Goal: Task Accomplishment & Management: Complete application form

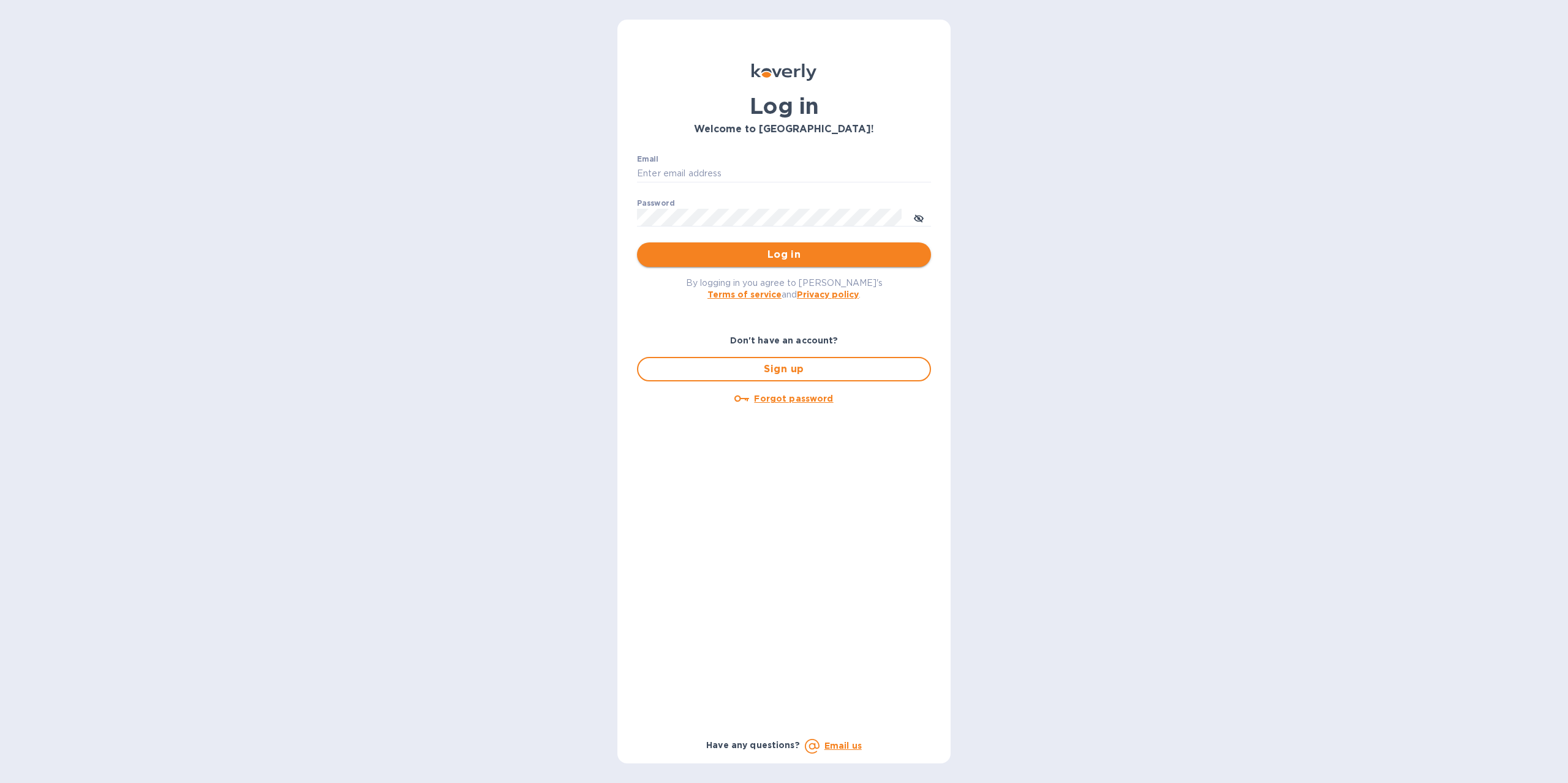
type input "[EMAIL_ADDRESS][DOMAIN_NAME]"
click at [773, 261] on span "Log in" at bounding box center [784, 254] width 274 height 15
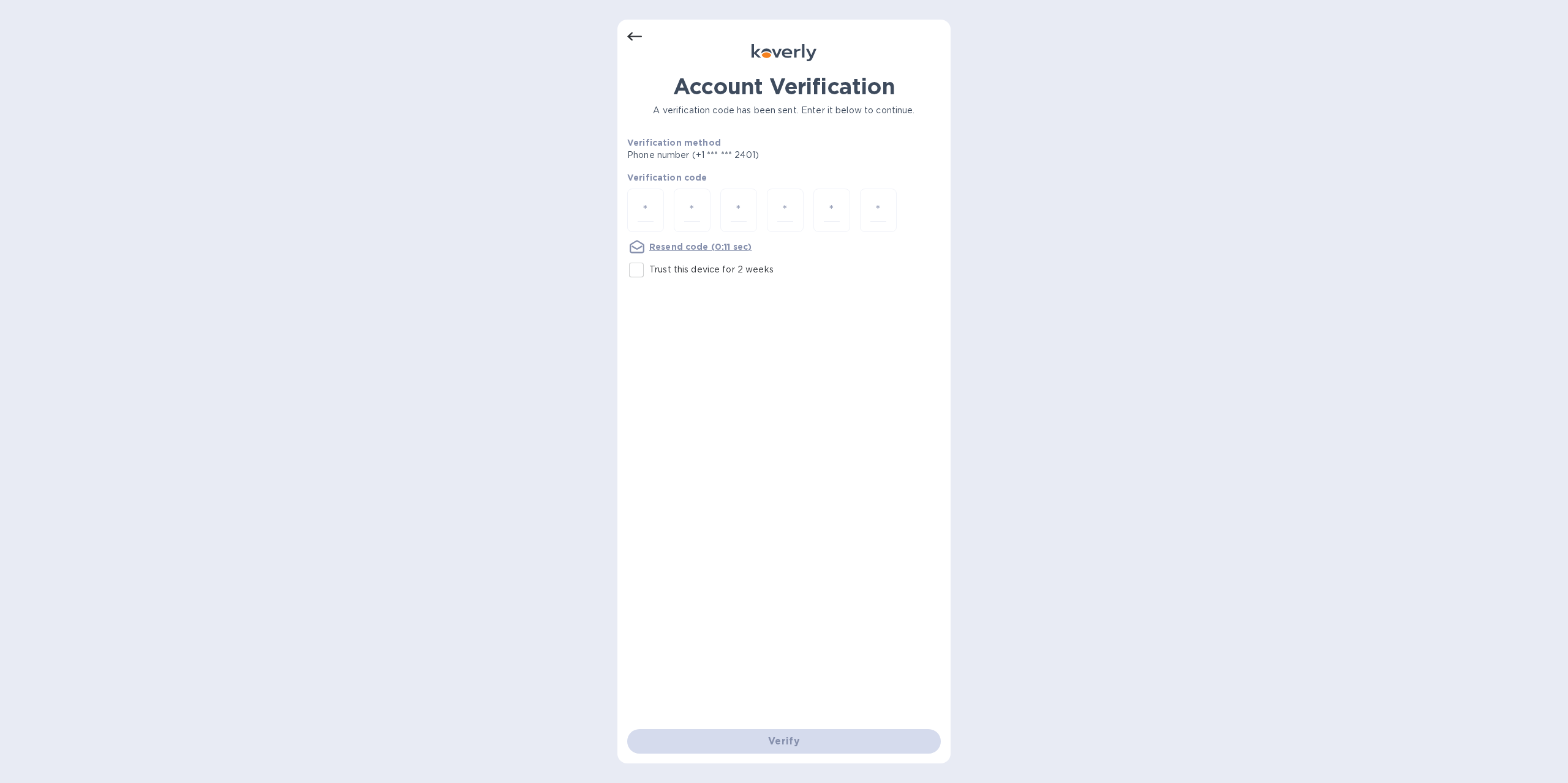
click at [641, 274] on input "Trust this device for 2 weeks" at bounding box center [635, 269] width 25 height 25
checkbox input "true"
click at [651, 206] on input "number" at bounding box center [645, 211] width 16 height 23
type input "4"
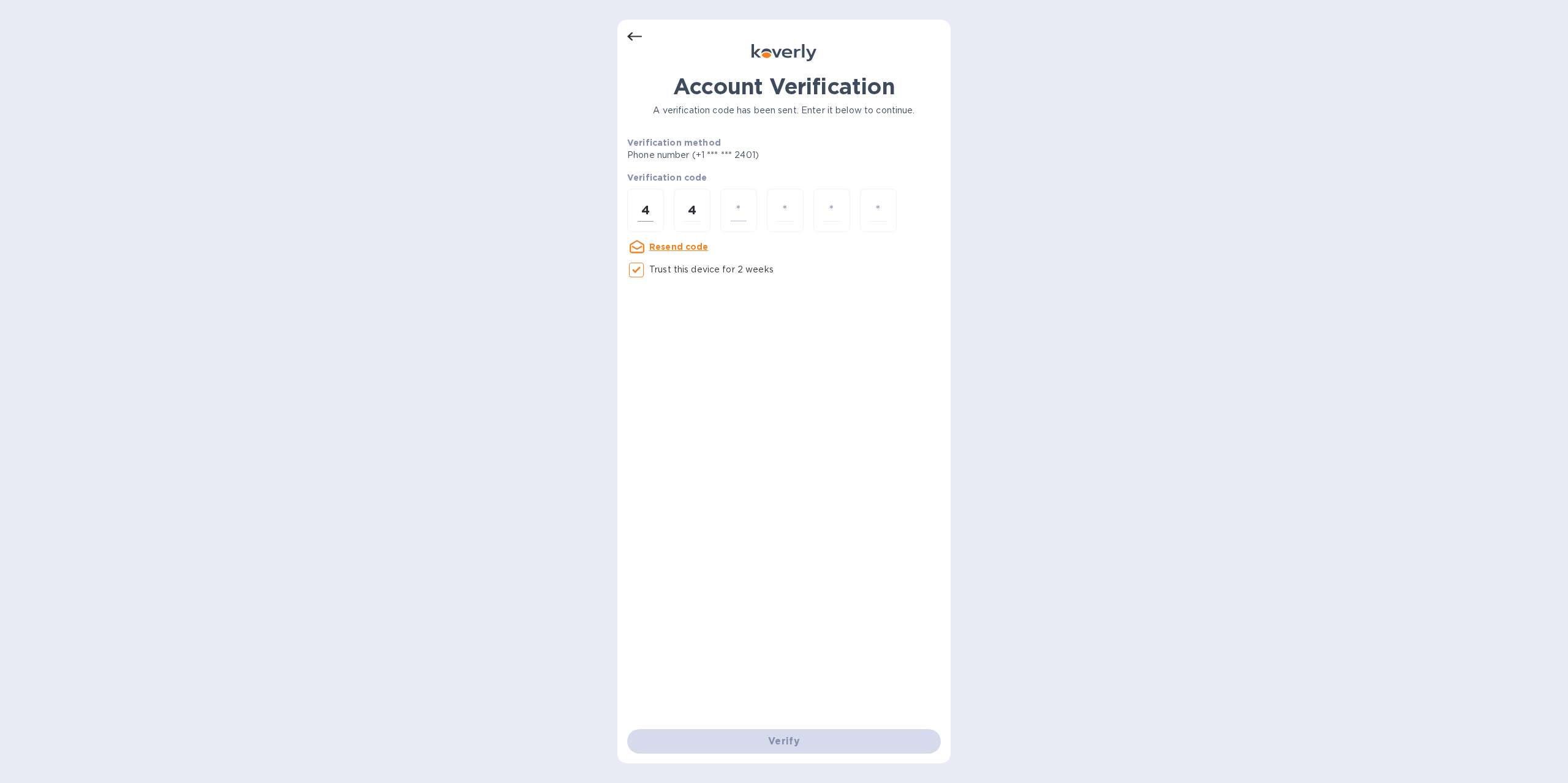
type input "9"
type input "2"
type input "4"
type input "3"
click at [651, 206] on input "number" at bounding box center [645, 211] width 16 height 23
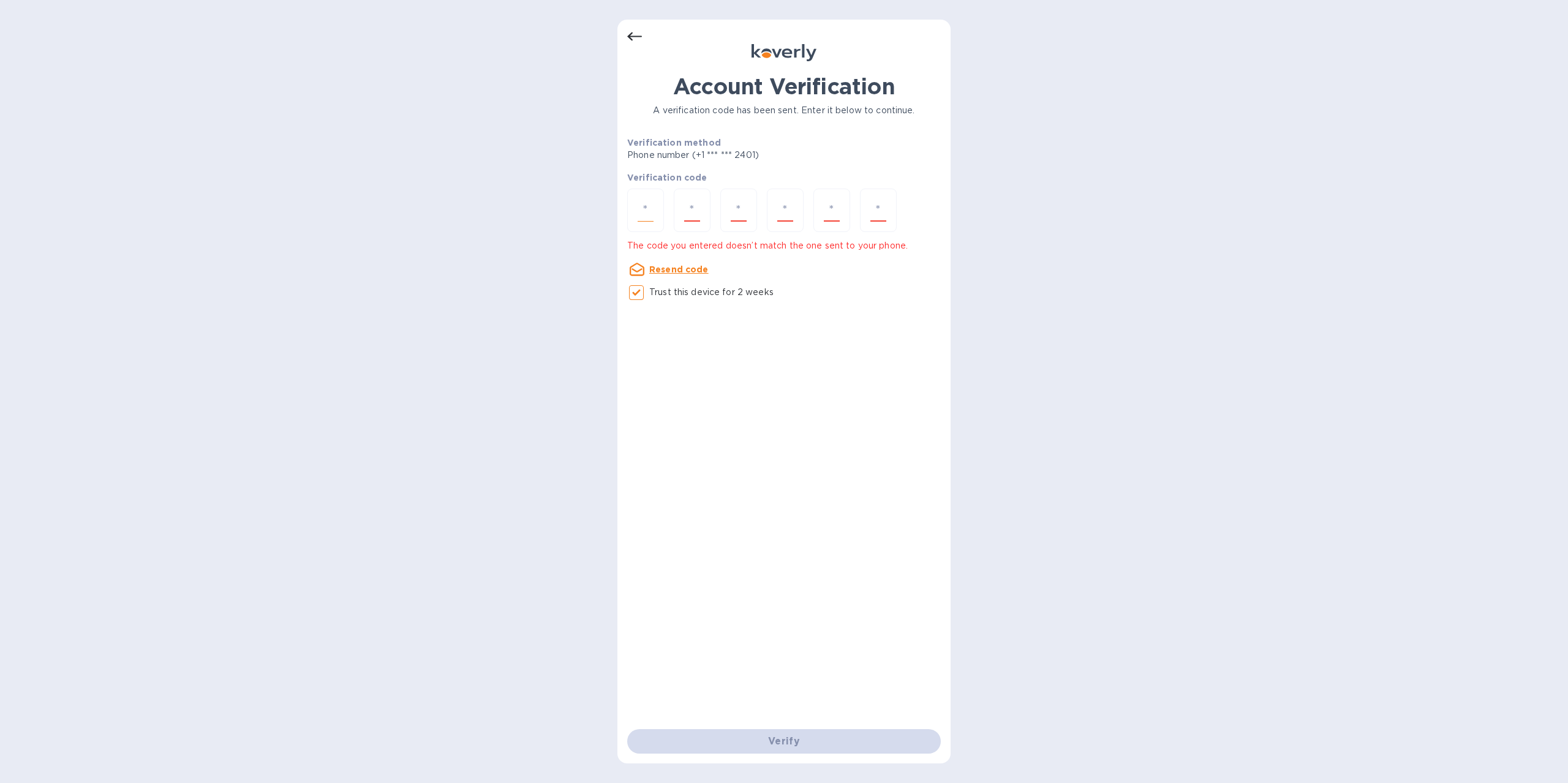
type input "1"
type input "4"
type input "1"
type input "6"
type input "8"
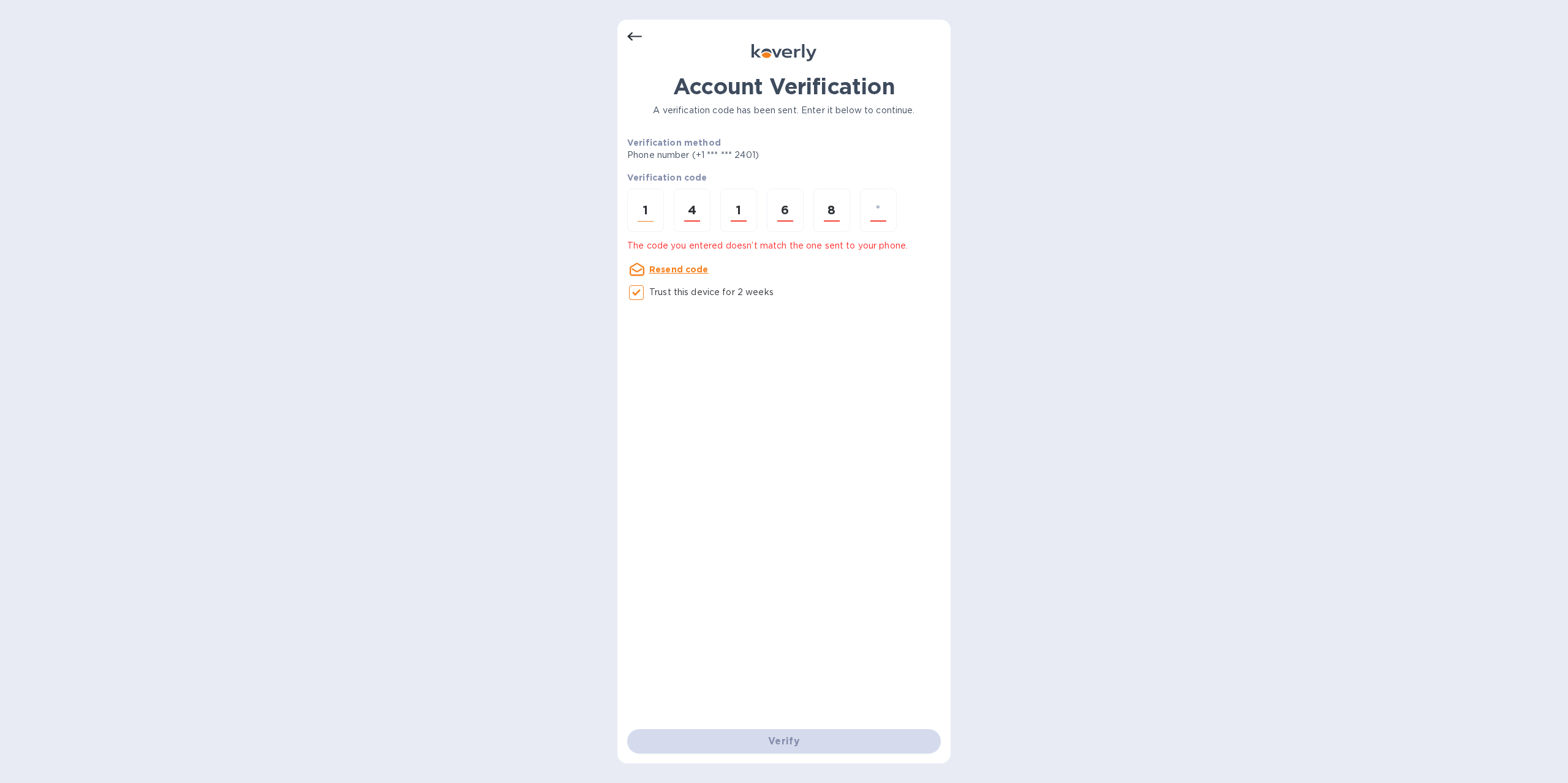
type input "9"
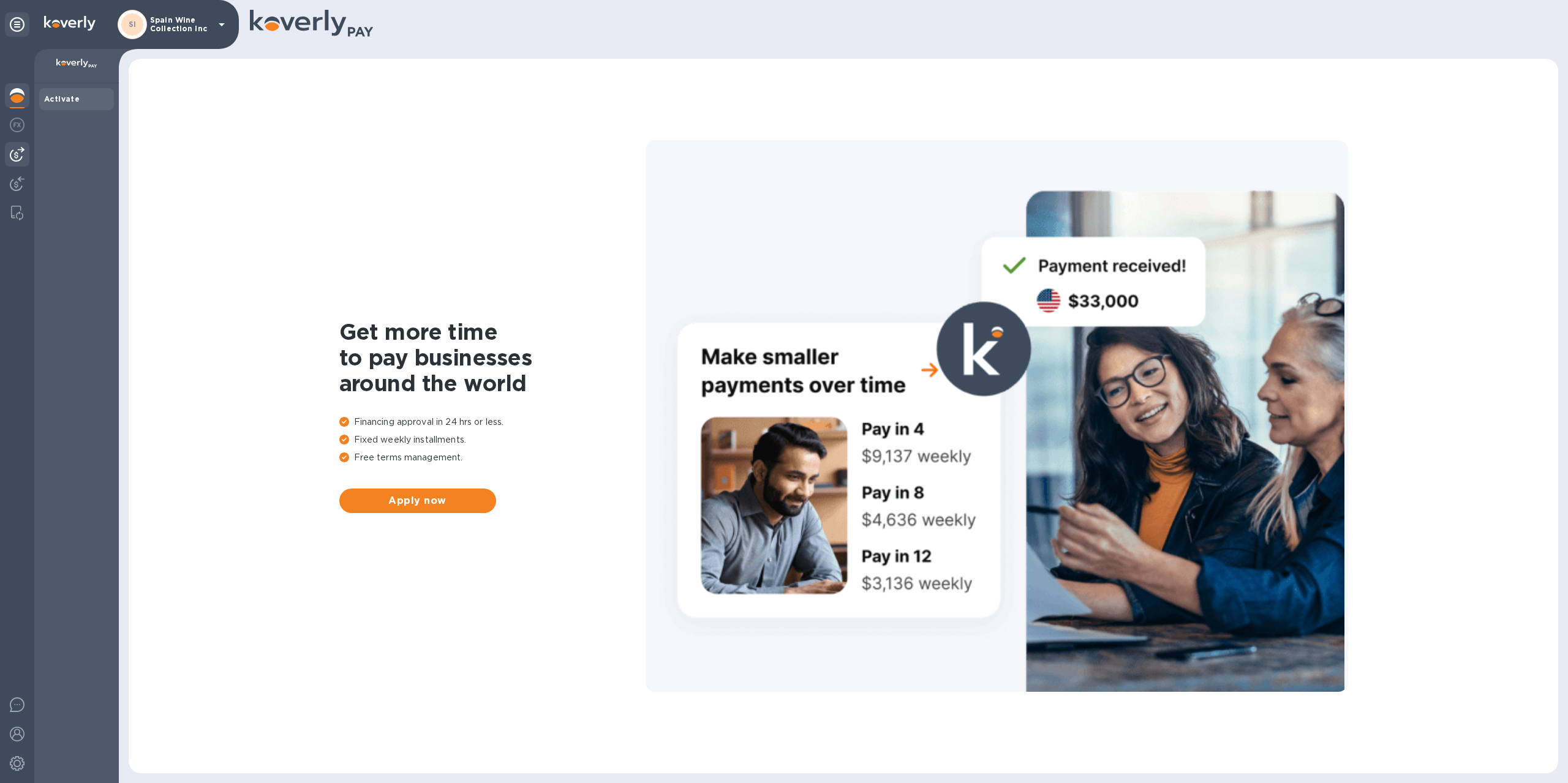
click at [21, 155] on img at bounding box center [17, 154] width 15 height 15
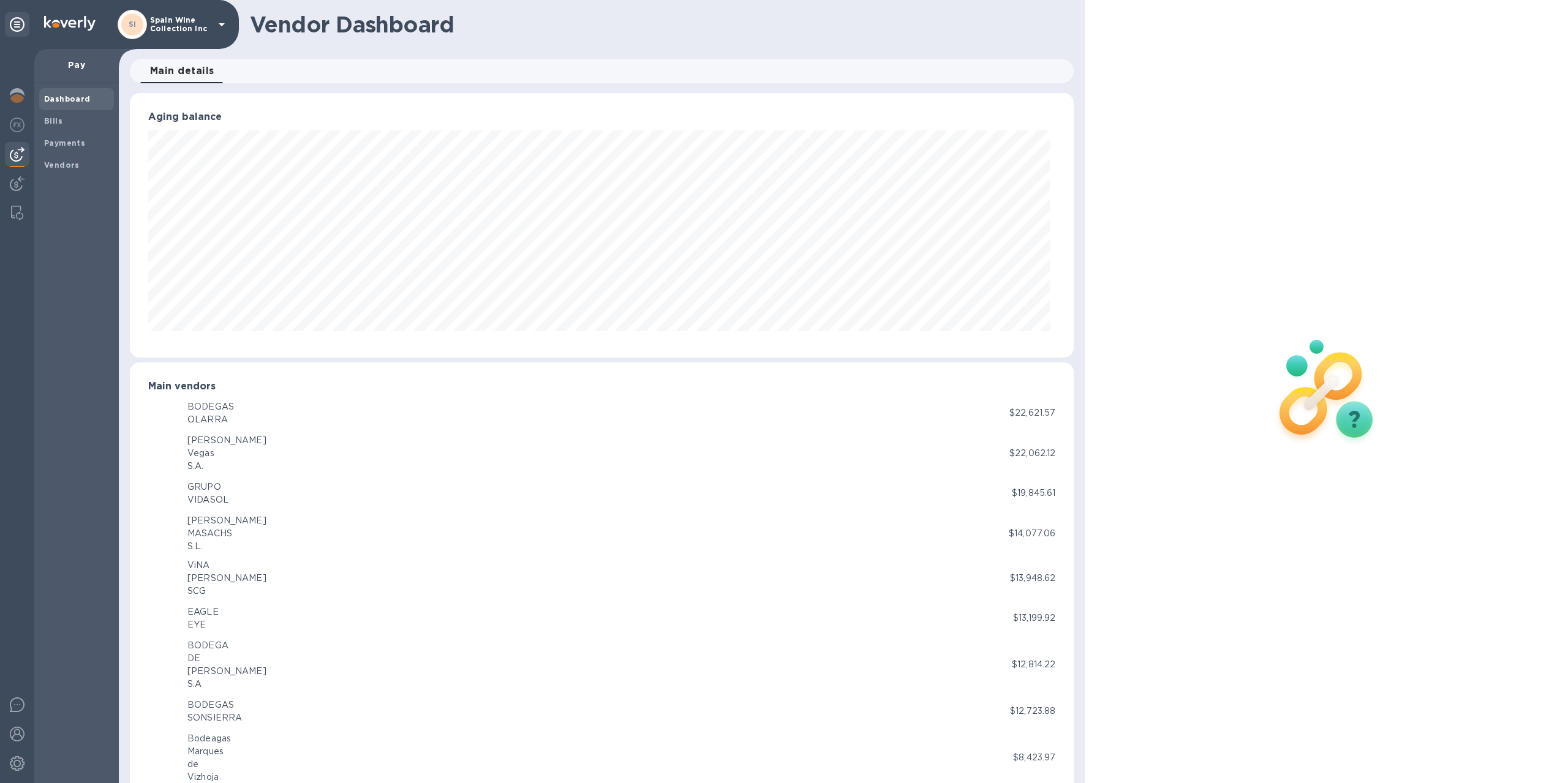
scroll to position [265, 940]
click at [62, 121] on span "Bills" at bounding box center [76, 121] width 65 height 12
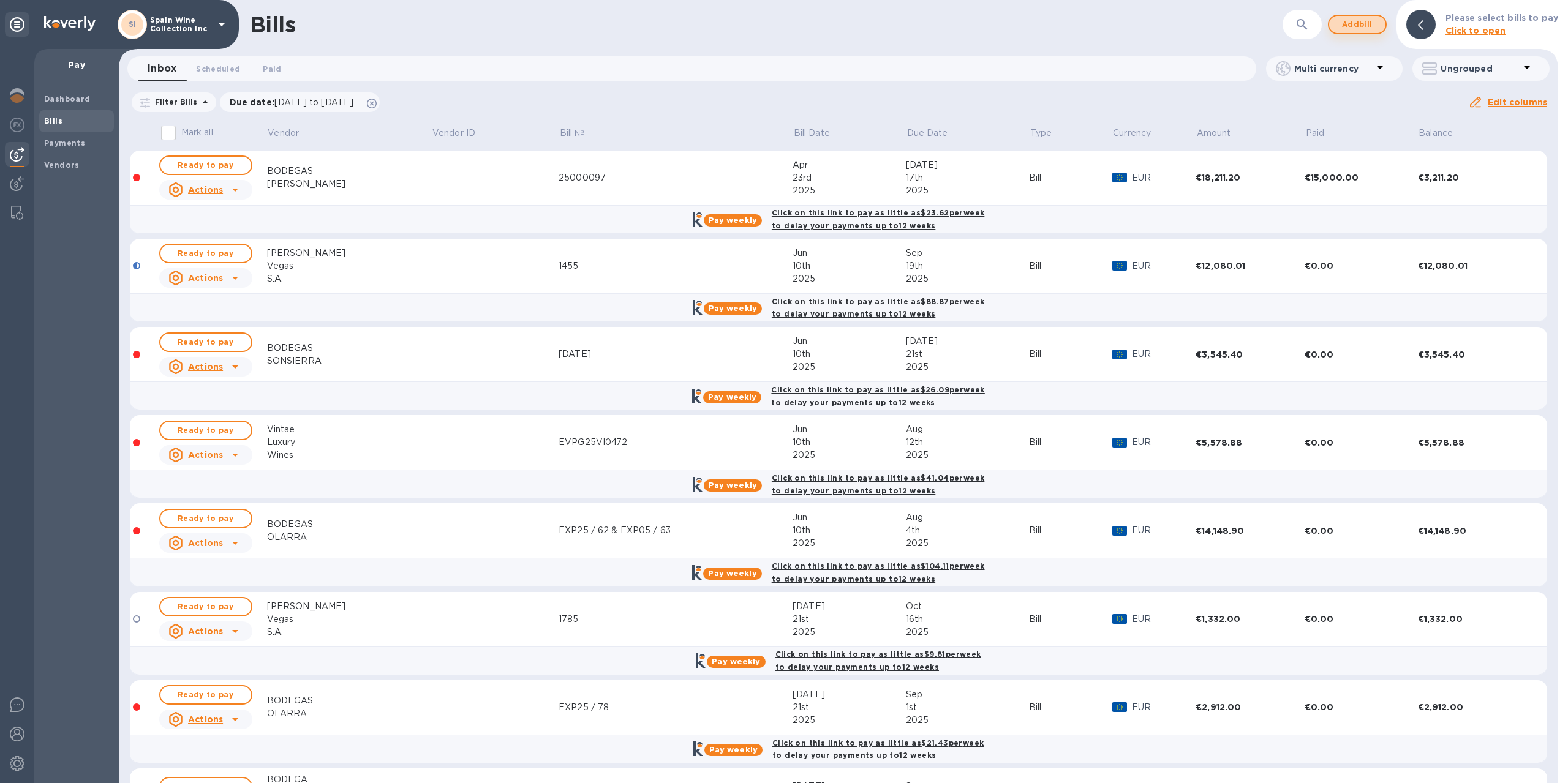
click at [1350, 25] on span "Add bill" at bounding box center [1357, 24] width 37 height 15
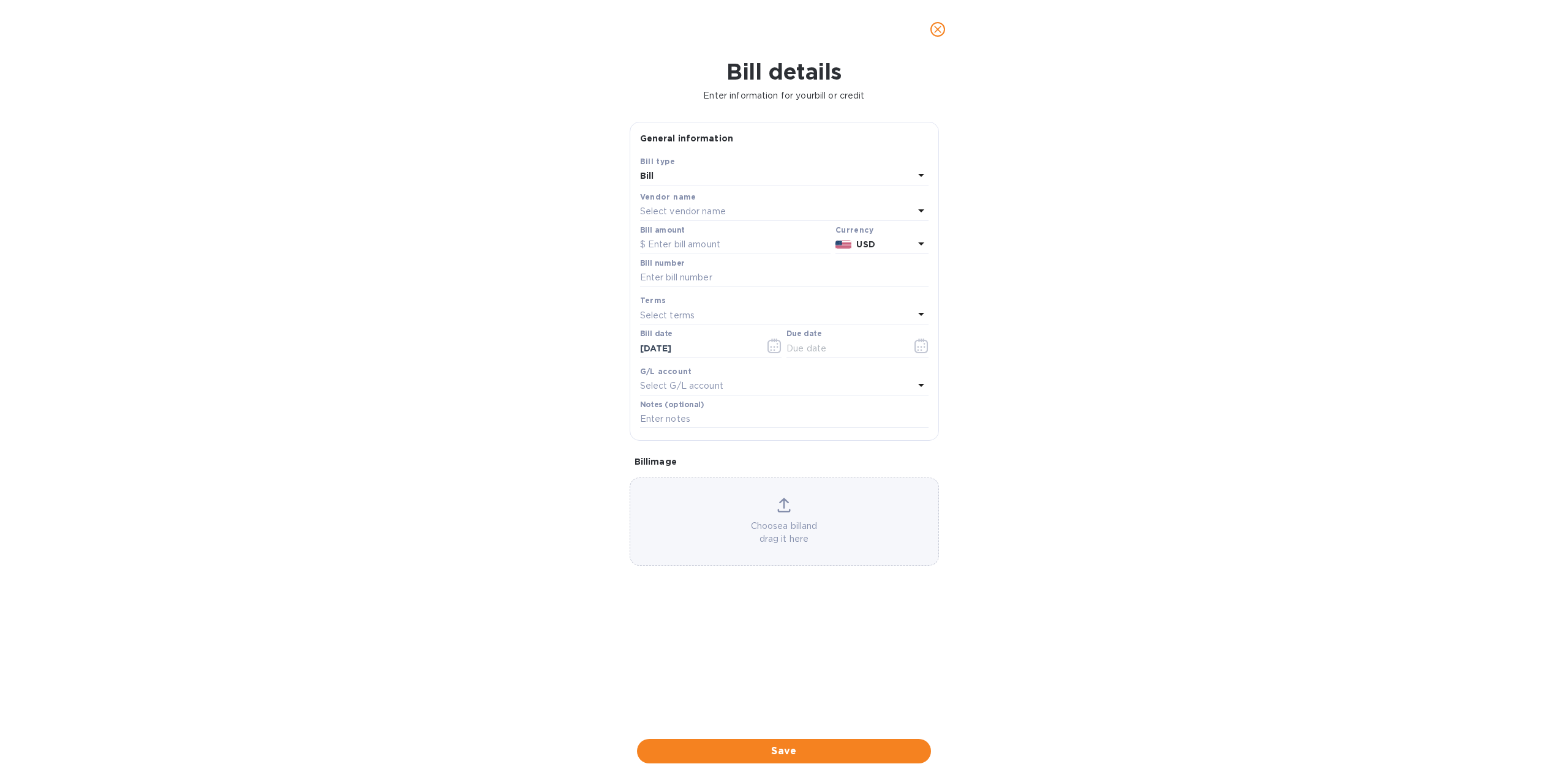
click at [683, 210] on p "Select vendor name" at bounding box center [683, 211] width 86 height 13
click at [695, 256] on div at bounding box center [784, 246] width 269 height 24
click at [699, 243] on input "text" at bounding box center [785, 246] width 216 height 18
type input "divi"
click at [698, 280] on p "DIVINA PROPORCION" at bounding box center [779, 281] width 259 height 13
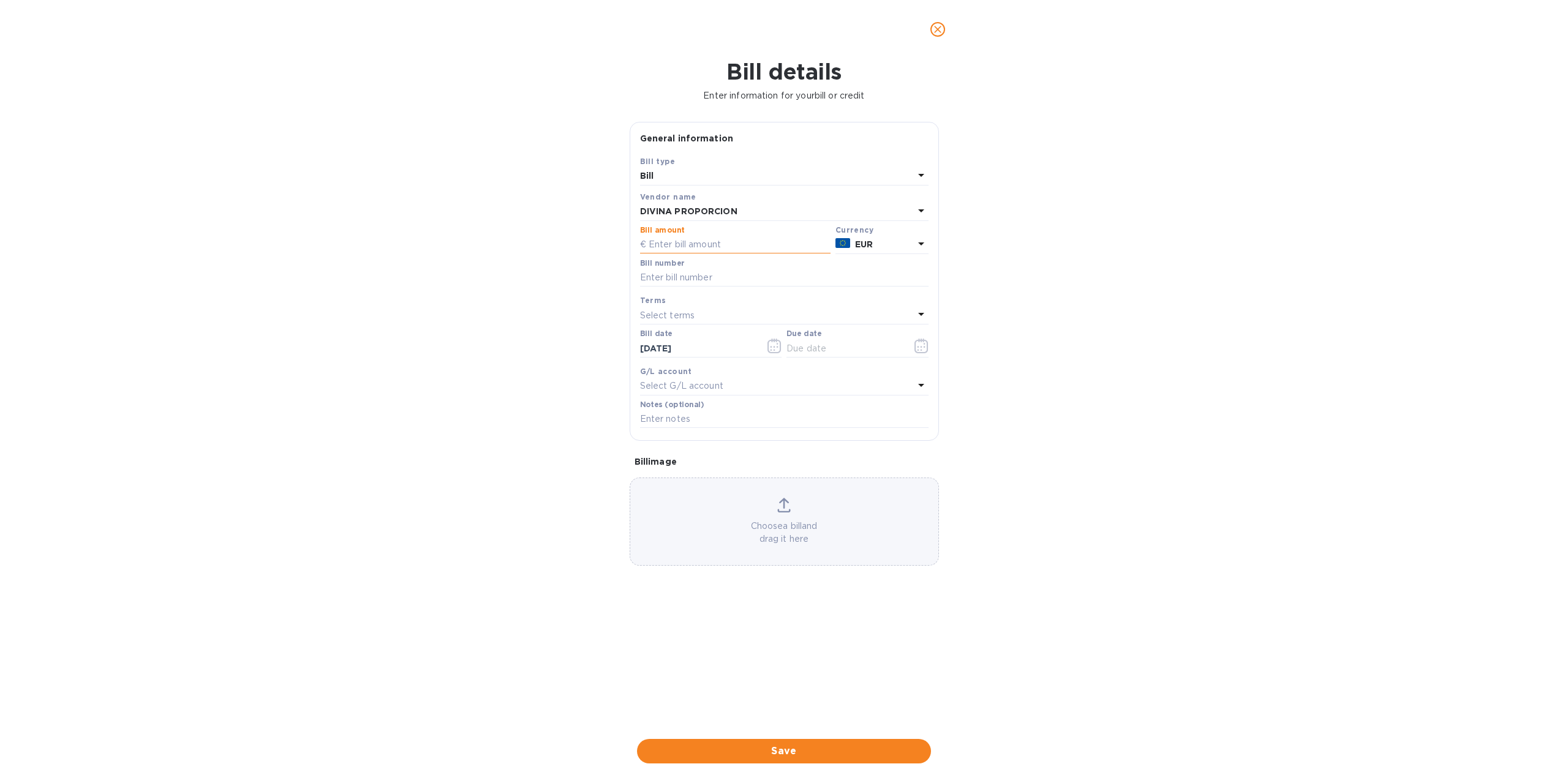
click at [690, 245] on input "text" at bounding box center [735, 245] width 191 height 18
type input "3,448.80"
click at [737, 275] on input "text" at bounding box center [784, 278] width 288 height 18
type input "0786"
click at [916, 343] on icon "button" at bounding box center [921, 345] width 14 height 15
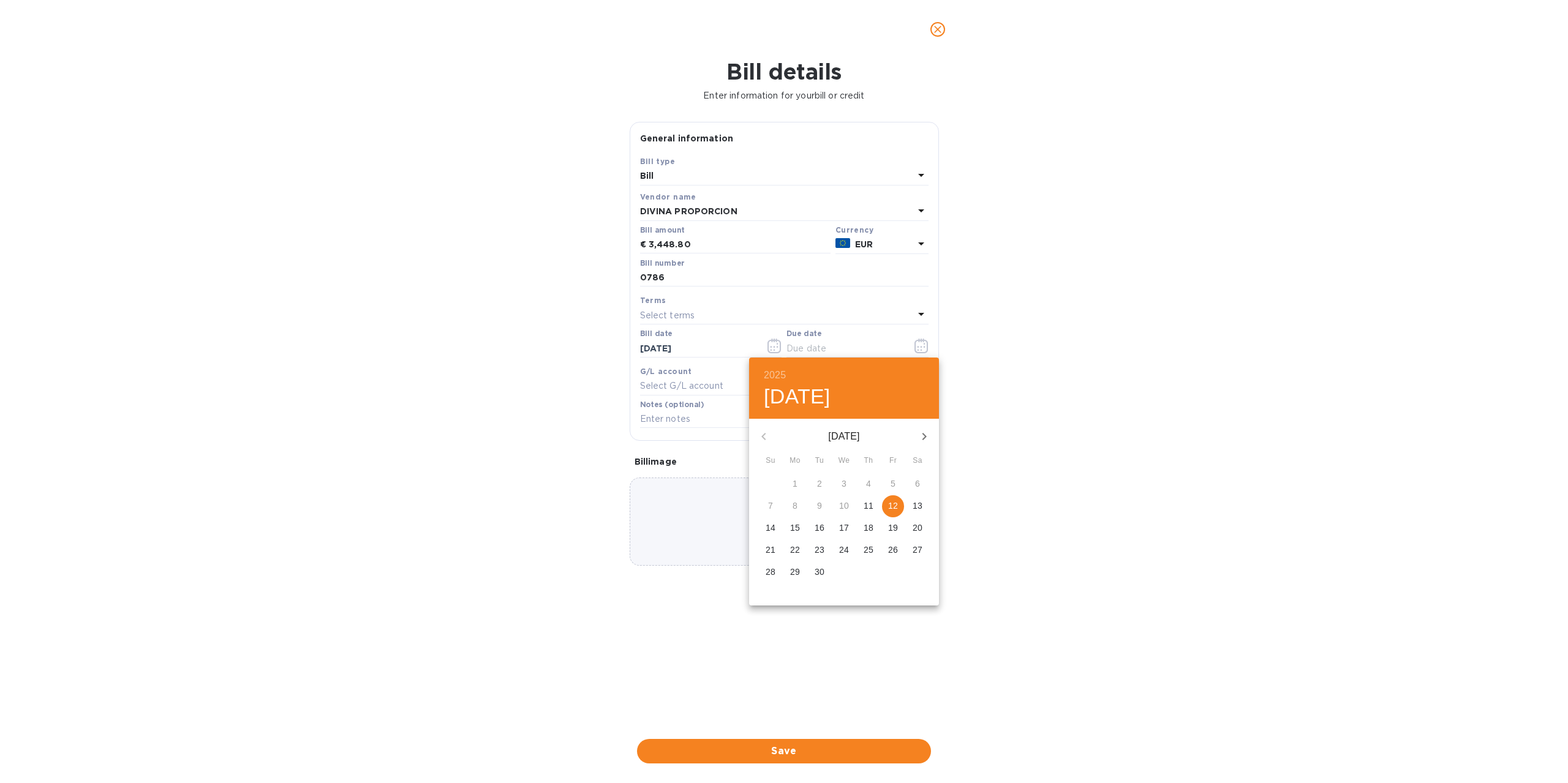
click at [925, 433] on icon "button" at bounding box center [924, 436] width 15 height 15
click at [924, 435] on icon "button" at bounding box center [924, 436] width 4 height 7
click at [896, 503] on span "7" at bounding box center [892, 506] width 22 height 12
type input "11/07/2025"
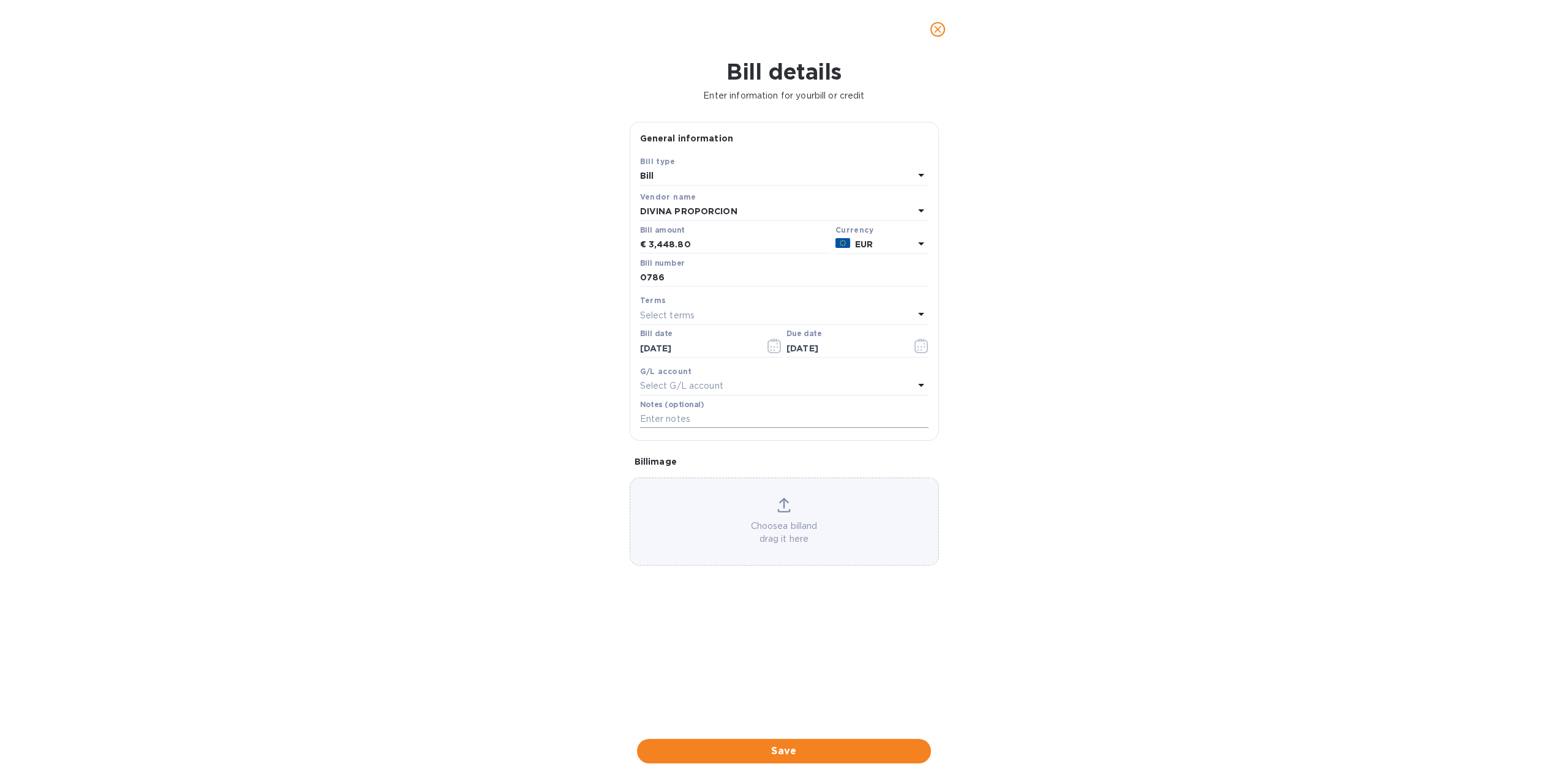
click at [690, 419] on input "text" at bounding box center [784, 419] width 288 height 18
type input "Cont 128"
click at [783, 532] on p "Choose a bill and drag it here" at bounding box center [784, 532] width 308 height 25
click at [789, 753] on span "Save" at bounding box center [784, 751] width 274 height 15
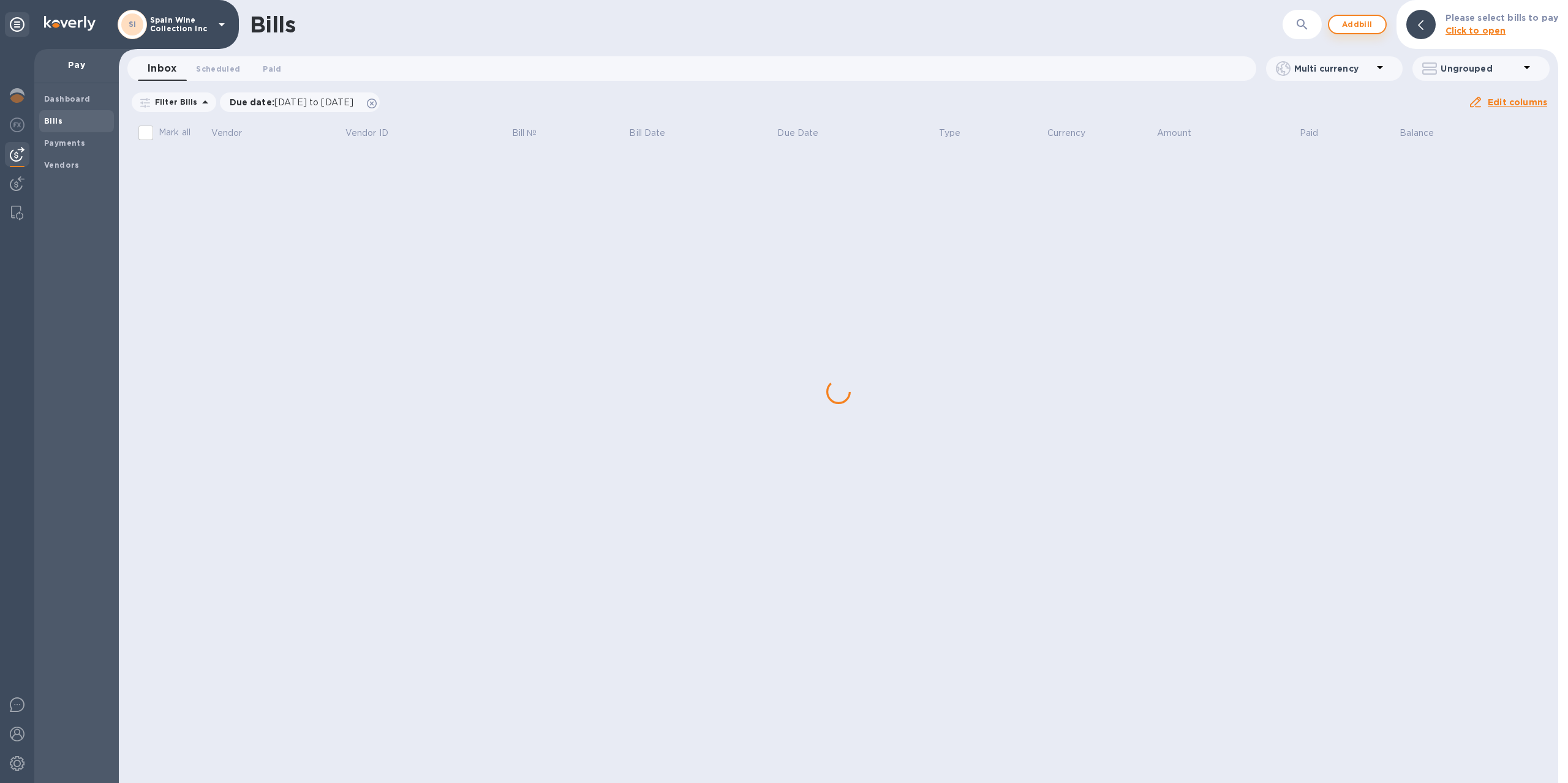
click at [1360, 26] on span "Add bill" at bounding box center [1357, 24] width 37 height 15
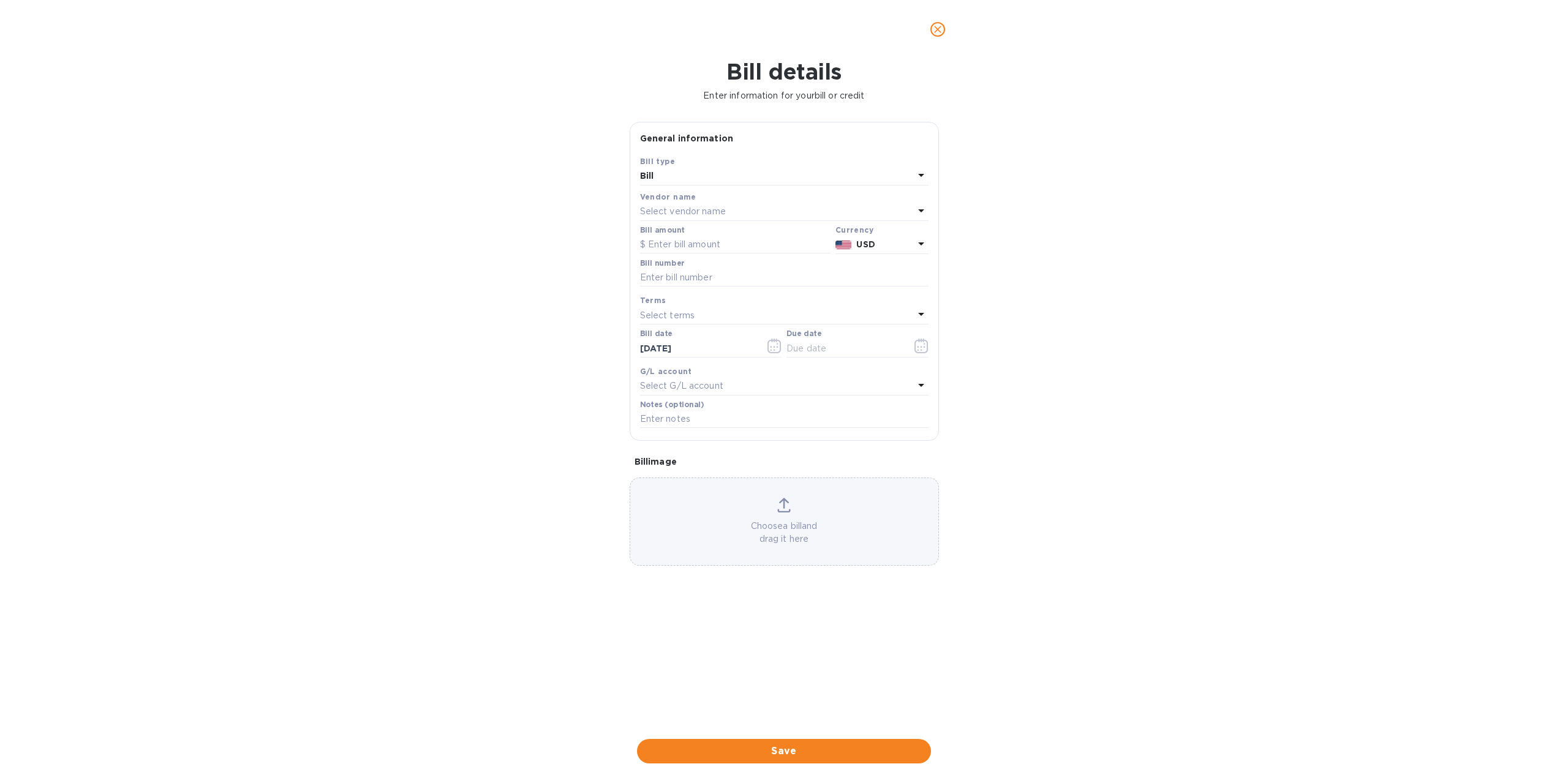
click at [869, 212] on div "Select vendor name" at bounding box center [776, 212] width 274 height 17
click at [711, 247] on input "text" at bounding box center [785, 246] width 216 height 18
type input "estev"
click at [687, 279] on p "GRUPO ESTEVEZ" at bounding box center [779, 281] width 259 height 13
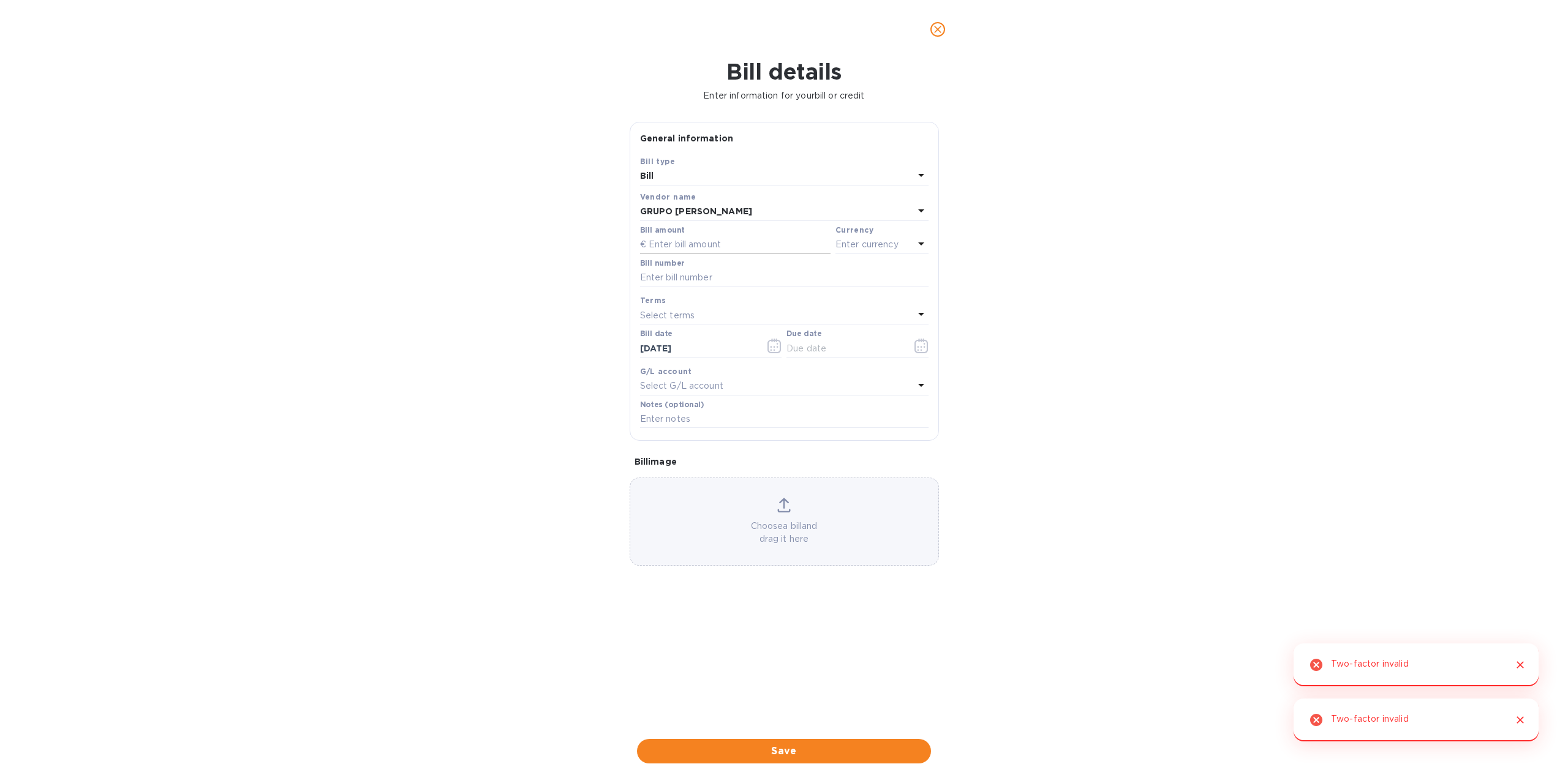
click at [704, 242] on input "text" at bounding box center [735, 245] width 191 height 18
type input "3,437.70"
click at [885, 246] on p "Enter currency" at bounding box center [867, 245] width 63 height 13
click at [887, 194] on div "Vendor name" at bounding box center [784, 197] width 288 height 13
click at [684, 270] on input "text" at bounding box center [784, 278] width 288 height 18
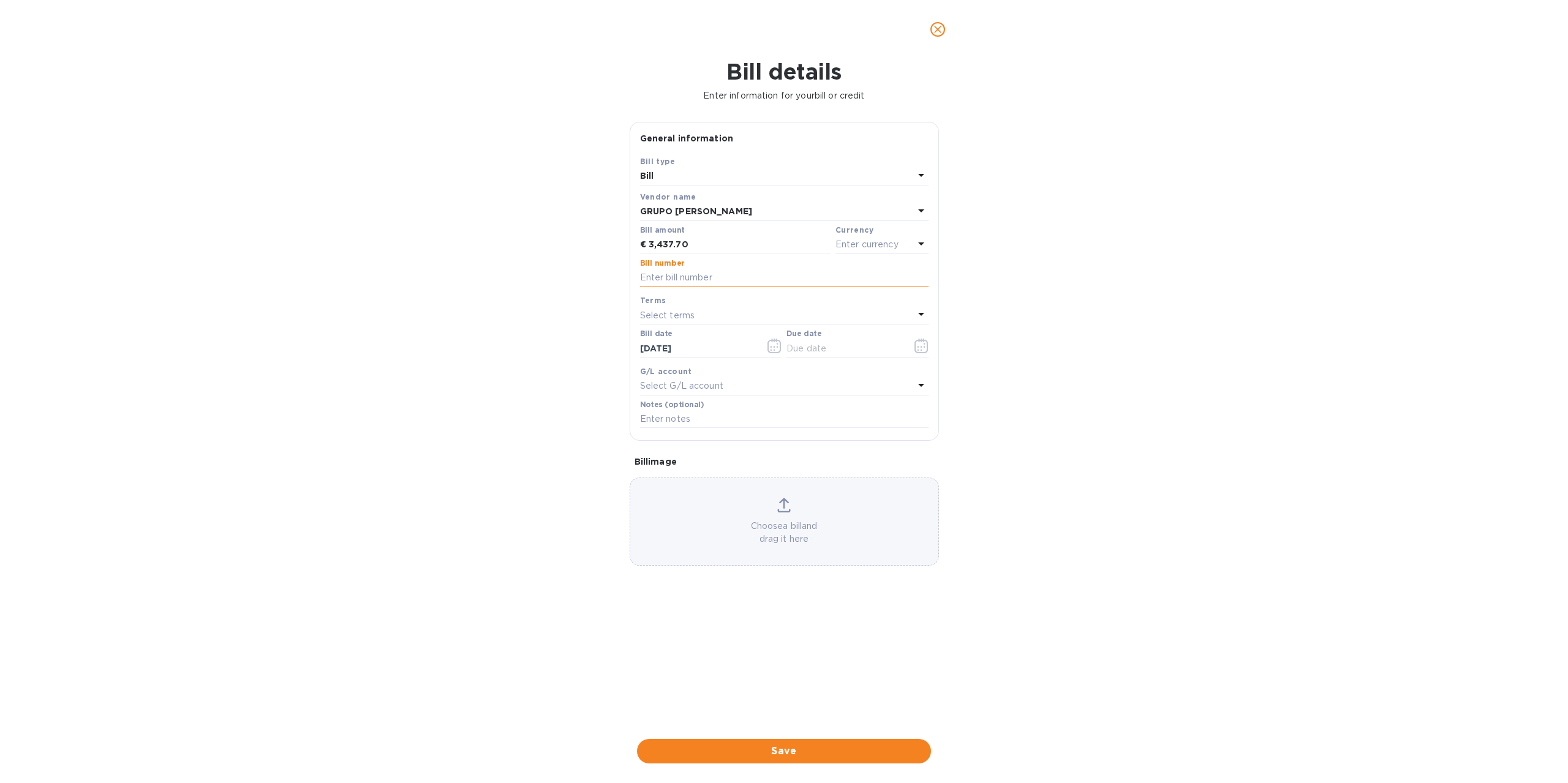
click at [667, 278] on input "text" at bounding box center [784, 278] width 288 height 18
type input "FP026163"
click at [926, 347] on icon "button" at bounding box center [921, 345] width 14 height 15
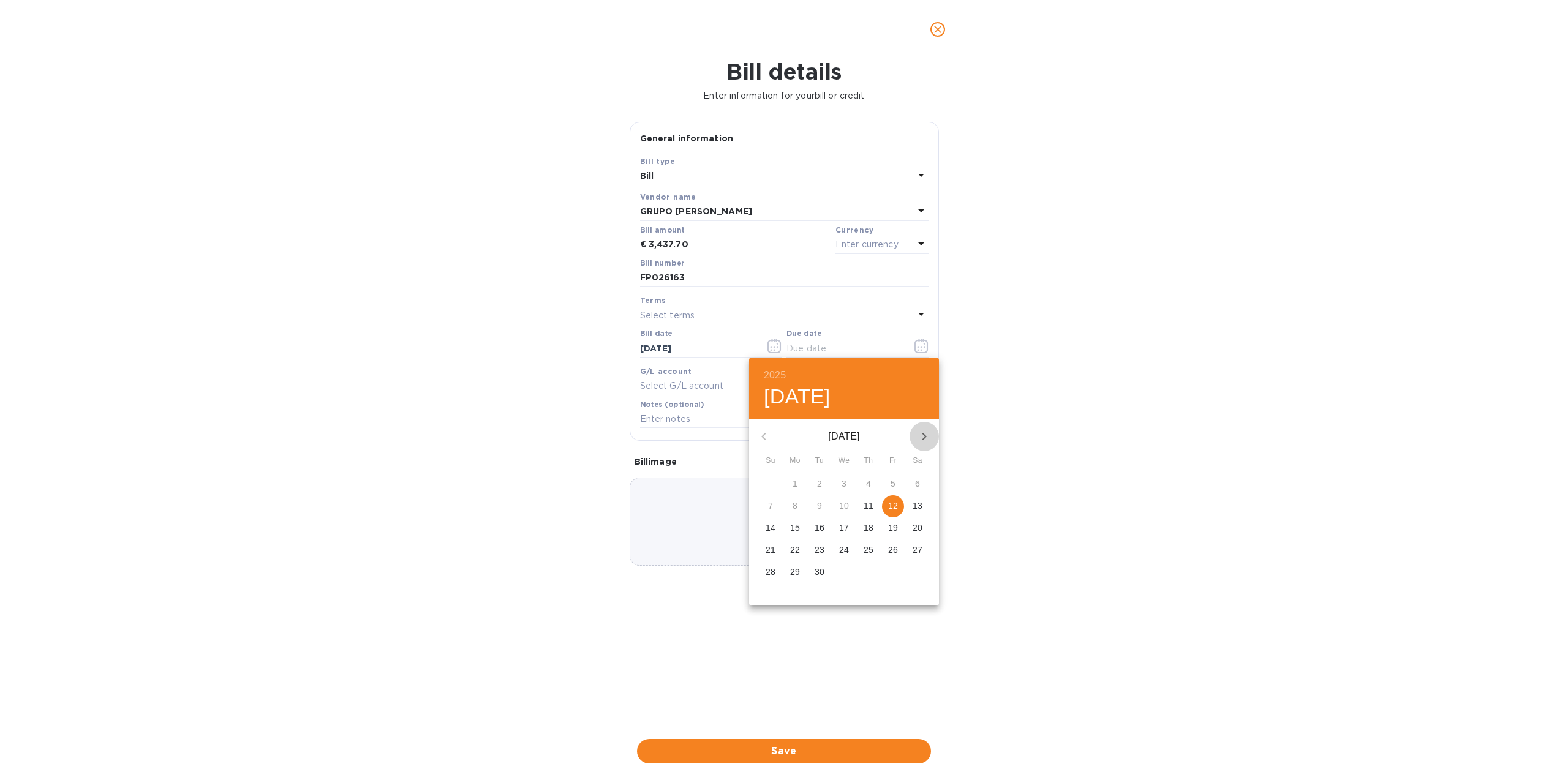
click at [926, 432] on icon "button" at bounding box center [924, 436] width 15 height 15
click at [801, 570] on span "27" at bounding box center [794, 572] width 22 height 12
type input "10/27/2025"
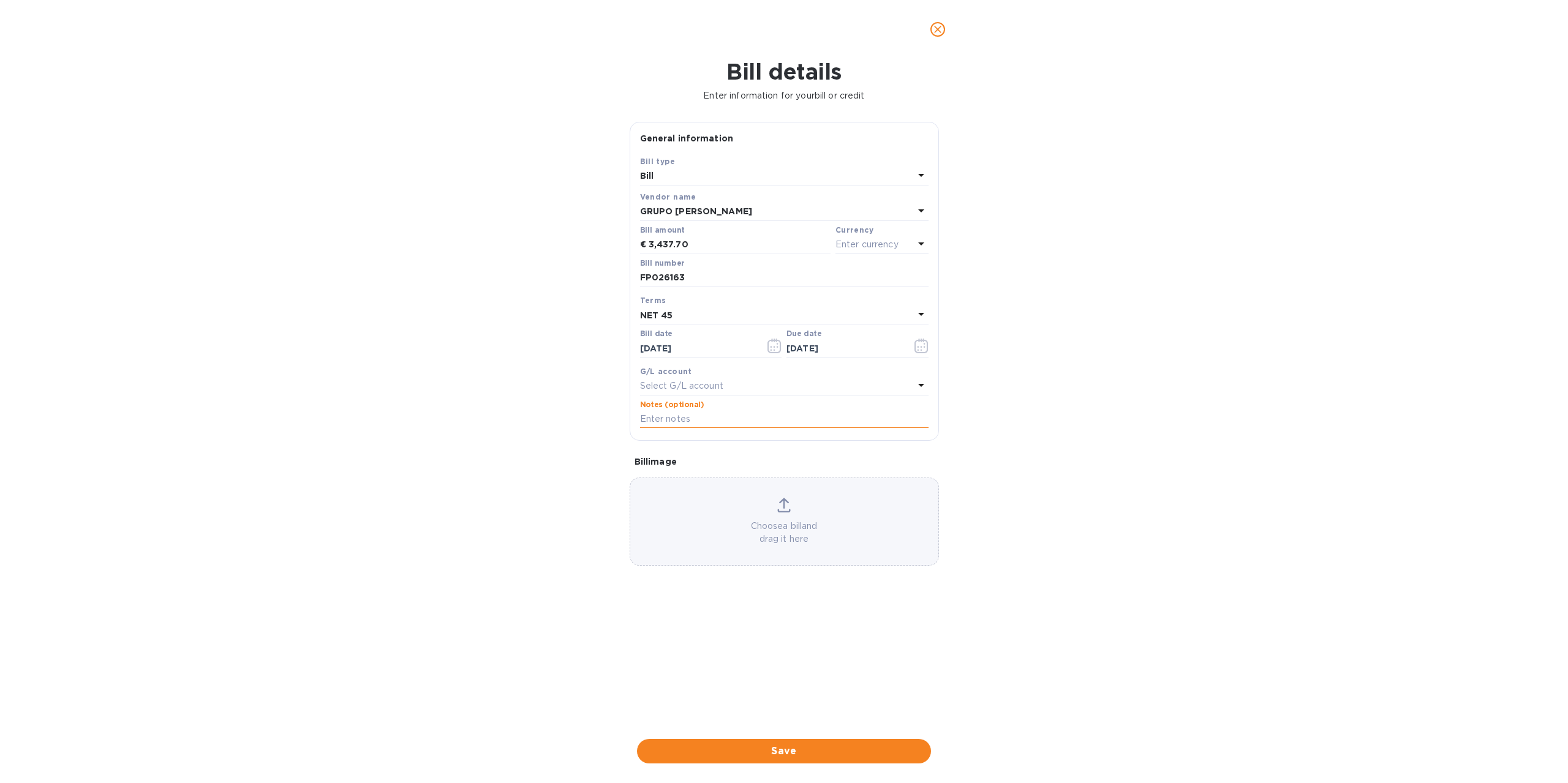
click at [689, 418] on input "text" at bounding box center [784, 419] width 288 height 18
type input "Cont 128"
click at [765, 510] on div "Choose a bill and drag it here" at bounding box center [784, 522] width 308 height 48
click at [785, 751] on span "Save" at bounding box center [784, 751] width 274 height 15
click at [927, 246] on icon at bounding box center [920, 243] width 15 height 15
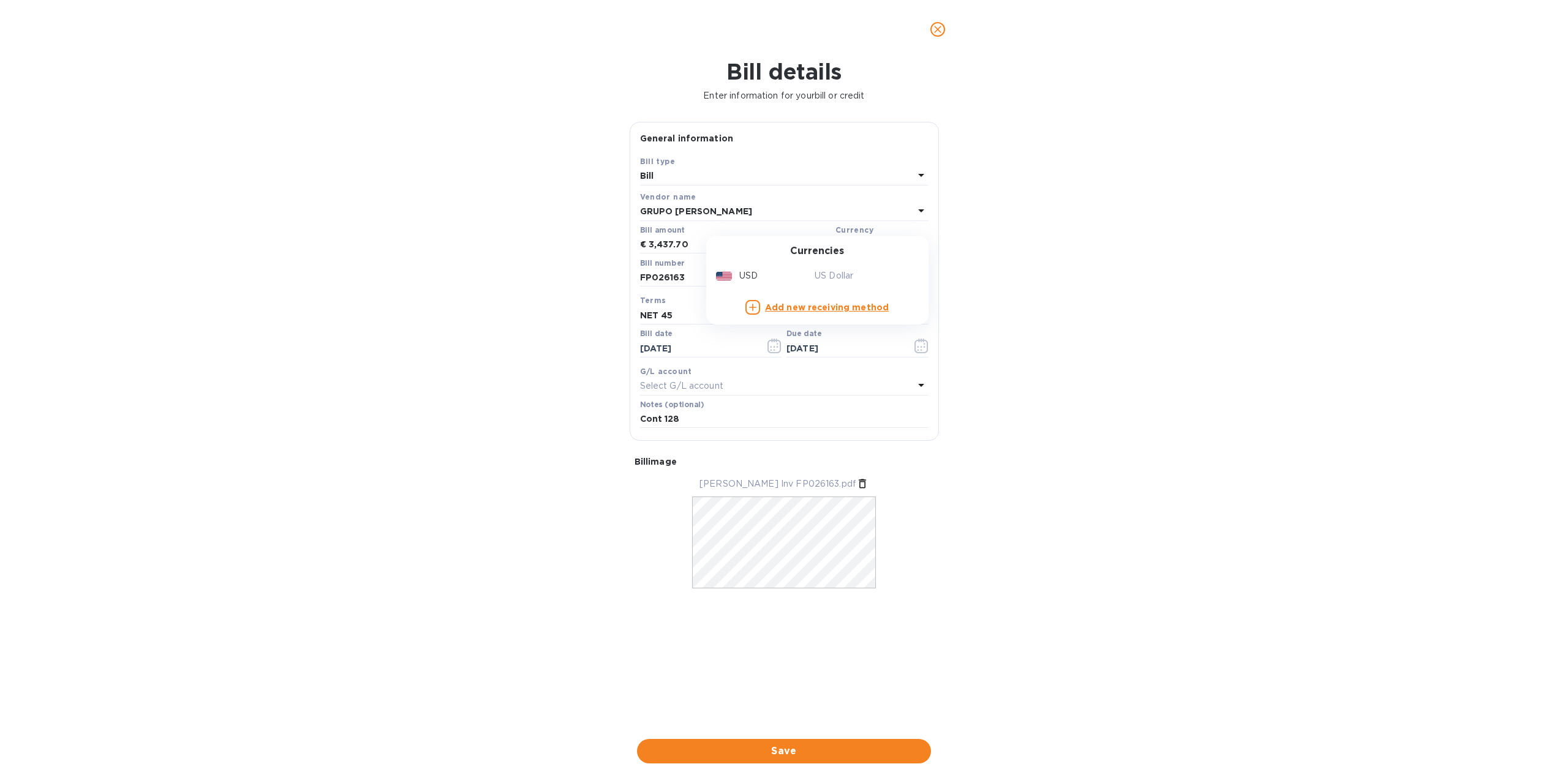
click at [758, 204] on div "GRUPO ESTEVEZ" at bounding box center [776, 212] width 274 height 17
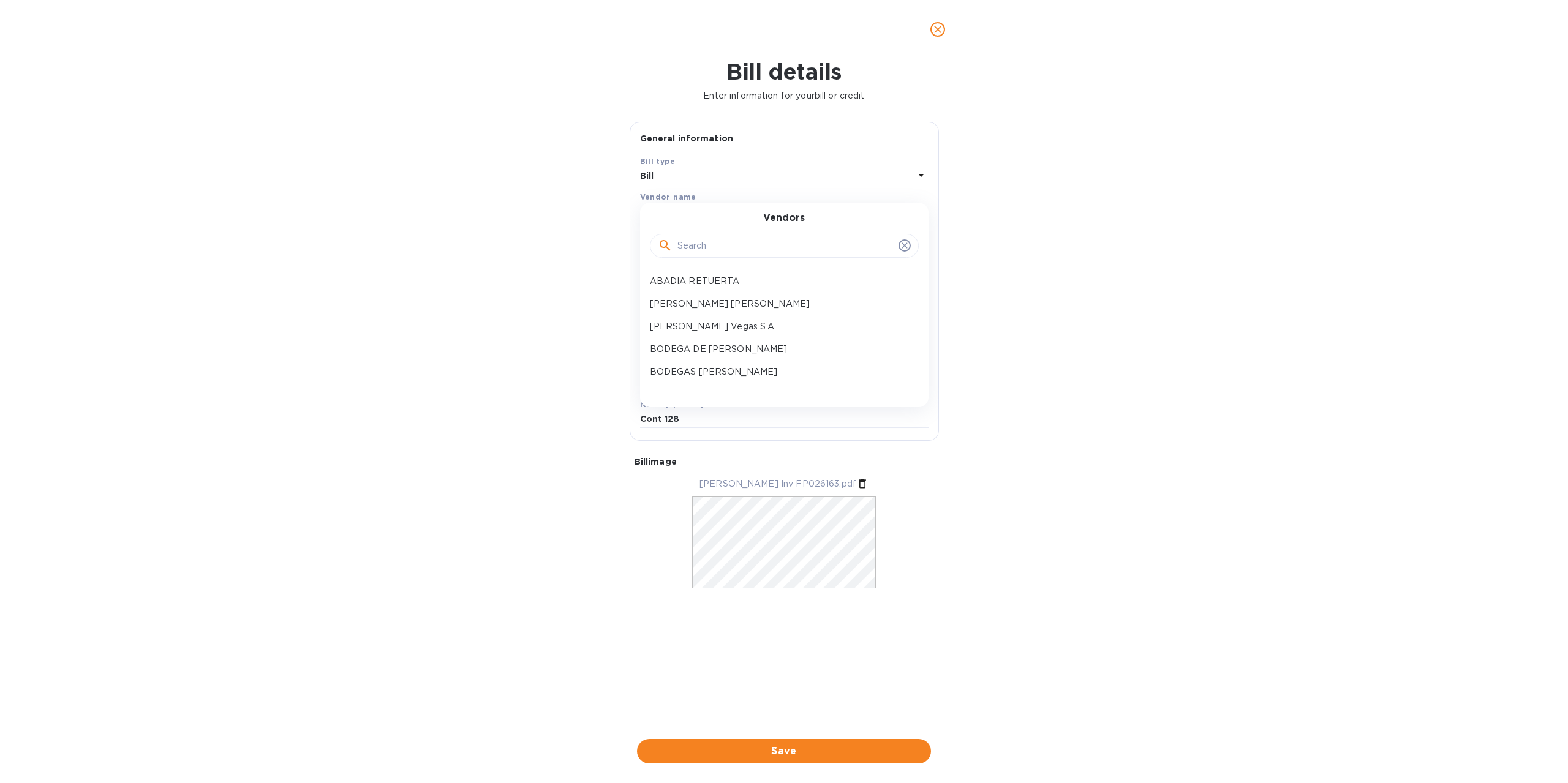
click at [739, 245] on input "text" at bounding box center [785, 246] width 216 height 18
type input "este"
click at [727, 278] on p "GRUPO ESTEVEZ" at bounding box center [779, 281] width 259 height 13
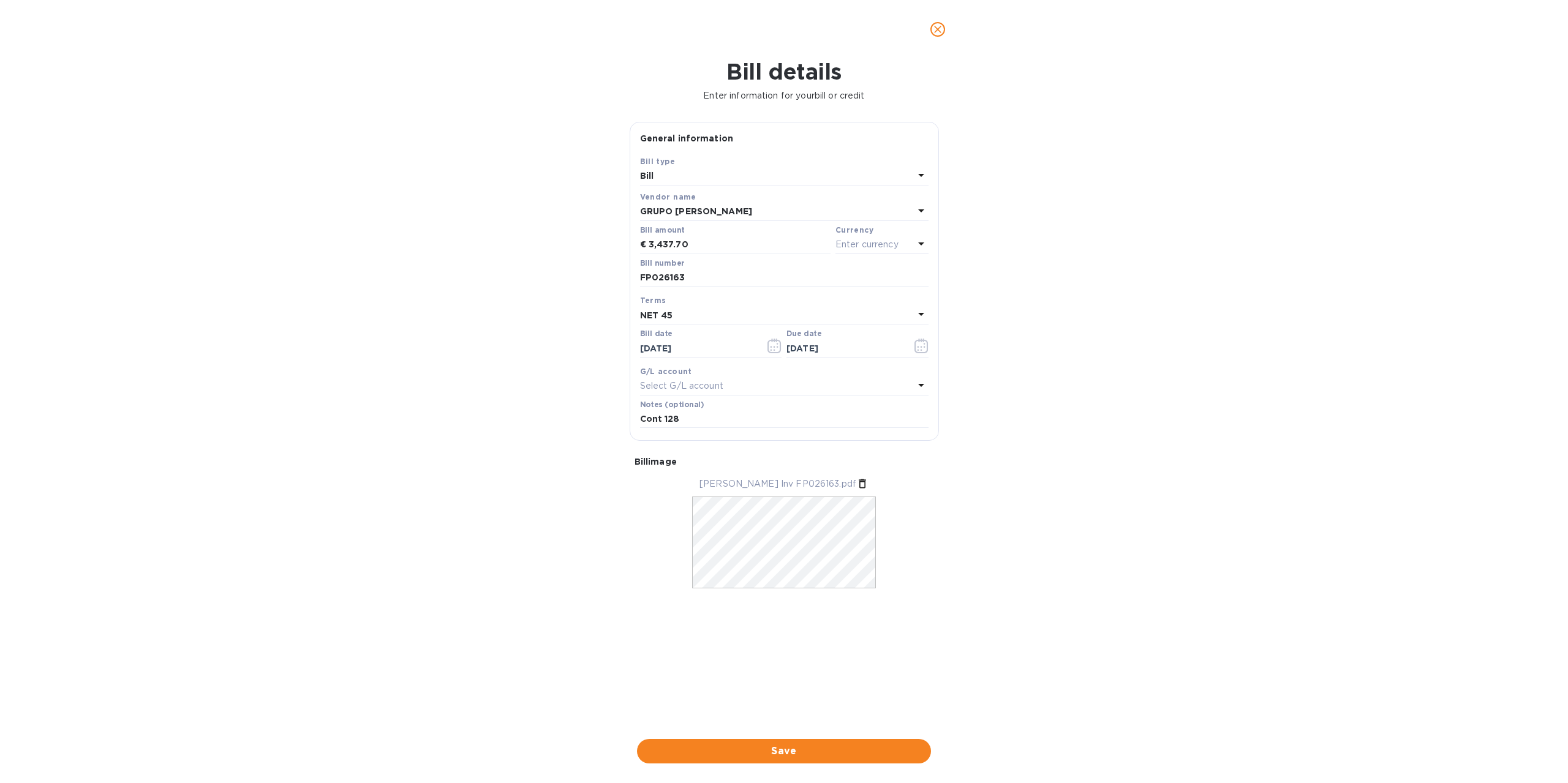
click at [864, 313] on div "NET 45" at bounding box center [776, 315] width 274 height 17
click at [707, 338] on div at bounding box center [784, 350] width 269 height 24
click at [907, 345] on icon at bounding box center [904, 350] width 10 height 10
click at [905, 350] on icon at bounding box center [904, 350] width 10 height 10
click at [904, 350] on icon at bounding box center [904, 350] width 10 height 10
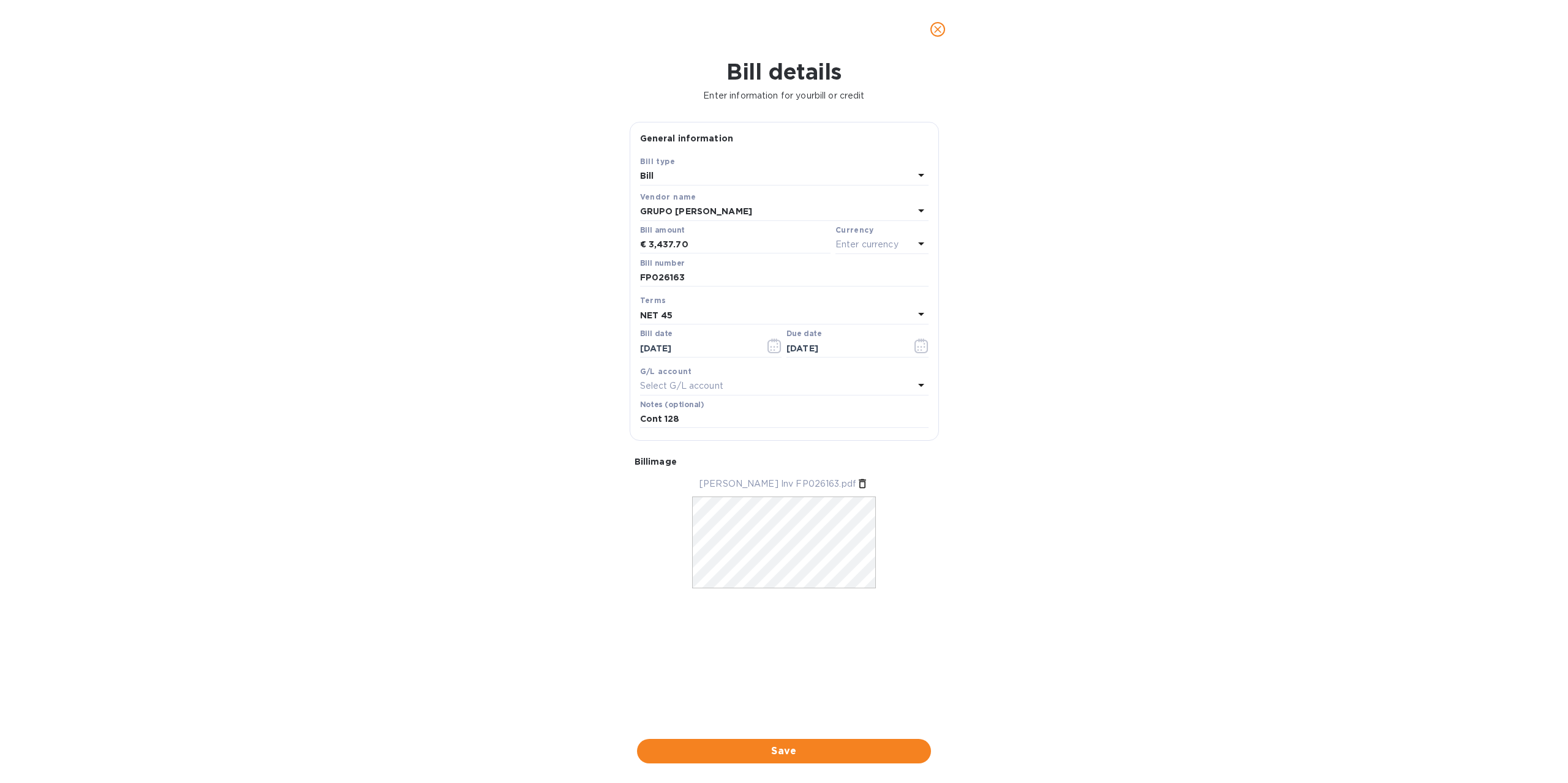
click at [570, 269] on div "Bill details Enter information for your bill or credit General information Save…" at bounding box center [784, 420] width 1568 height 724
click at [684, 308] on div "NET 45" at bounding box center [776, 315] width 274 height 17
click at [979, 378] on div "Bill details Enter information for your bill or credit General information Save…" at bounding box center [784, 420] width 1568 height 724
click at [782, 753] on span "Save" at bounding box center [784, 751] width 274 height 15
click at [919, 175] on icon at bounding box center [920, 176] width 6 height 3
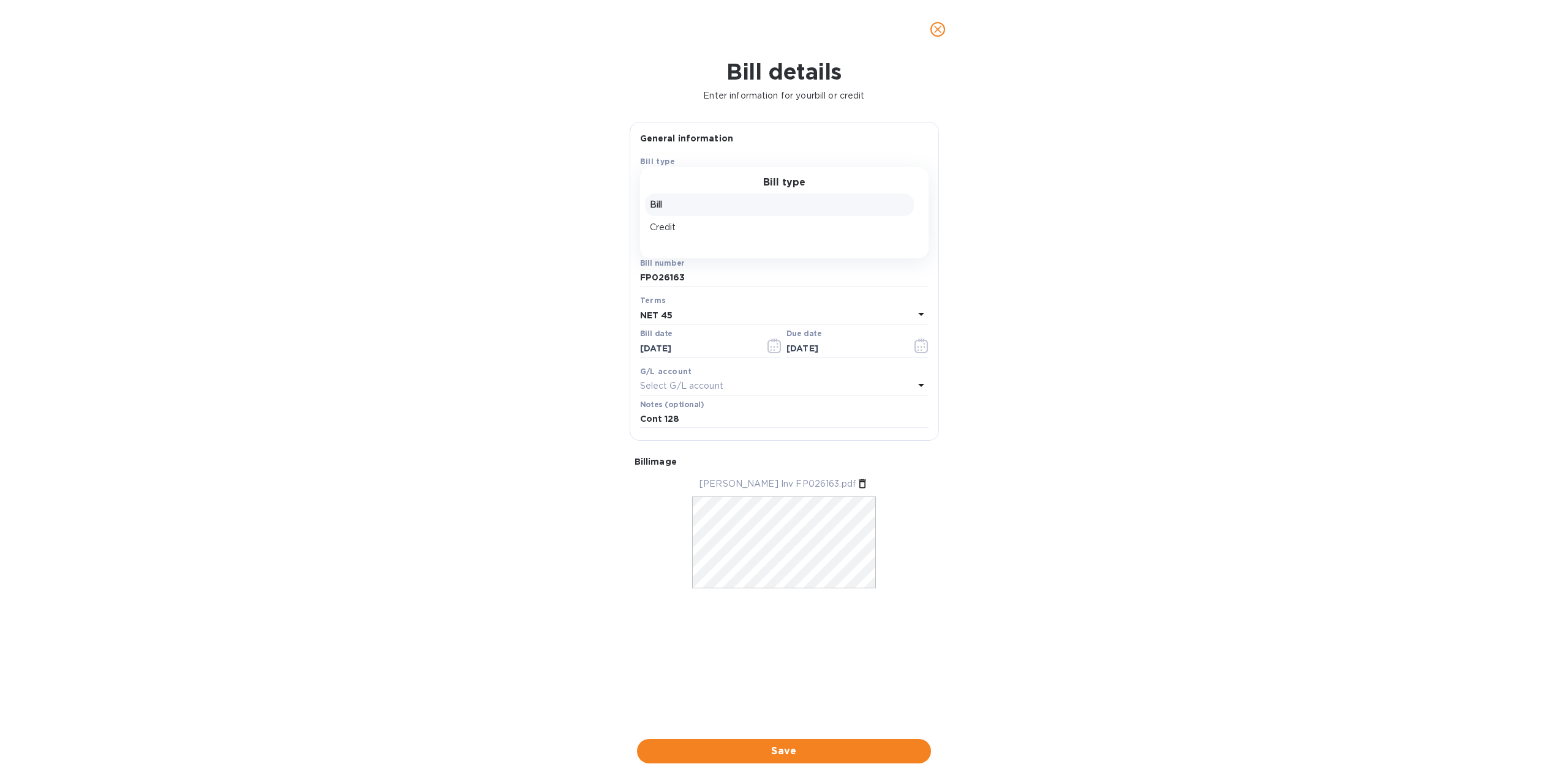
click at [683, 198] on p "Bill" at bounding box center [779, 204] width 259 height 13
click at [817, 211] on div "GRUPO ESTEVEZ" at bounding box center [776, 212] width 274 height 17
click at [817, 212] on div "Vendors" at bounding box center [784, 239] width 259 height 52
click at [704, 240] on input "text" at bounding box center [785, 246] width 216 height 18
type input "j"
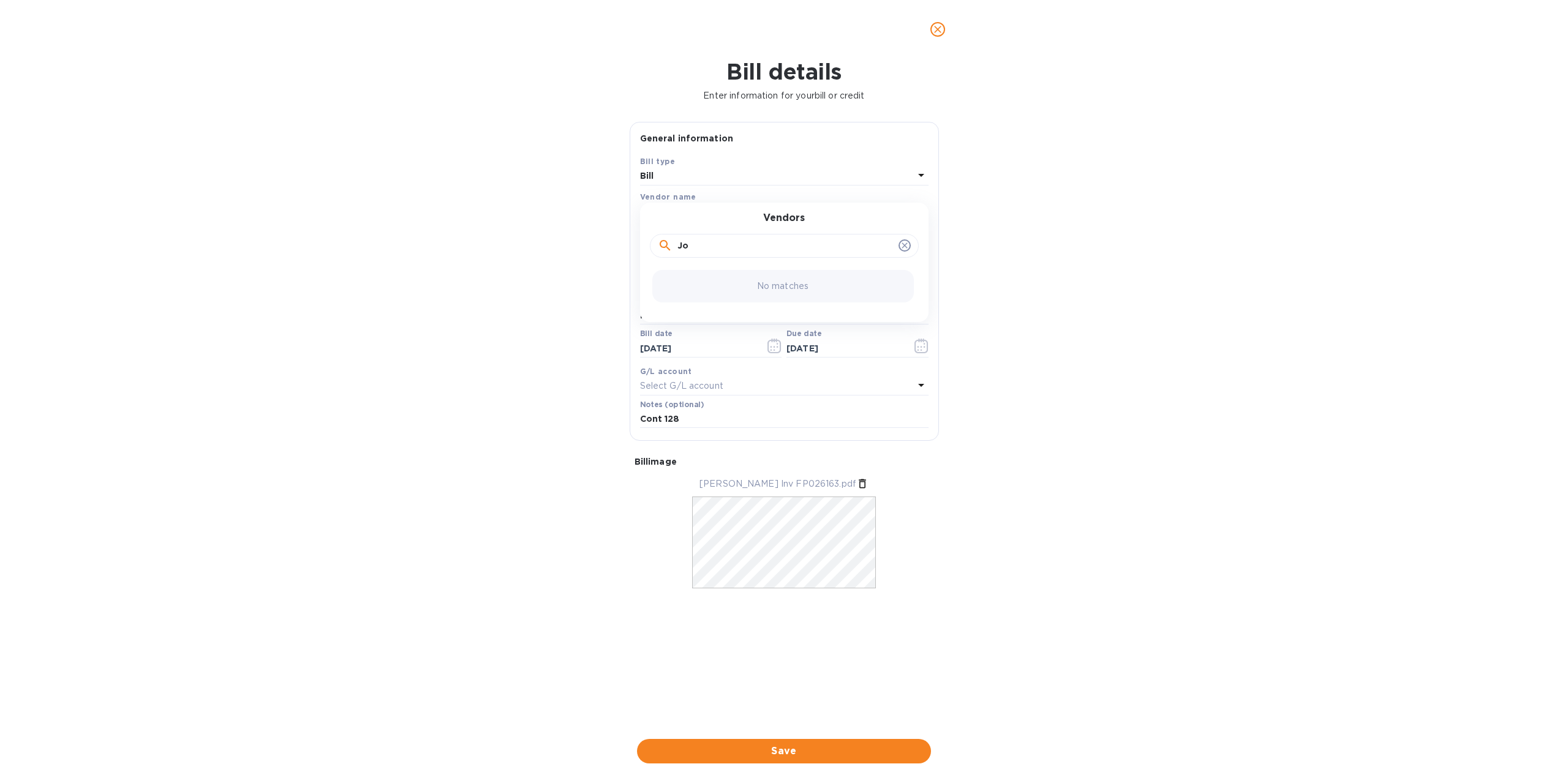
type input "J"
type input "este"
click at [707, 281] on p "GRUPO ESTEVEZ" at bounding box center [779, 281] width 259 height 13
click at [718, 277] on input "FP026163" at bounding box center [784, 278] width 288 height 18
click at [885, 245] on p "Enter currency" at bounding box center [867, 245] width 63 height 13
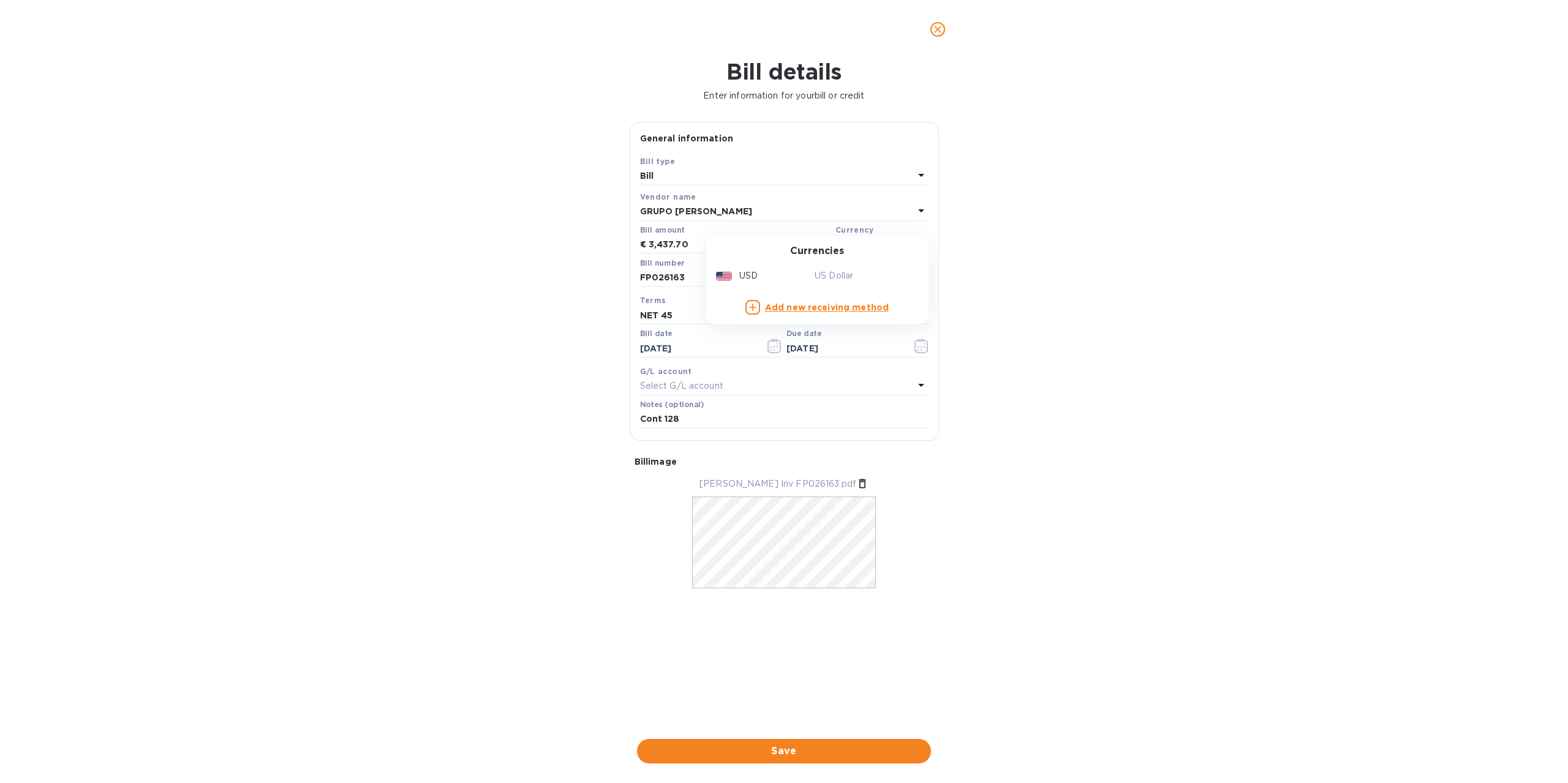
click at [791, 306] on b "Add new receiving method" at bounding box center [827, 307] width 124 height 10
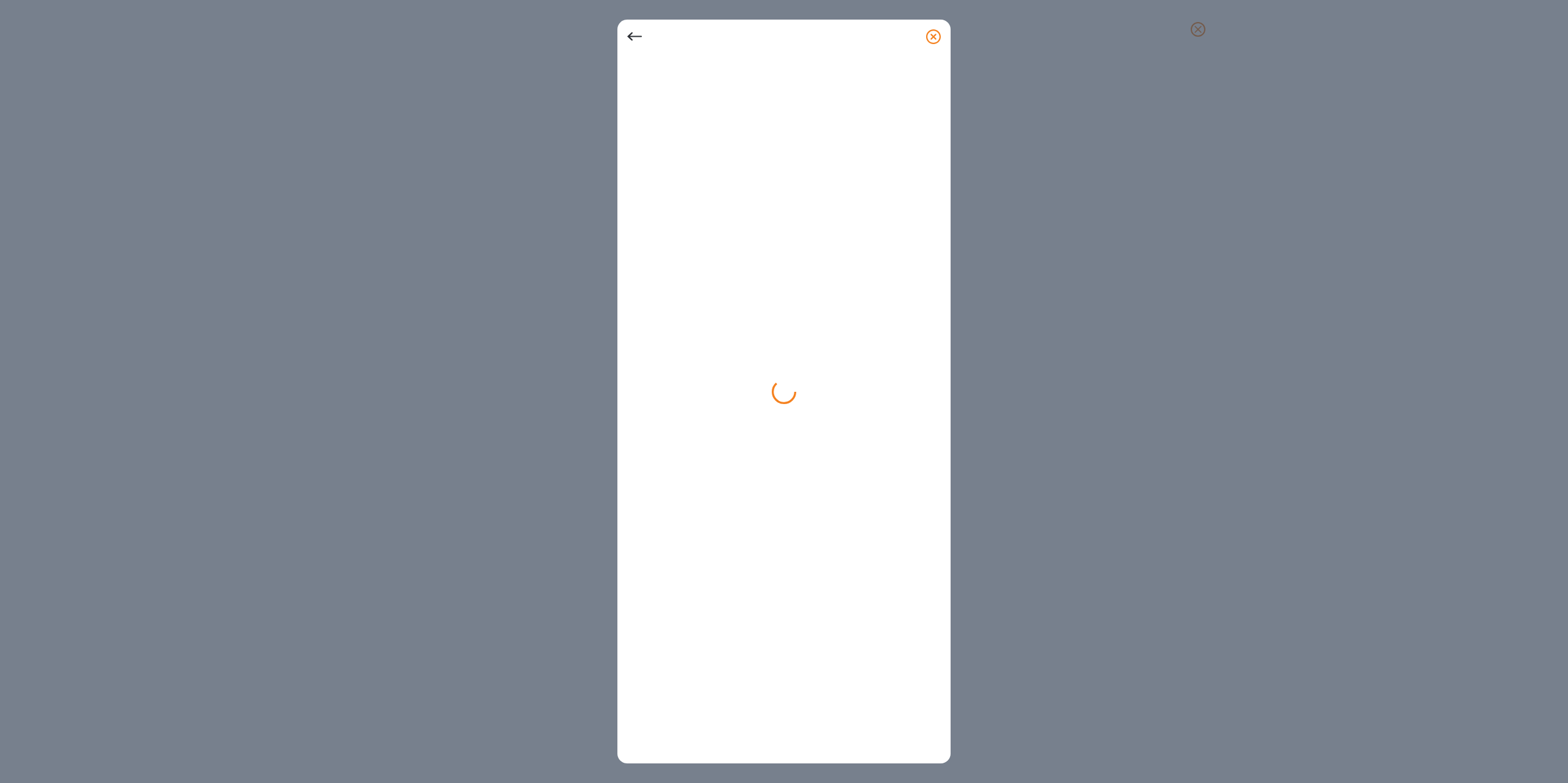
scroll to position [265, 945]
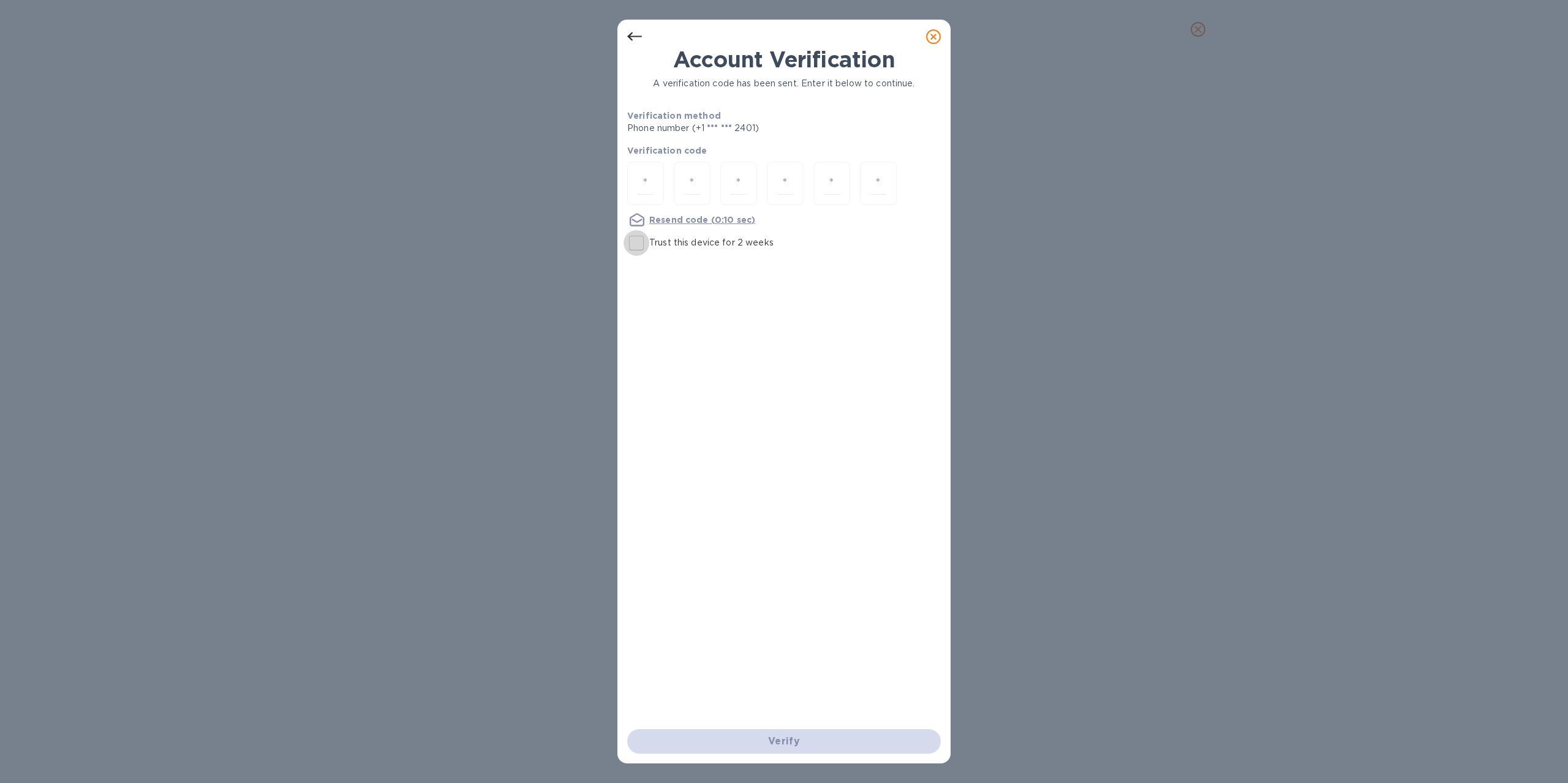
click at [638, 240] on input "Trust this device for 2 weeks" at bounding box center [635, 242] width 25 height 25
checkbox input "true"
click at [650, 175] on input "number" at bounding box center [645, 184] width 16 height 23
type input "4"
type input "7"
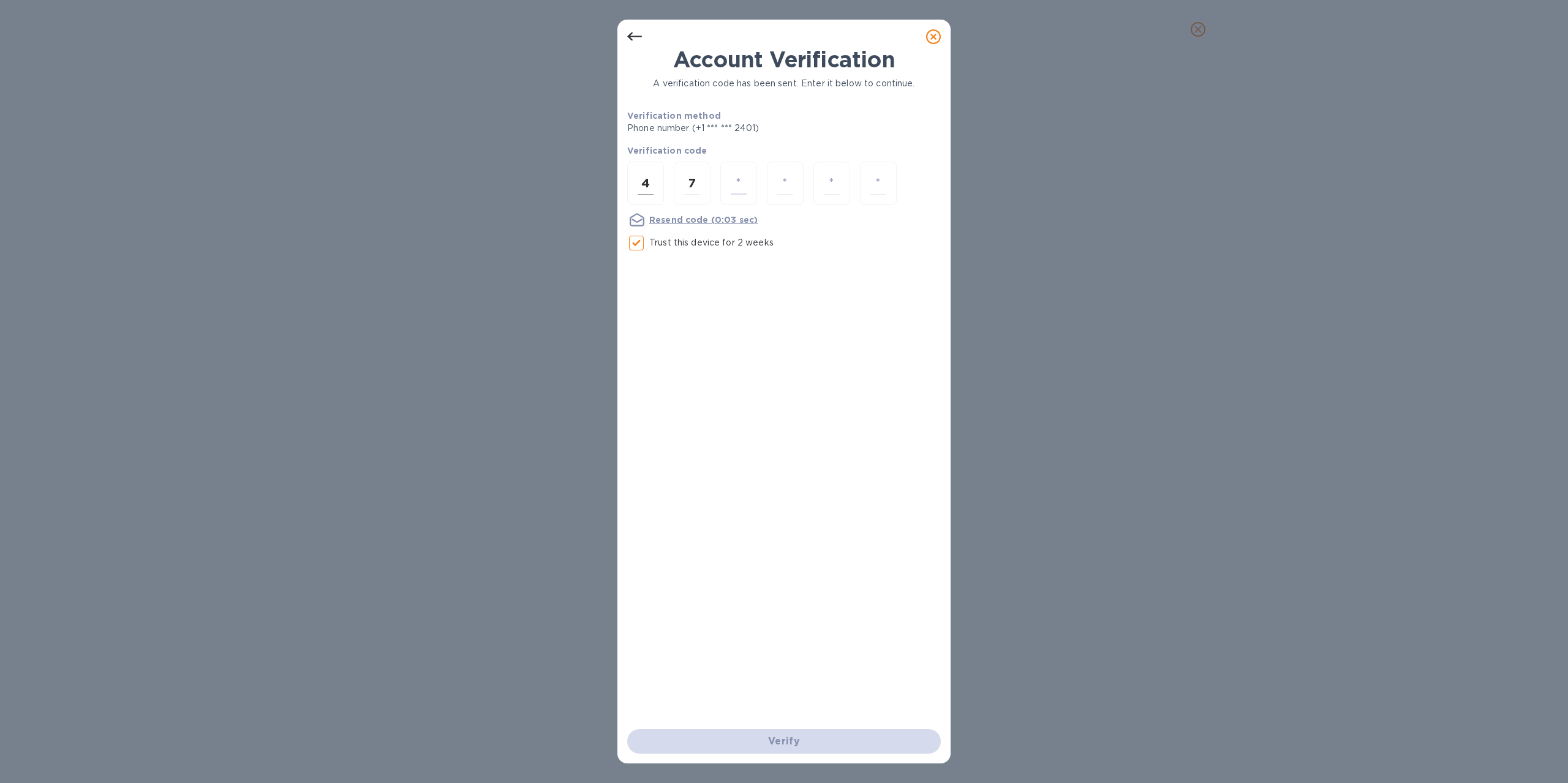
type input "6"
type input "2"
type input "0"
type input "8"
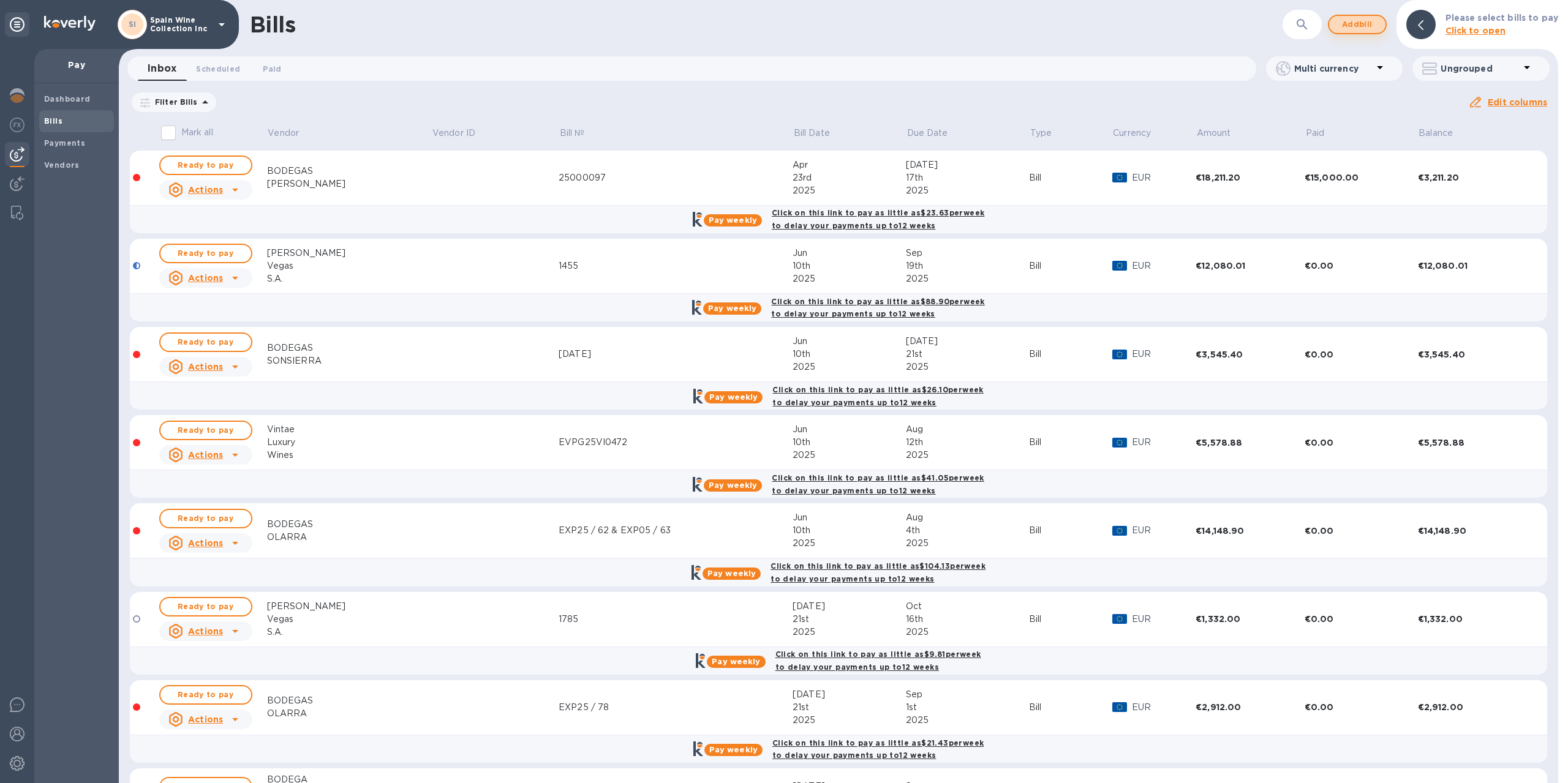
click at [1364, 27] on span "Add bill" at bounding box center [1357, 24] width 37 height 15
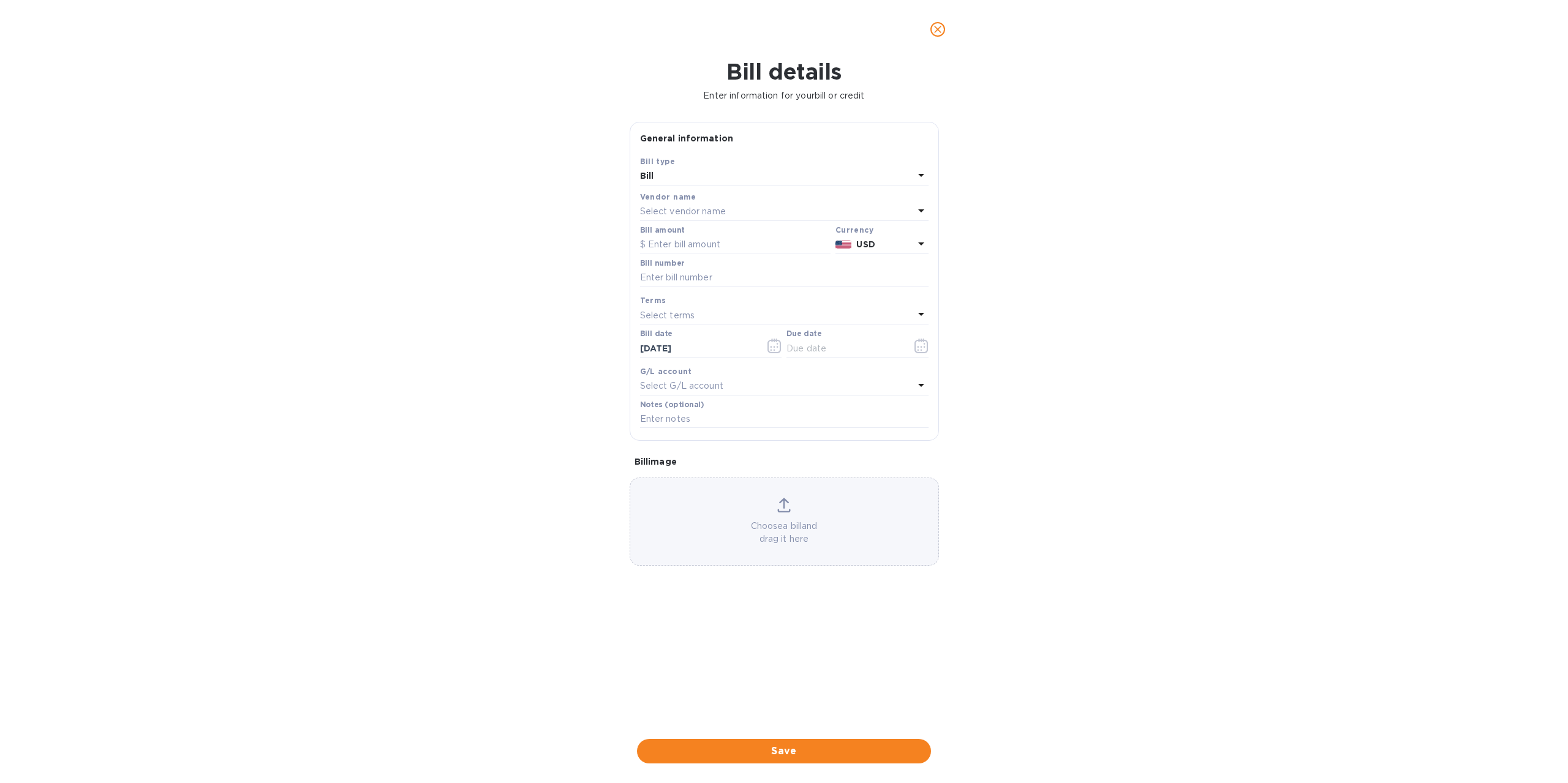
click at [741, 211] on div "Select vendor name" at bounding box center [776, 212] width 274 height 17
click at [721, 248] on input "text" at bounding box center [785, 246] width 216 height 18
type input "grupo es"
click at [719, 282] on p "GRUPO ESTEVEZ" at bounding box center [779, 281] width 259 height 13
click at [715, 246] on input "text" at bounding box center [735, 245] width 191 height 18
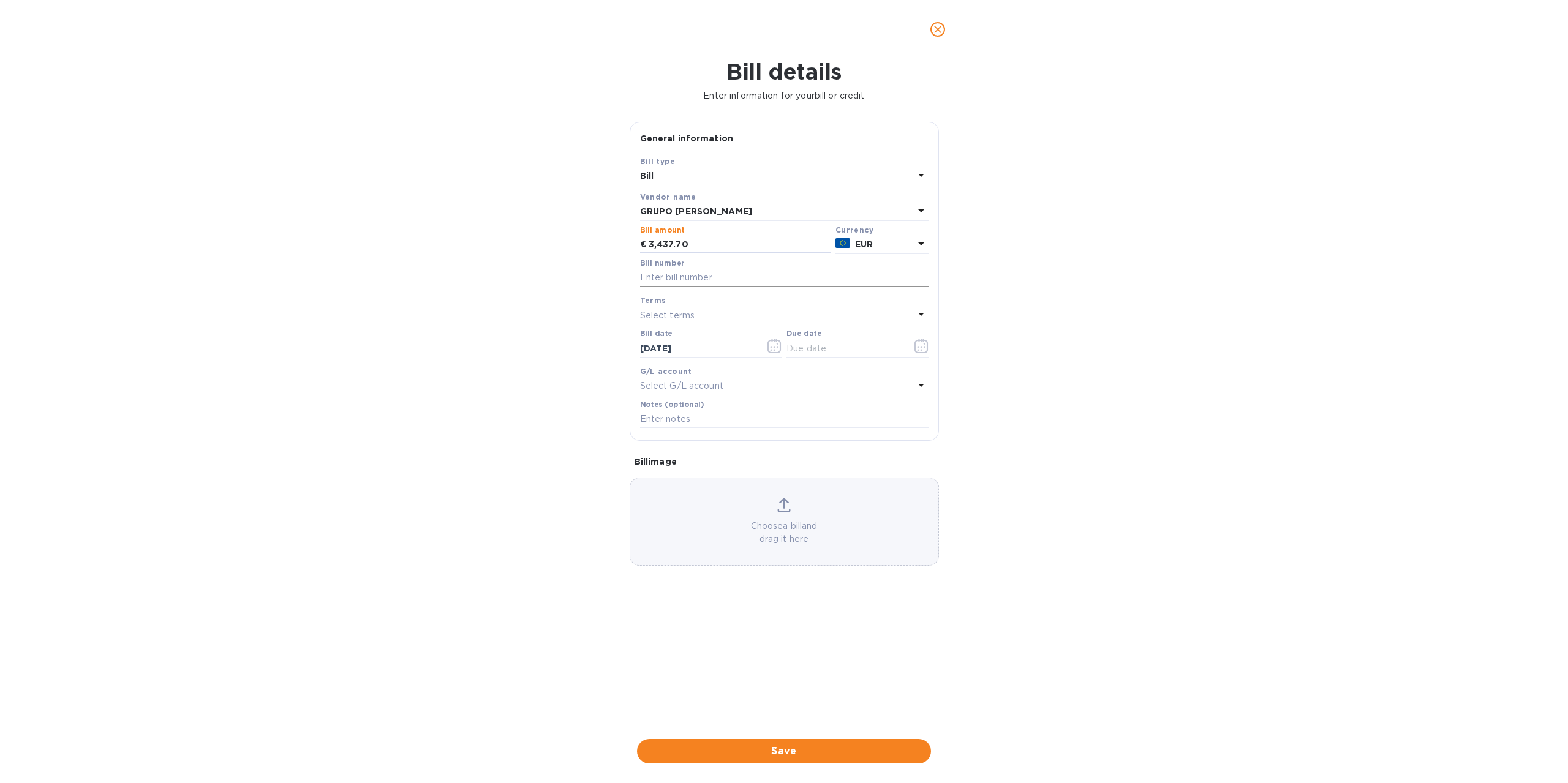
type input "3,437.70"
click at [708, 281] on input "text" at bounding box center [784, 278] width 288 height 18
type input "FP026163"
click at [922, 350] on icon "button" at bounding box center [921, 345] width 14 height 15
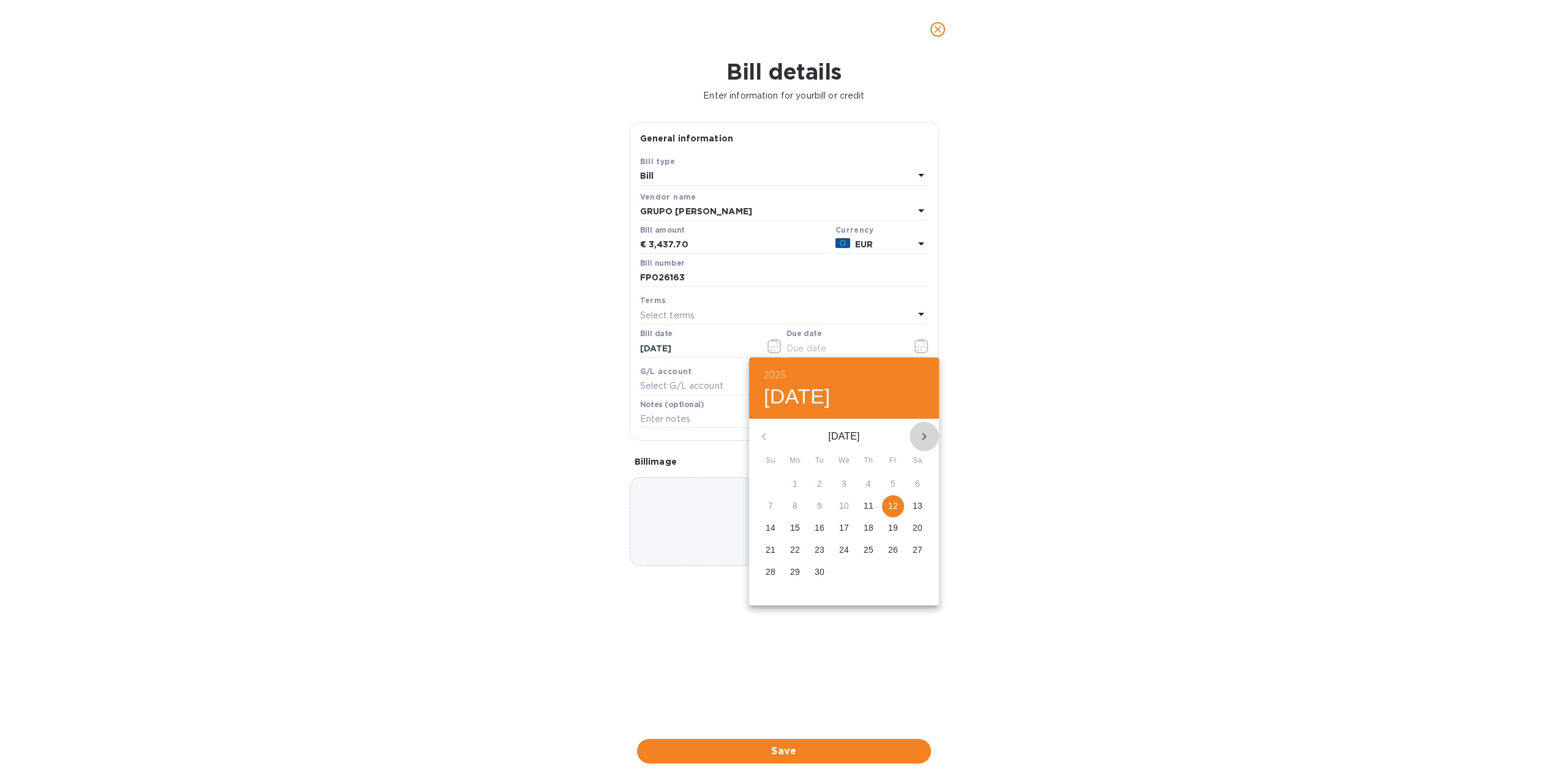
click at [931, 437] on icon "button" at bounding box center [924, 436] width 15 height 15
click at [797, 568] on p "27" at bounding box center [794, 572] width 10 height 12
type input "10/27/2025"
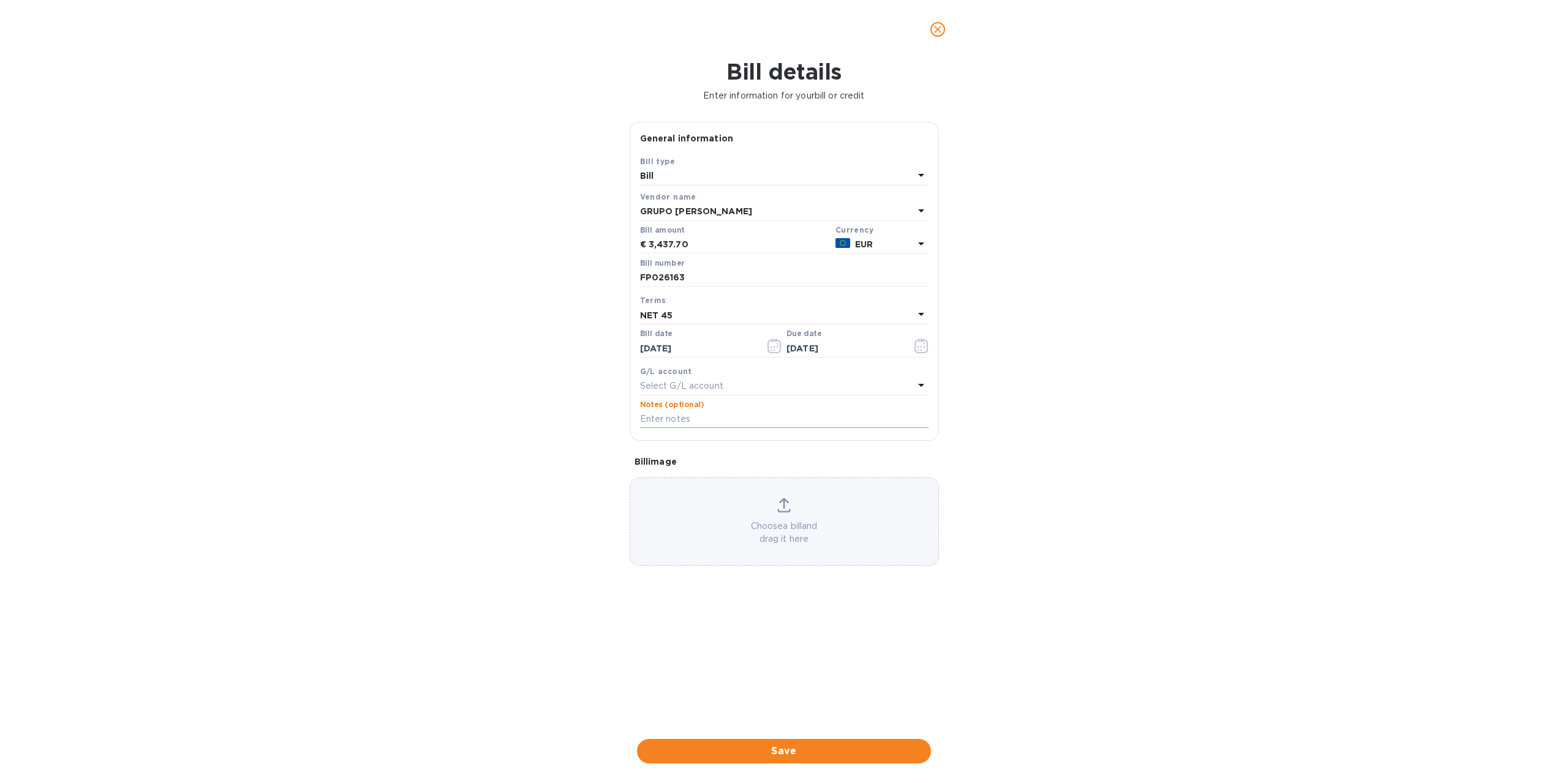
click at [744, 419] on input "text" at bounding box center [784, 419] width 288 height 18
type input "Cont 128"
click at [797, 516] on div "Choose a bill and drag it here" at bounding box center [784, 522] width 308 height 48
click at [769, 753] on span "Save" at bounding box center [784, 751] width 274 height 15
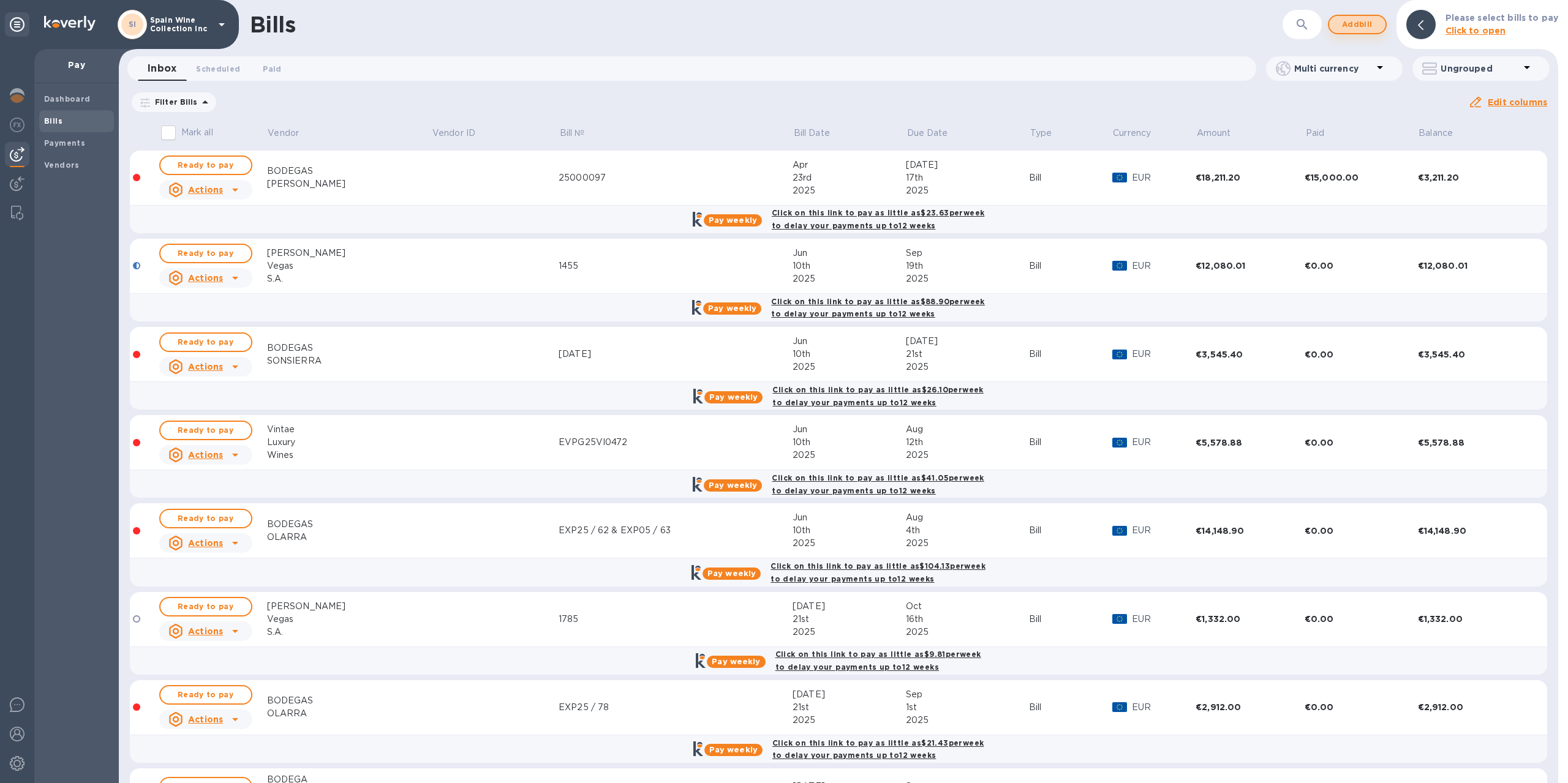
click at [1366, 24] on span "Add bill" at bounding box center [1357, 24] width 37 height 15
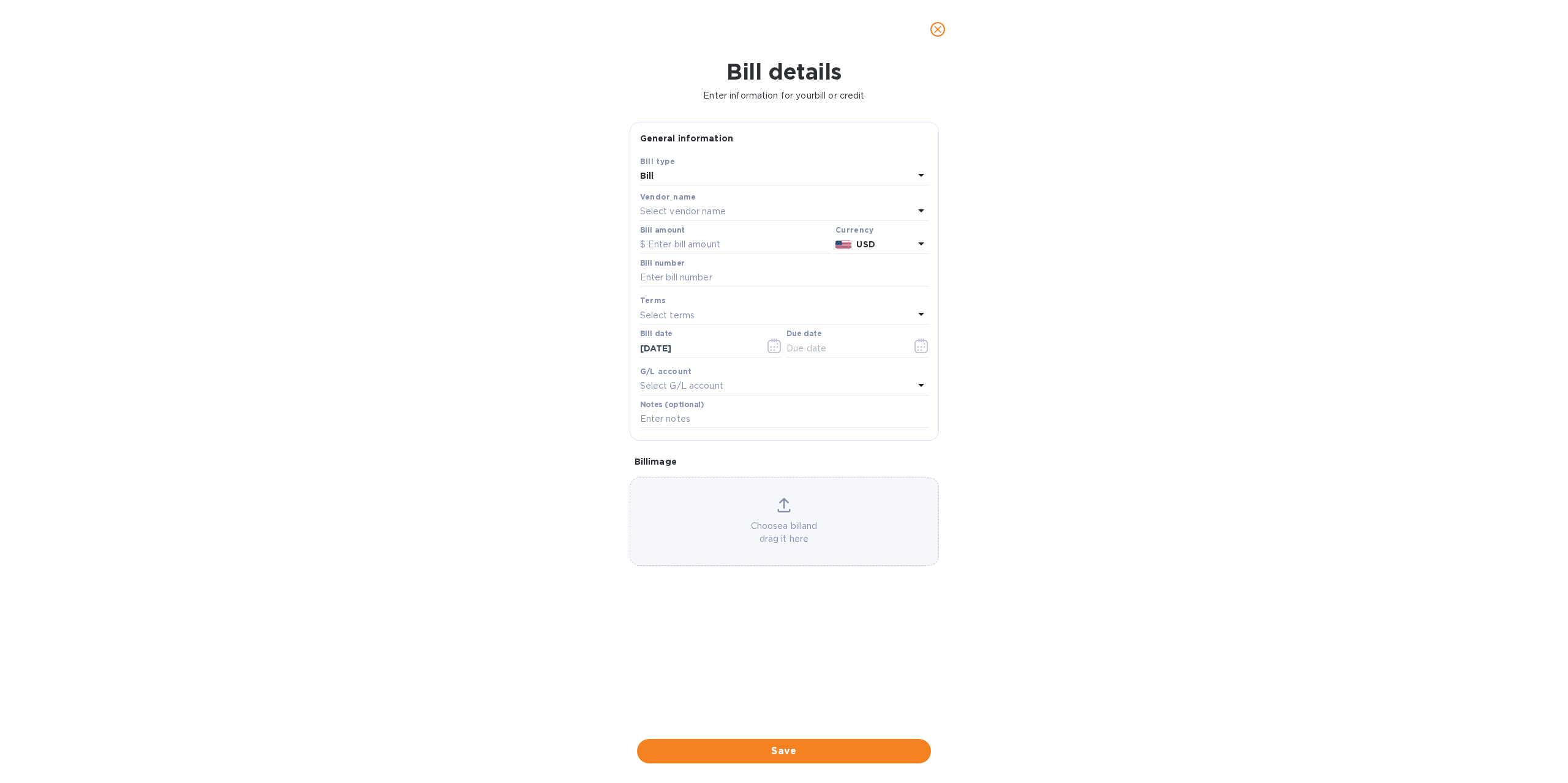
click at [705, 207] on p "Select vendor name" at bounding box center [683, 211] width 86 height 13
click at [705, 247] on input "text" at bounding box center [785, 246] width 216 height 18
type input "a"
type input "great"
click at [704, 273] on div "GREAT WINES FROM SPAIN S.L." at bounding box center [780, 281] width 269 height 23
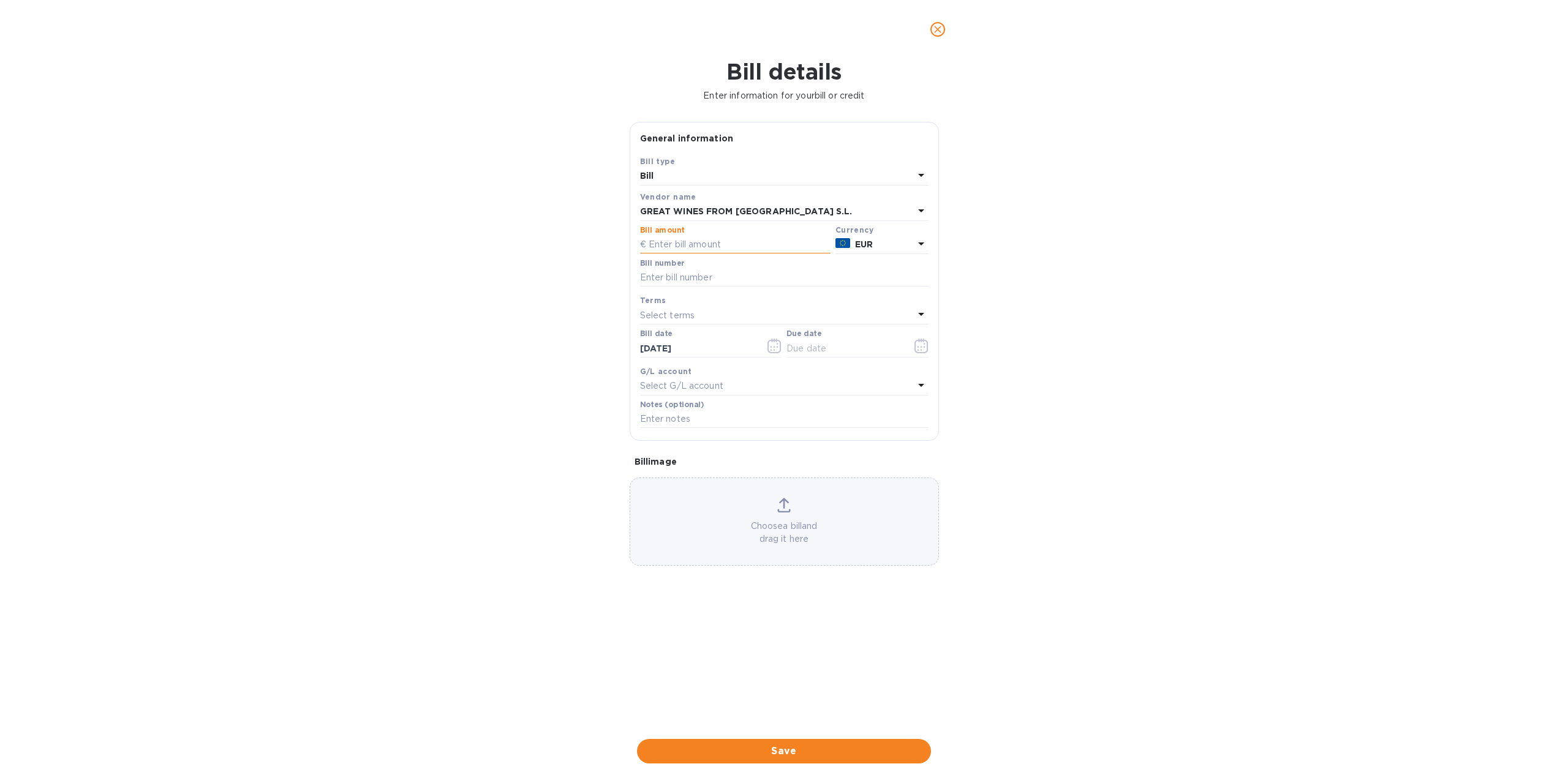
click at [707, 241] on input "text" at bounding box center [735, 245] width 191 height 18
type input "5,614.38"
click at [710, 274] on input "text" at bounding box center [784, 278] width 288 height 18
type input "2500000170"
click at [912, 347] on button "button" at bounding box center [921, 346] width 29 height 30
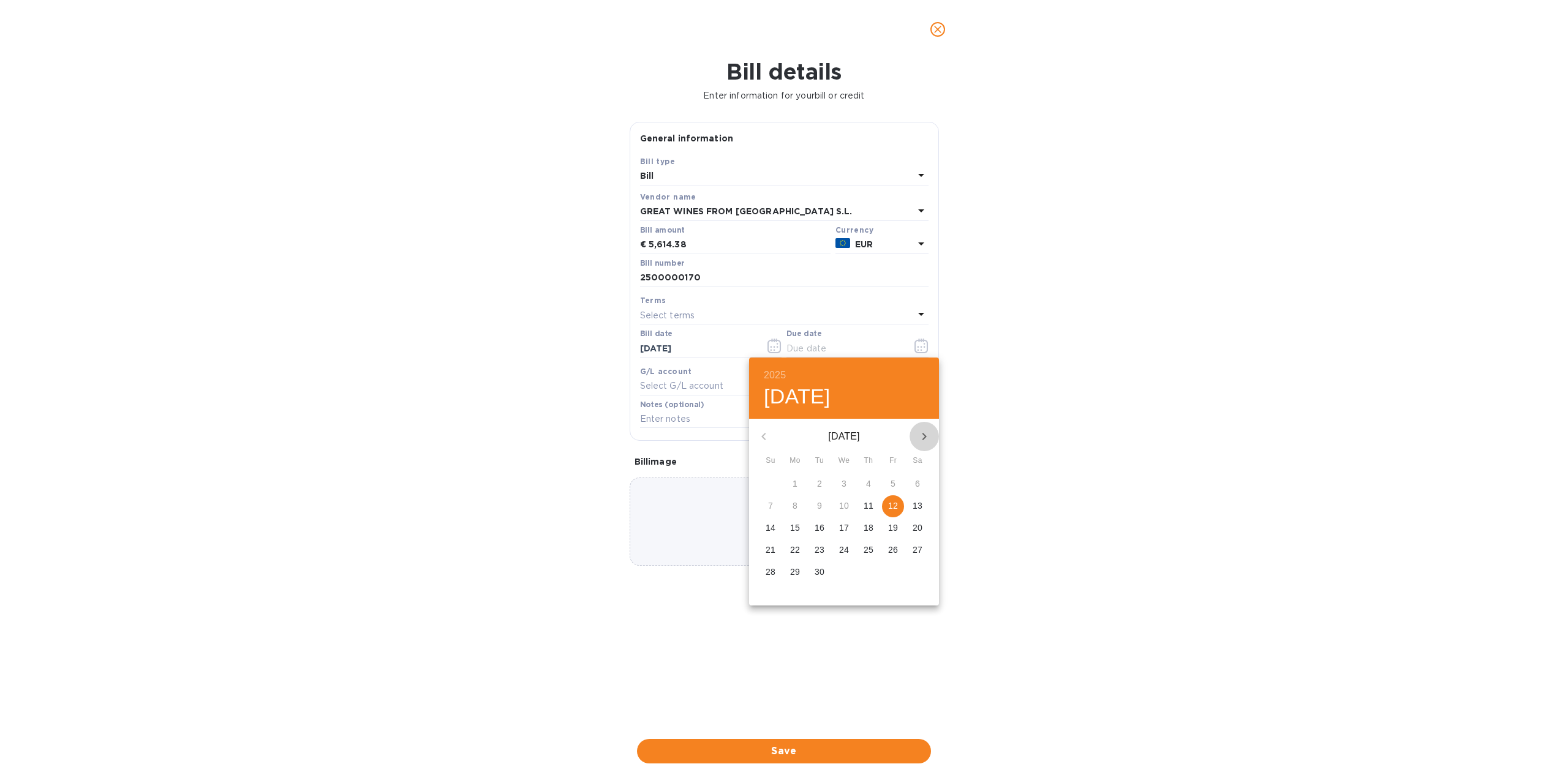
click at [927, 431] on icon "button" at bounding box center [924, 436] width 15 height 15
click at [803, 531] on span "10" at bounding box center [794, 528] width 22 height 12
type input "11/10/2025"
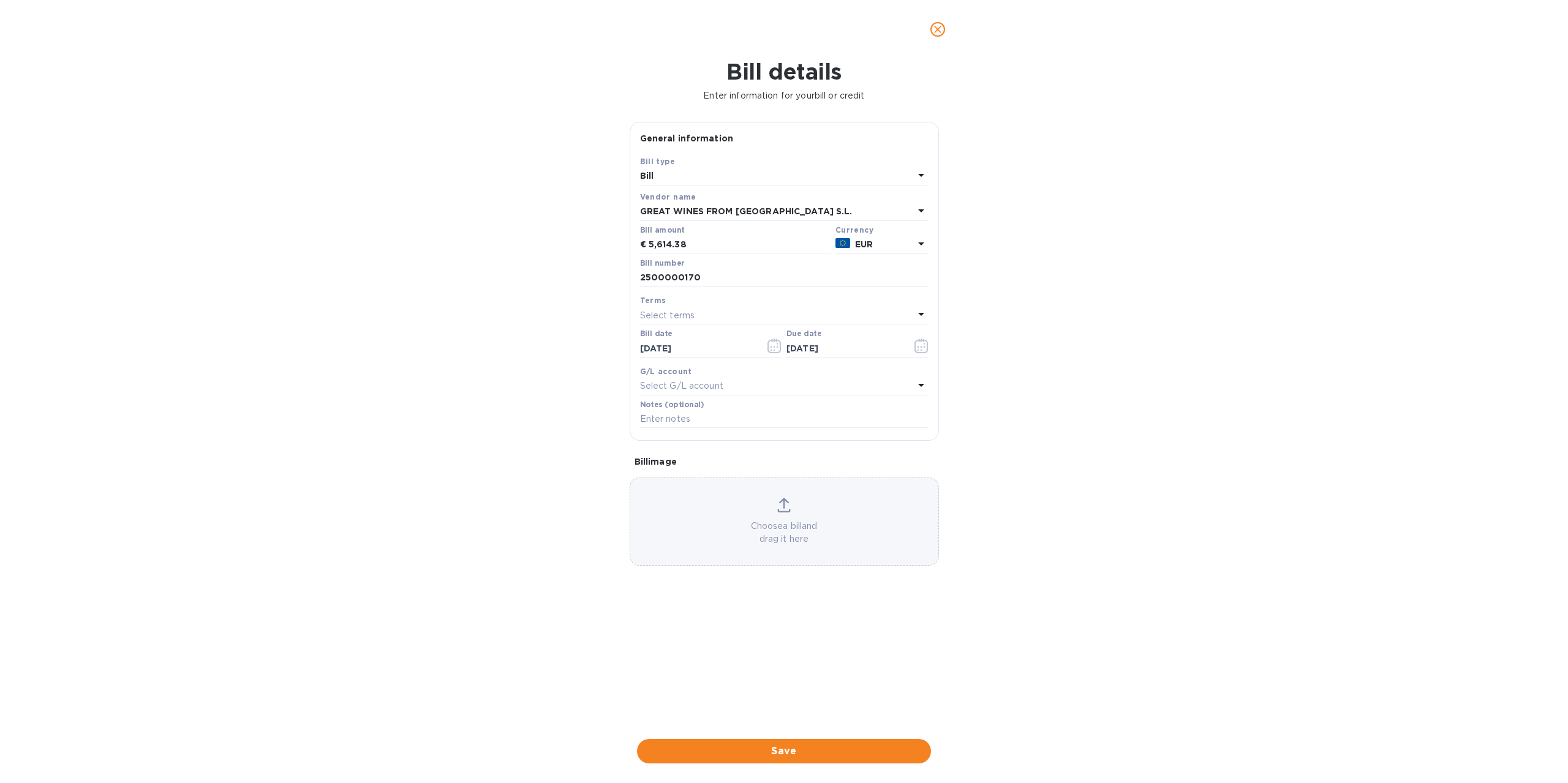
click at [779, 500] on icon at bounding box center [783, 505] width 13 height 15
click at [693, 411] on input "text" at bounding box center [784, 419] width 288 height 18
type input "Cont 128"
click at [782, 752] on span "Save" at bounding box center [784, 751] width 274 height 15
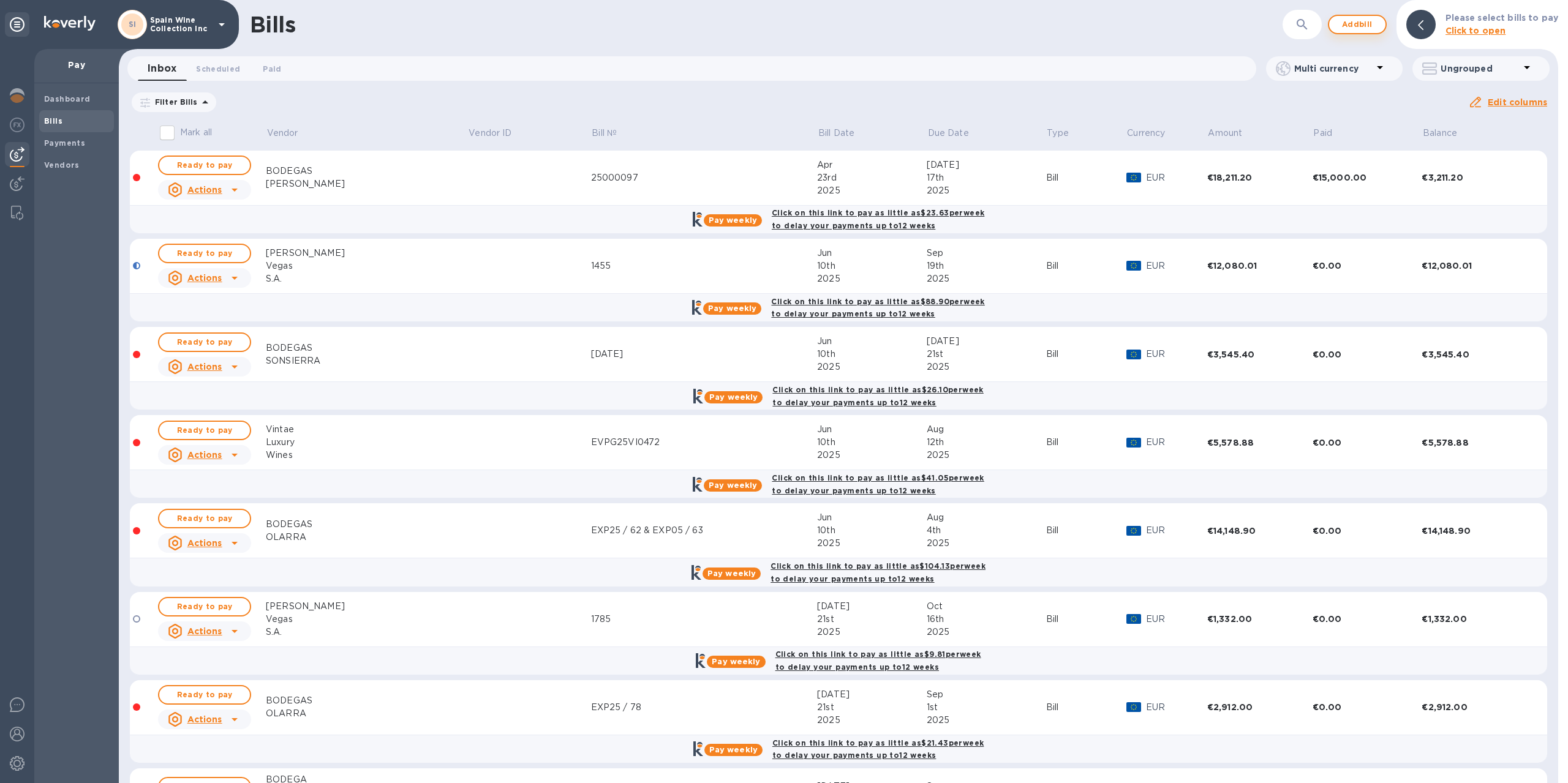
click at [1355, 28] on span "Add bill" at bounding box center [1357, 24] width 37 height 15
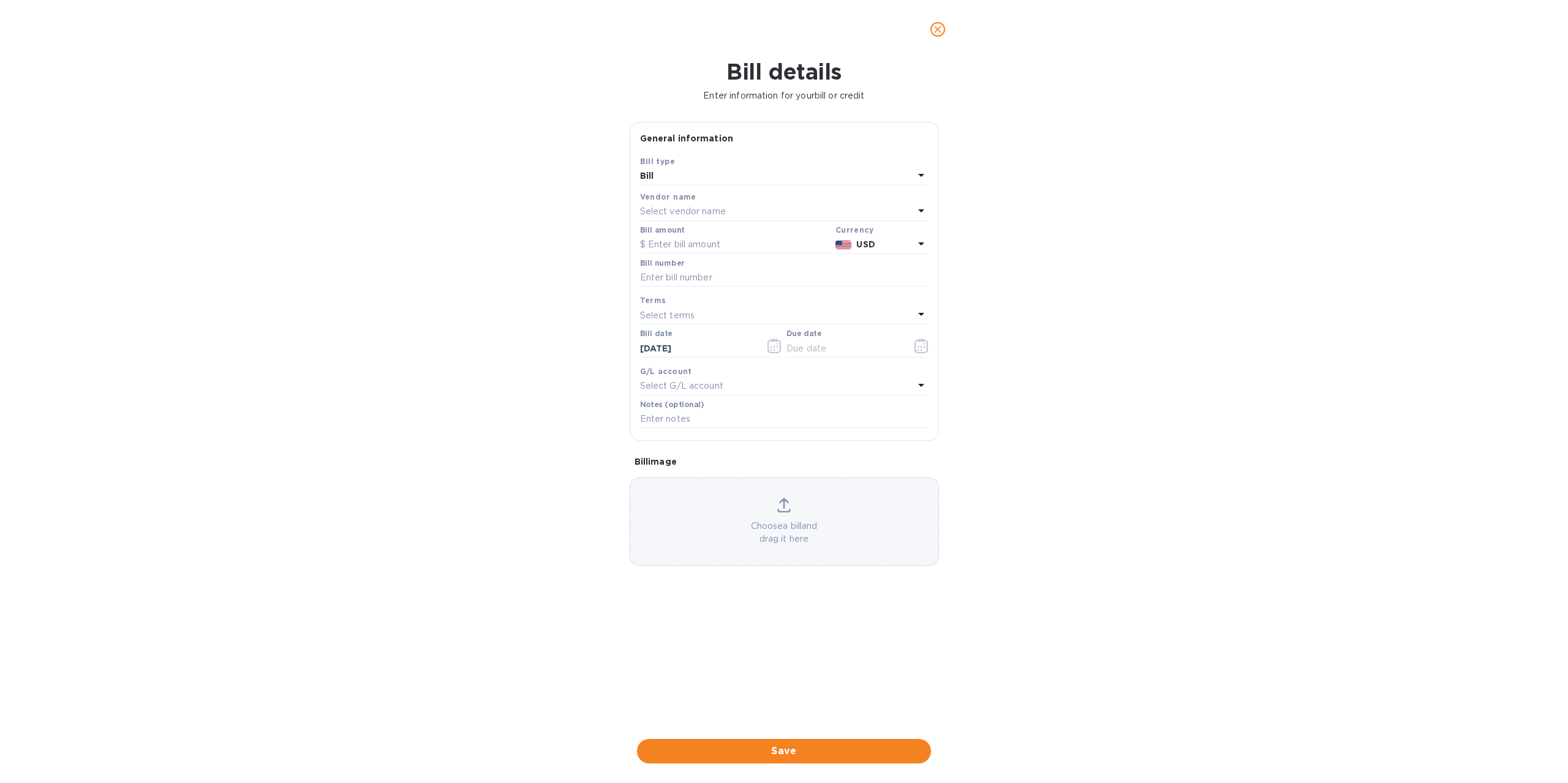
click at [697, 204] on div "Select vendor name" at bounding box center [776, 212] width 274 height 17
click at [693, 241] on input "text" at bounding box center [785, 246] width 216 height 18
type input "Born"
click at [705, 280] on p "Born Brands BCN S.L." at bounding box center [779, 281] width 259 height 13
type input "11/11/2025"
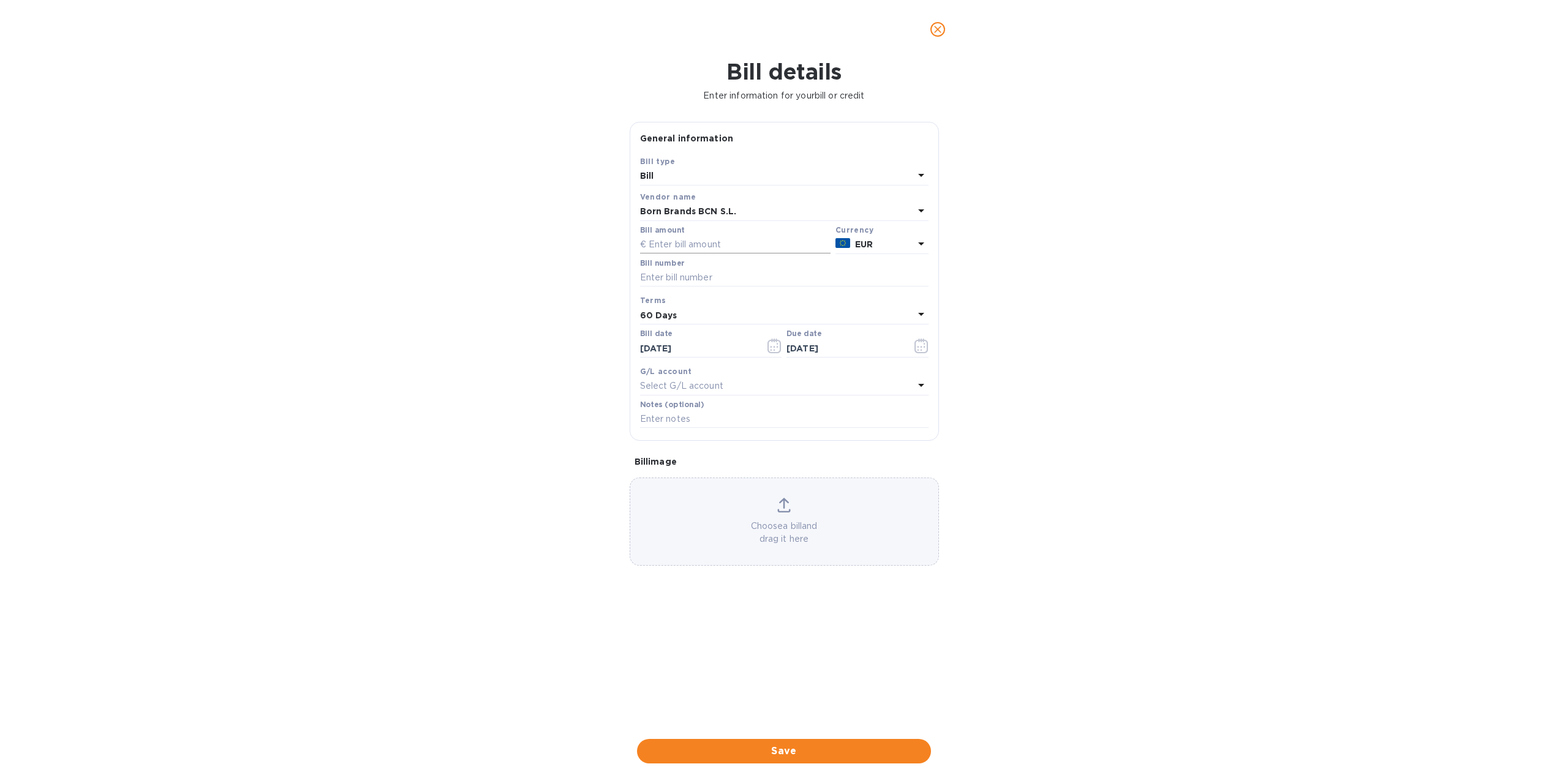
click at [732, 245] on input "text" at bounding box center [735, 245] width 191 height 18
type input "8,268.00"
click at [707, 282] on input "text" at bounding box center [784, 278] width 288 height 18
type input "F250434"
click at [911, 349] on button "button" at bounding box center [921, 346] width 29 height 30
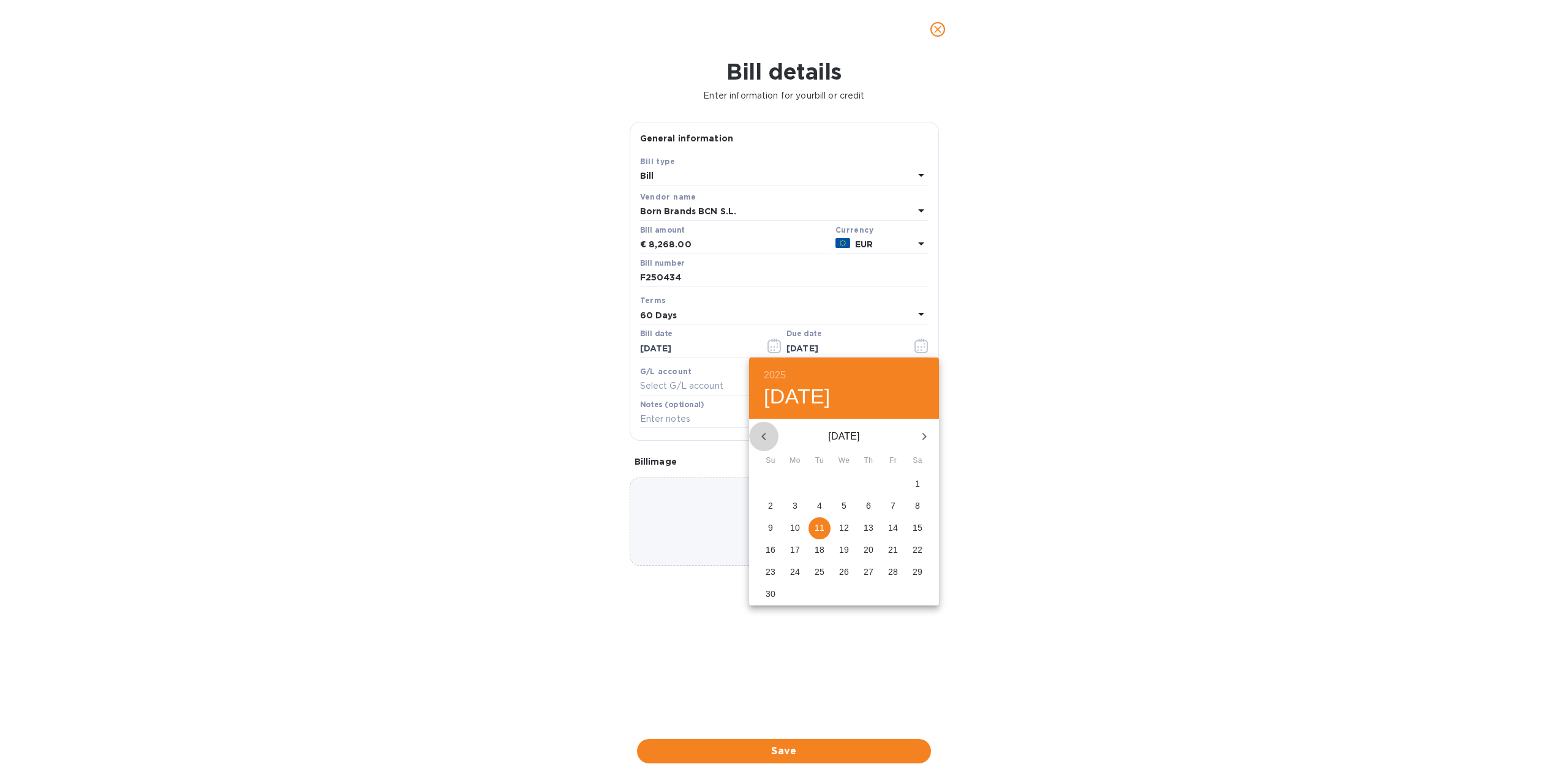
click at [760, 431] on icon "button" at bounding box center [763, 436] width 15 height 15
click at [796, 572] on p "29" at bounding box center [794, 572] width 10 height 12
type input "09/29/2025"
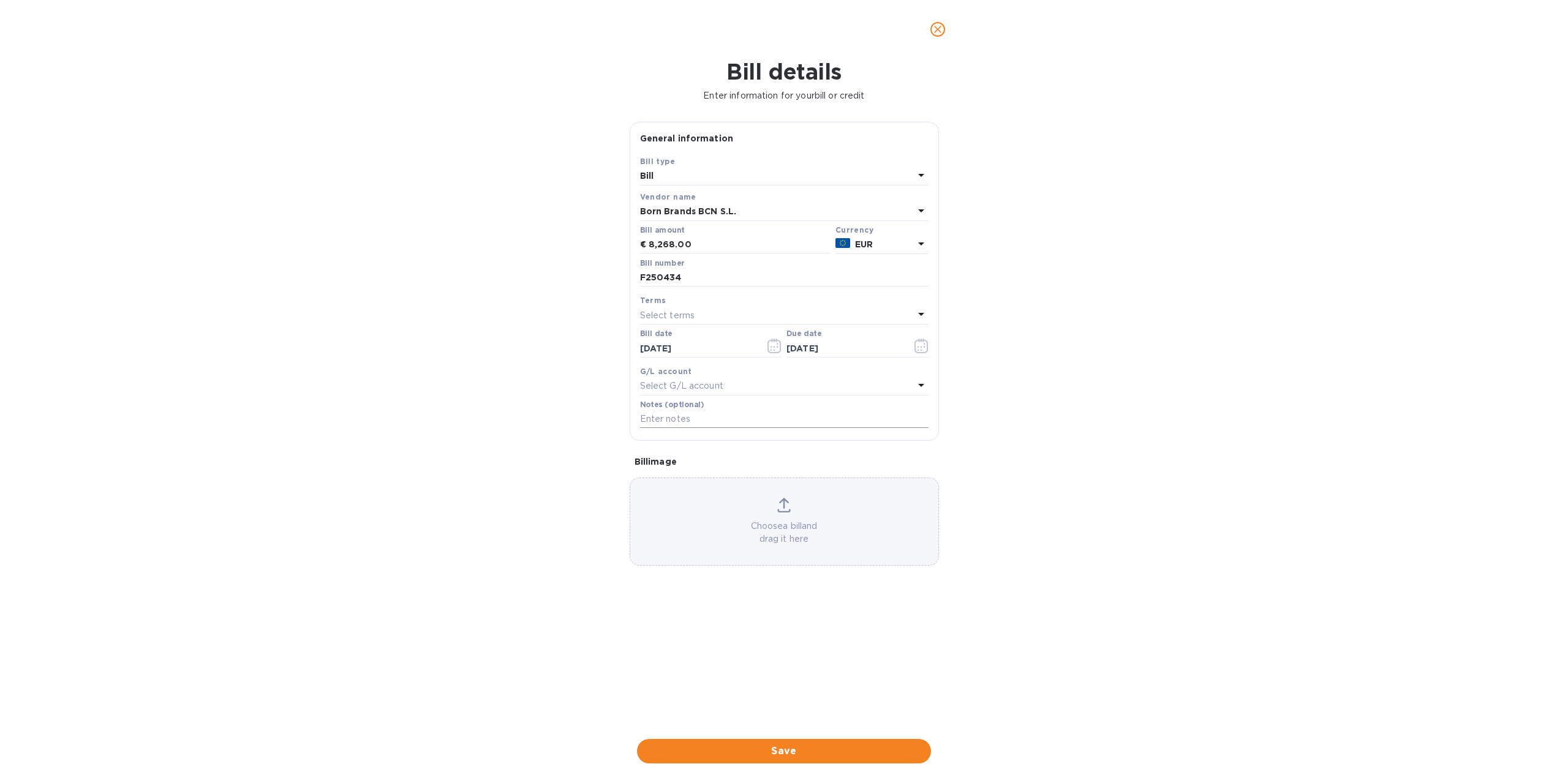
click at [815, 412] on input "text" at bounding box center [784, 419] width 288 height 18
type input "Cont 128"
click at [777, 484] on div "Choose a bill and drag it here" at bounding box center [784, 522] width 309 height 88
click at [809, 749] on span "Save" at bounding box center [784, 751] width 274 height 15
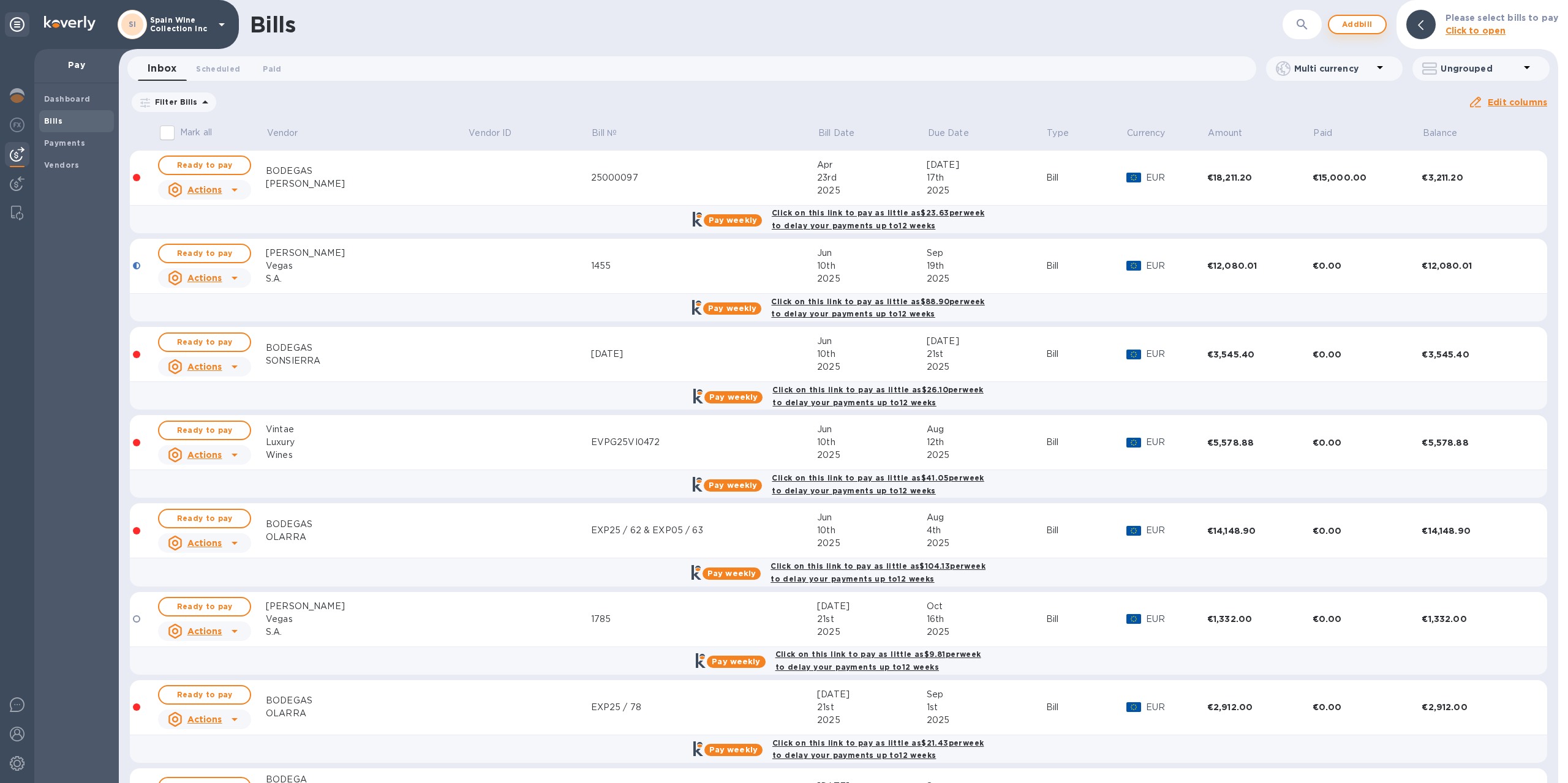
click at [1363, 25] on span "Add bill" at bounding box center [1357, 24] width 37 height 15
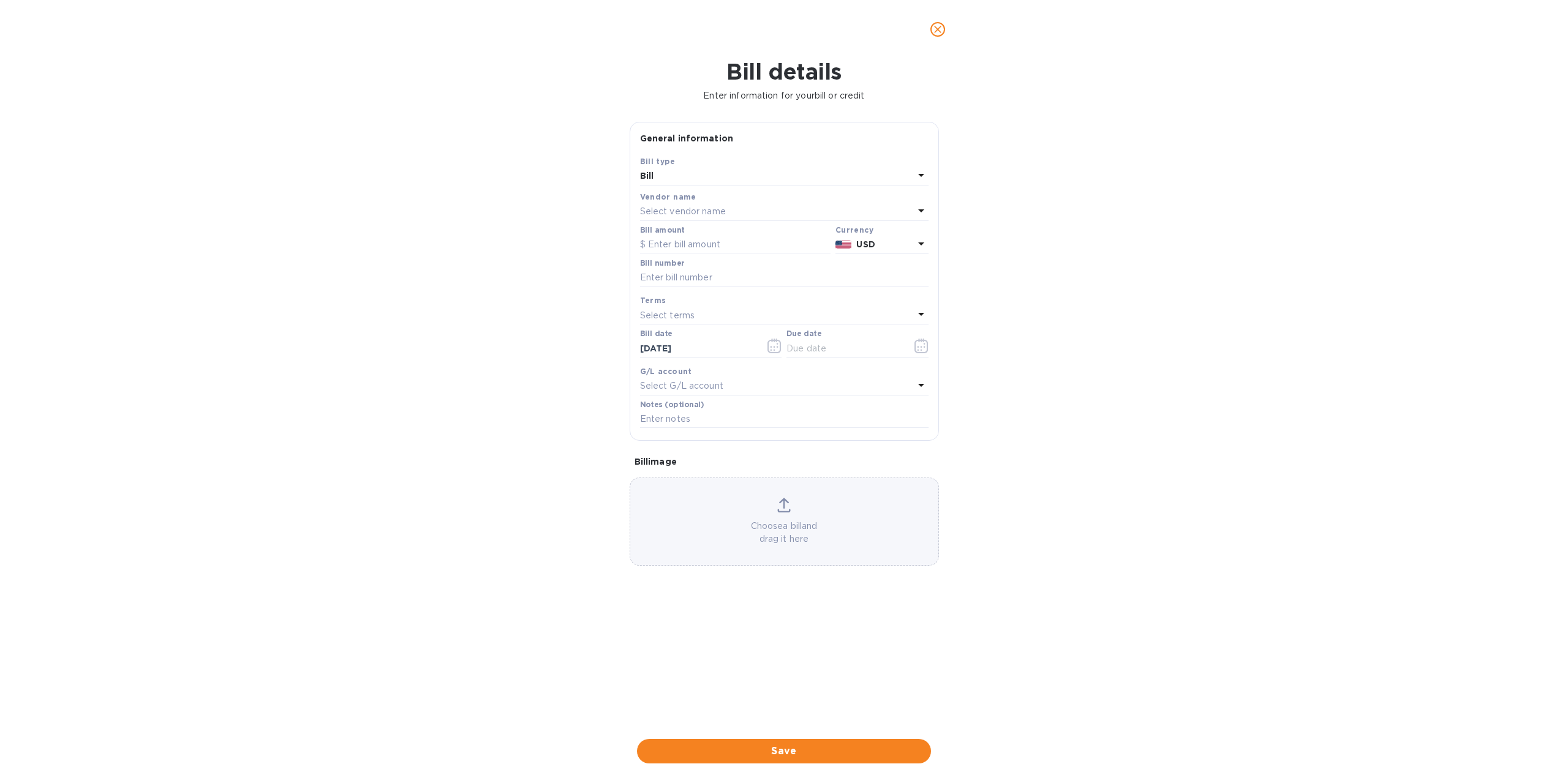
click at [711, 210] on p "Select vendor name" at bounding box center [683, 211] width 86 height 13
click at [718, 243] on input "text" at bounding box center [785, 246] width 216 height 18
type input "chave"
click at [717, 275] on p "BODEGAS CHAVES" at bounding box center [779, 281] width 259 height 13
click at [718, 246] on input "text" at bounding box center [735, 245] width 191 height 18
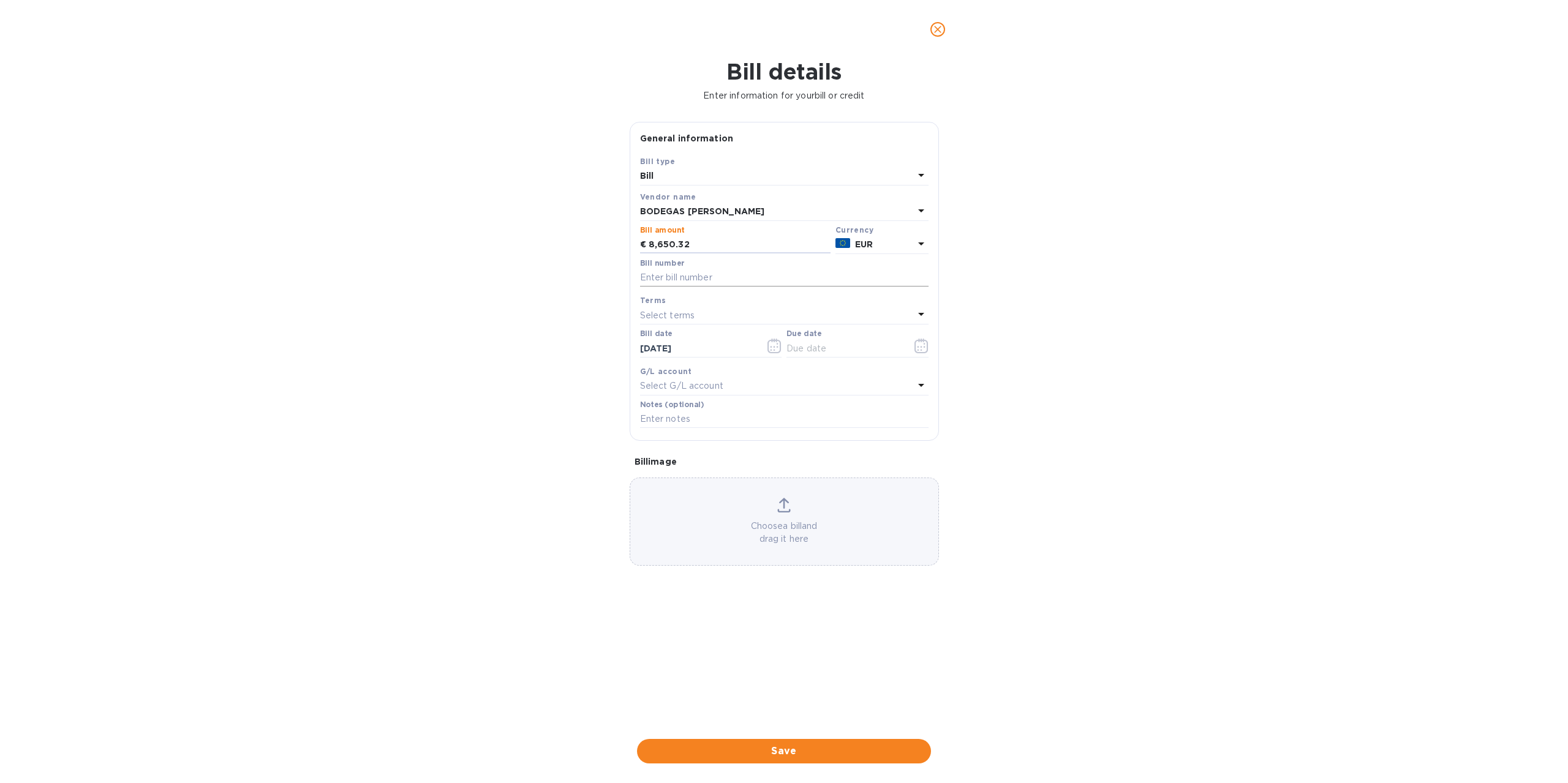
type input "8,650.32"
click at [742, 277] on input "text" at bounding box center [784, 278] width 288 height 18
type input "25000293"
click at [926, 347] on icon "button" at bounding box center [920, 345] width 13 height 15
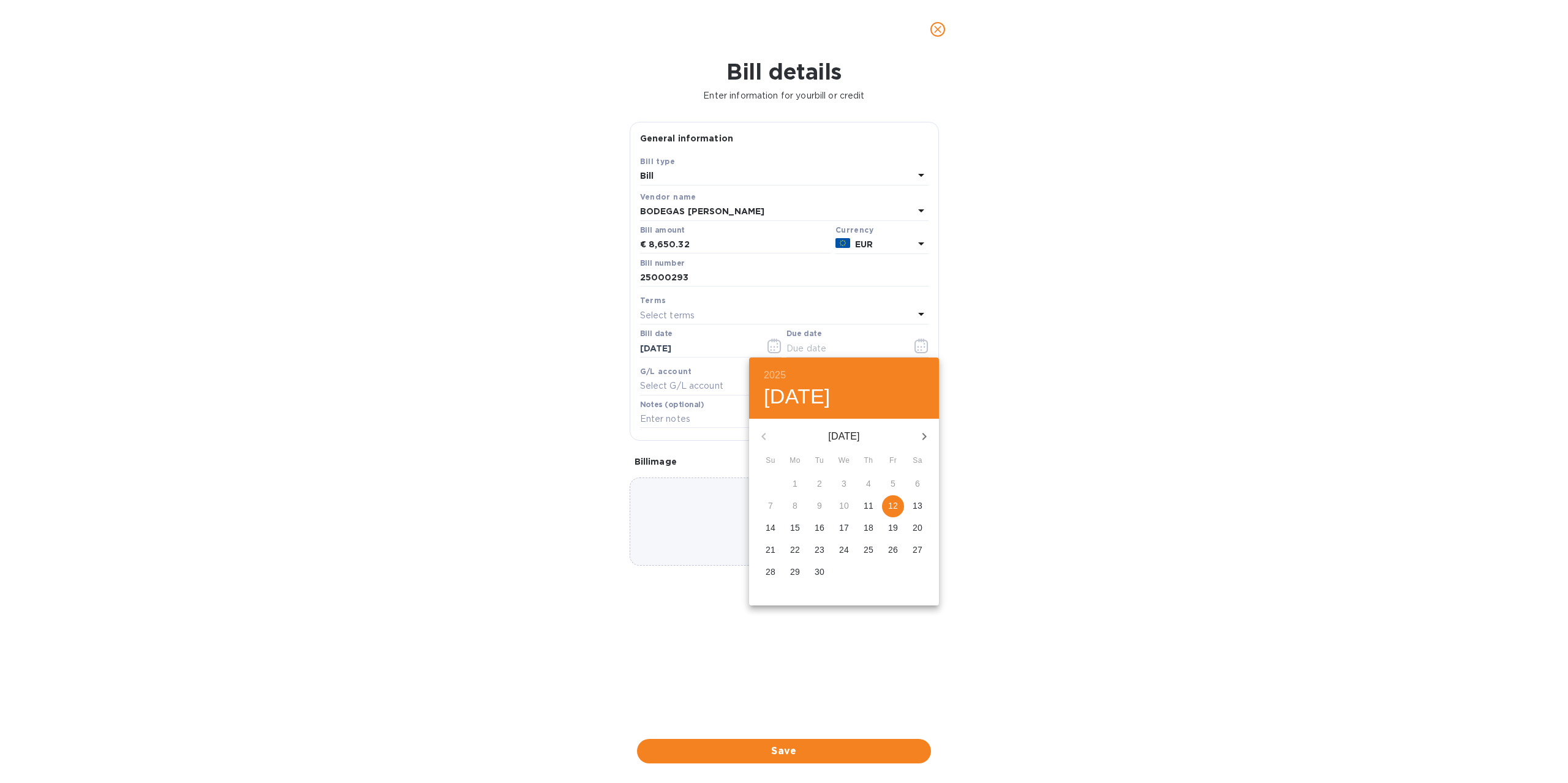
click at [925, 441] on icon "button" at bounding box center [924, 436] width 15 height 15
click at [928, 436] on icon "button" at bounding box center [924, 436] width 15 height 15
click at [870, 506] on p "11" at bounding box center [868, 506] width 10 height 12
type input "12/11/2025"
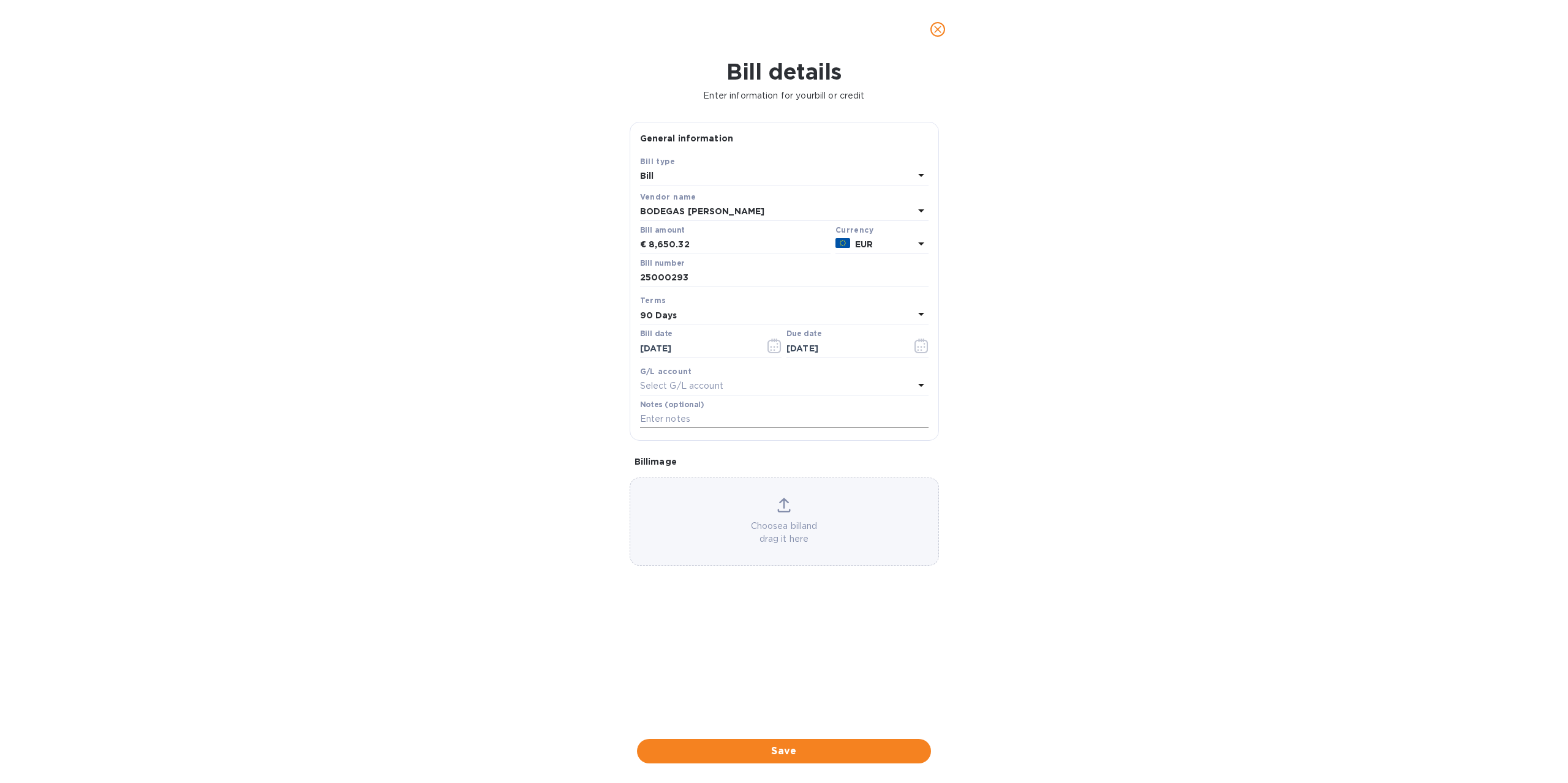
click at [711, 413] on input "text" at bounding box center [784, 419] width 288 height 18
type input "Cont 128"
click at [761, 506] on div "Choose a bill and drag it here" at bounding box center [784, 522] width 308 height 48
click at [774, 747] on span "Save" at bounding box center [784, 751] width 274 height 15
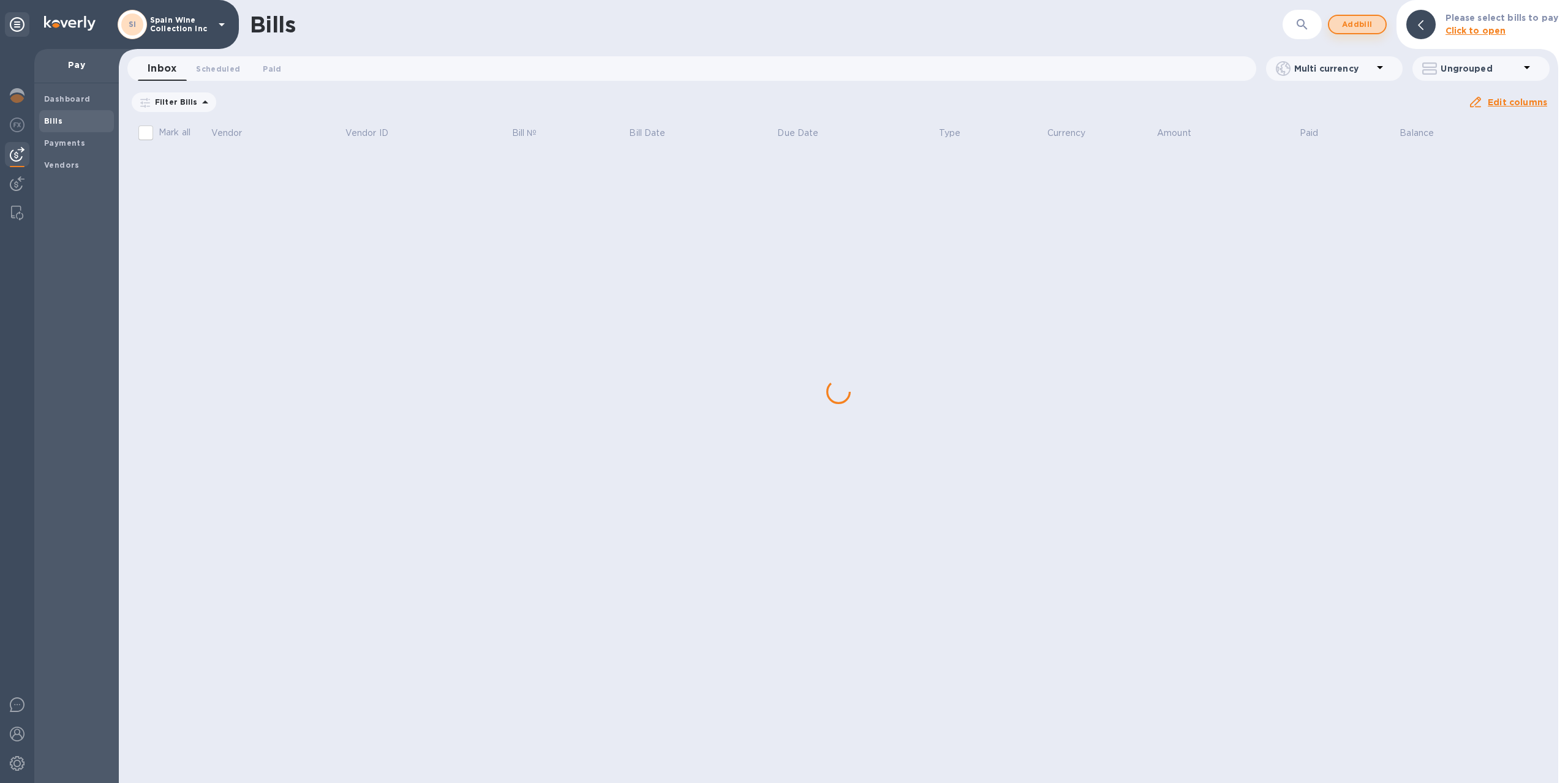
click at [1357, 16] on button "Add bill" at bounding box center [1356, 24] width 59 height 19
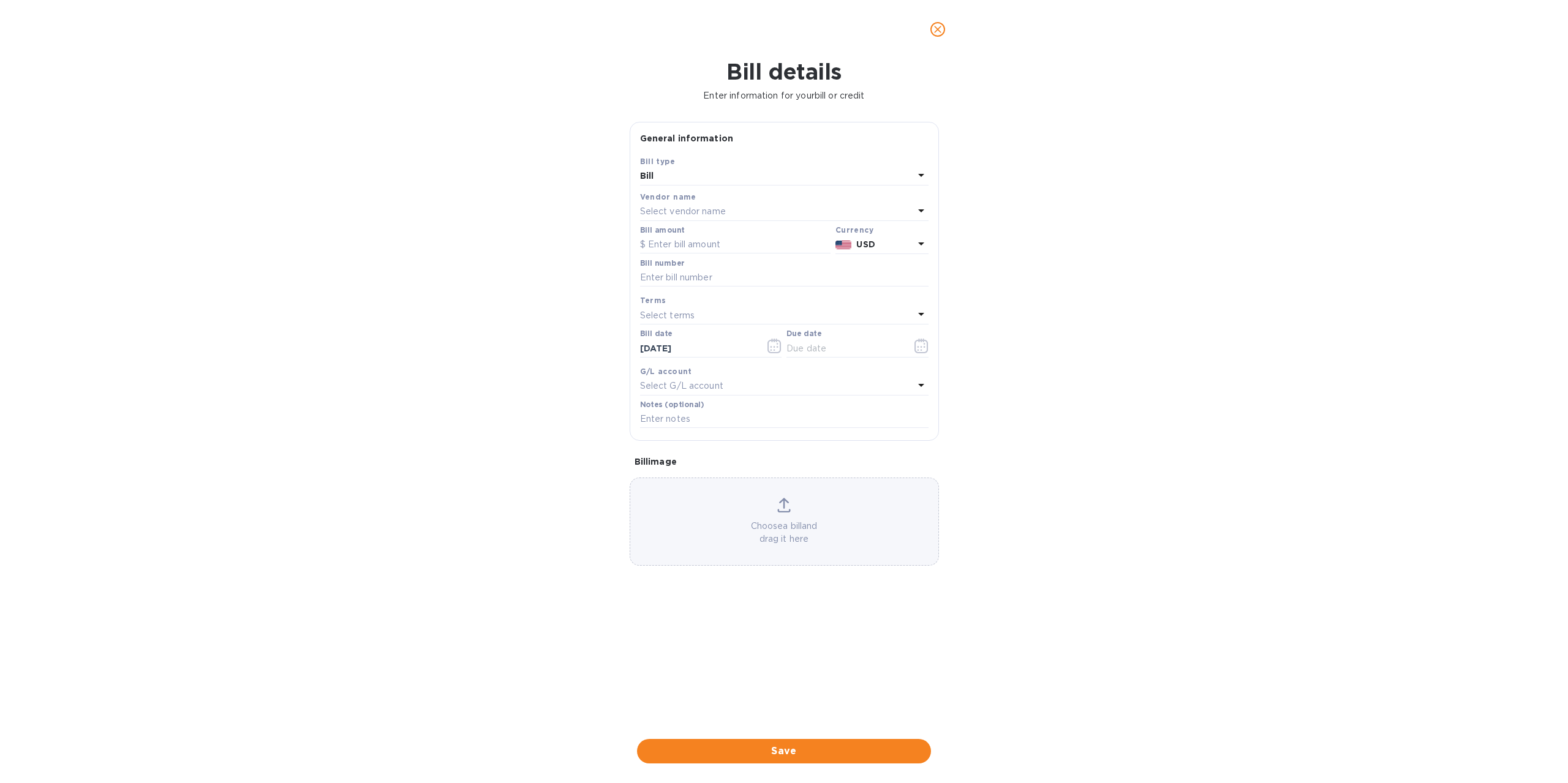
click at [713, 210] on p "Select vendor name" at bounding box center [683, 211] width 86 height 13
click at [696, 241] on input "text" at bounding box center [785, 246] width 216 height 18
type input "olarr"
click at [703, 277] on p "BODEGAS OLARRA" at bounding box center [779, 281] width 259 height 13
click at [697, 243] on input "text" at bounding box center [735, 245] width 191 height 18
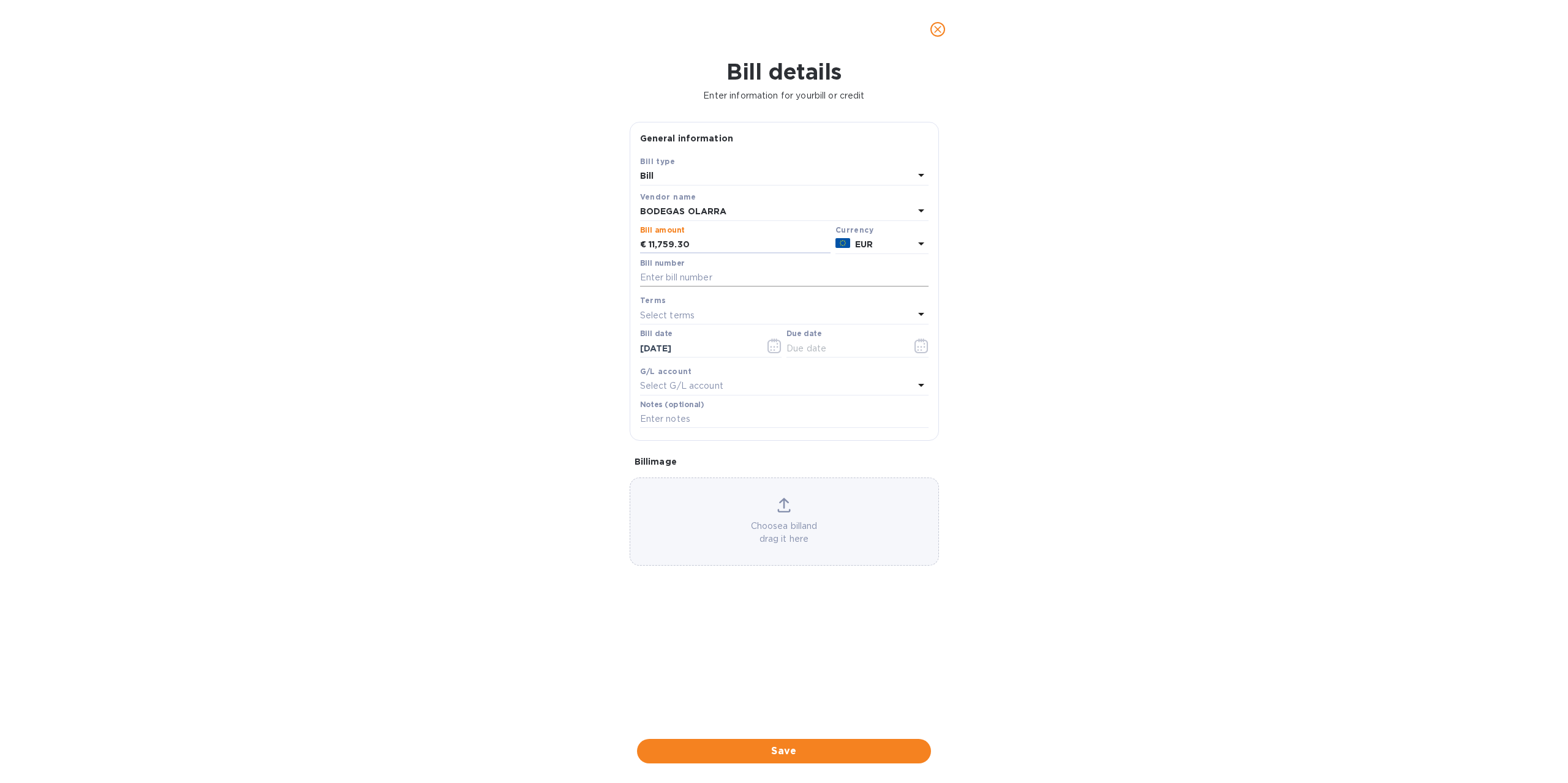
type input "11,759.30"
click at [697, 279] on input "text" at bounding box center [784, 278] width 288 height 18
type input "EXP25/119"
click at [922, 350] on icon "button" at bounding box center [921, 345] width 14 height 15
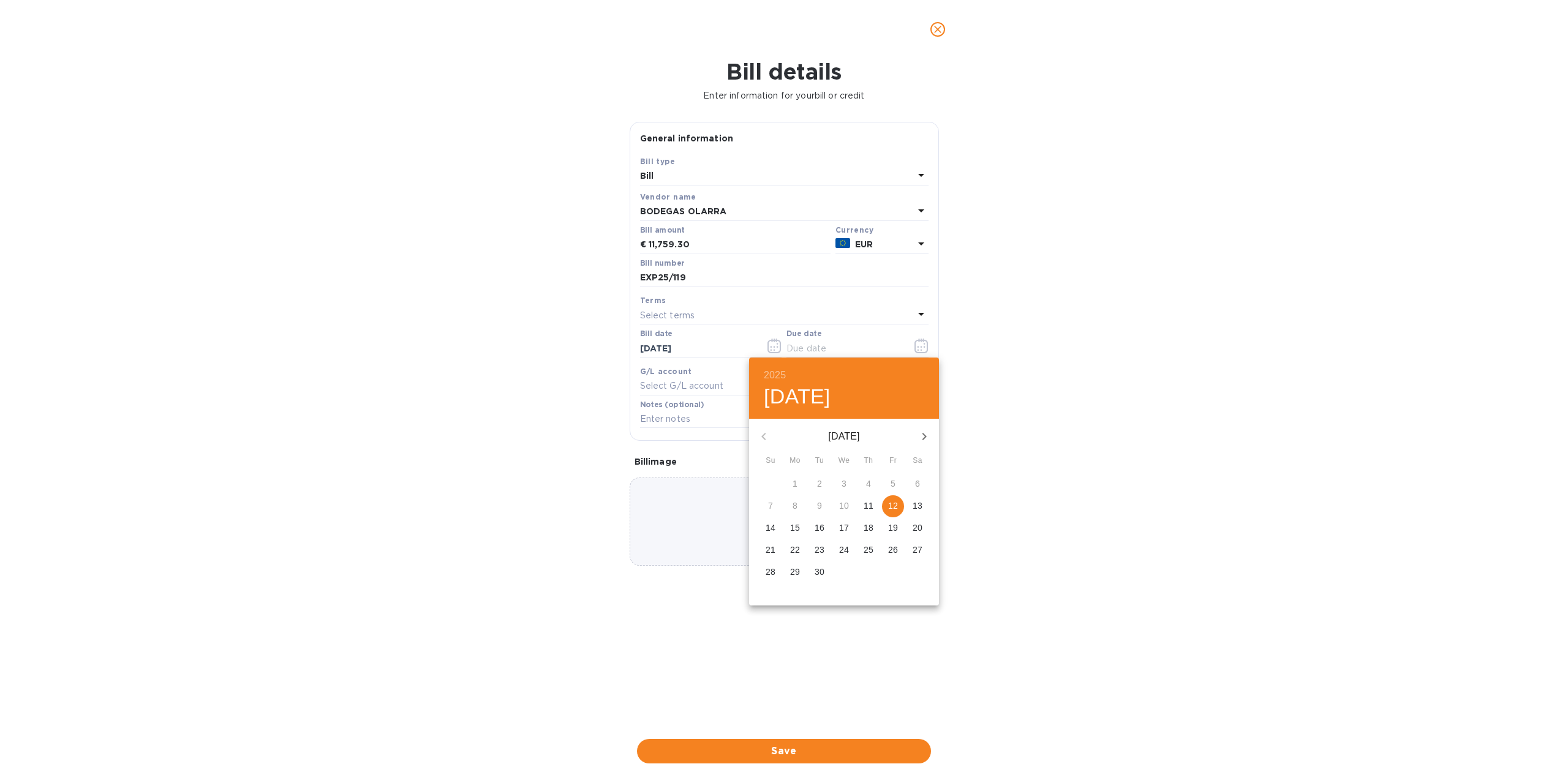
click at [921, 433] on icon "button" at bounding box center [924, 436] width 15 height 15
click at [898, 536] on button "14" at bounding box center [892, 528] width 22 height 22
type input "11/14/2025"
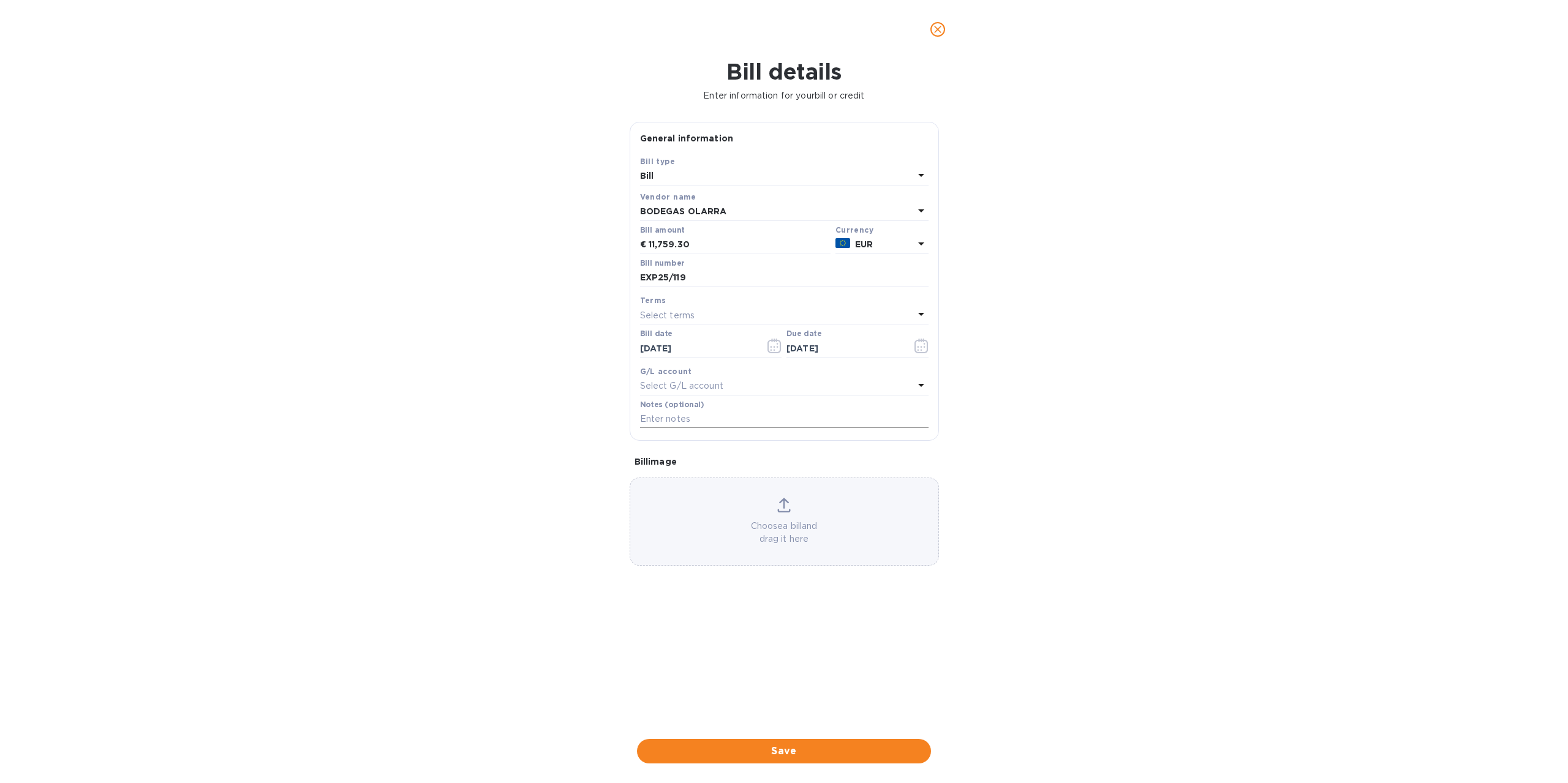
click at [718, 416] on input "text" at bounding box center [784, 419] width 288 height 18
type input "Cont 128"
click at [793, 527] on p "Choose a bill and drag it here" at bounding box center [784, 532] width 308 height 25
click at [764, 750] on span "Save" at bounding box center [784, 751] width 274 height 15
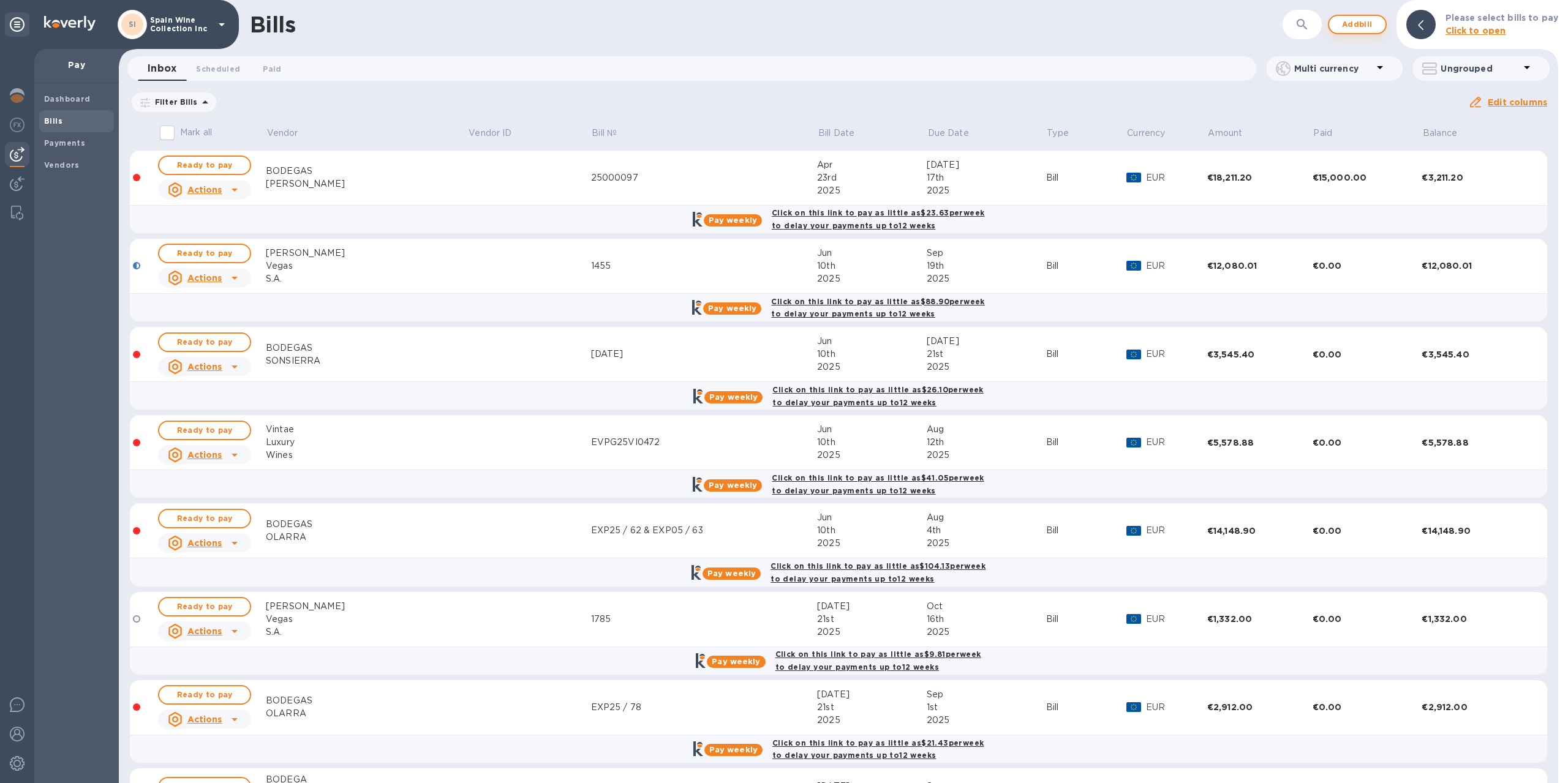
click at [1365, 24] on span "Add bill" at bounding box center [1357, 24] width 37 height 15
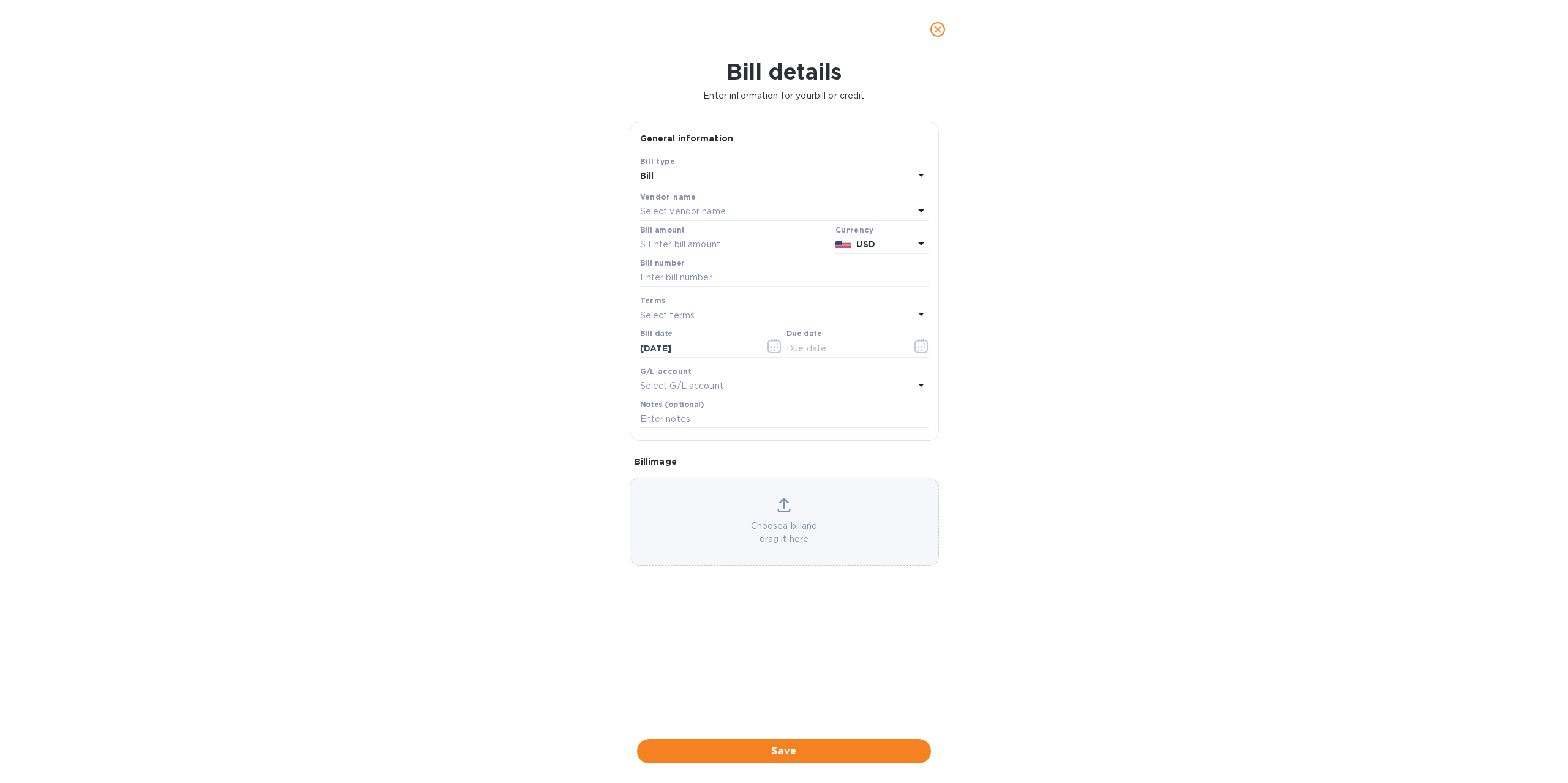
click at [755, 208] on div "Select vendor name" at bounding box center [776, 212] width 274 height 17
click at [706, 248] on input "text" at bounding box center [785, 246] width 216 height 18
type input "vin"
click at [683, 378] on p "Vintae Luxury Wines" at bounding box center [779, 376] width 259 height 13
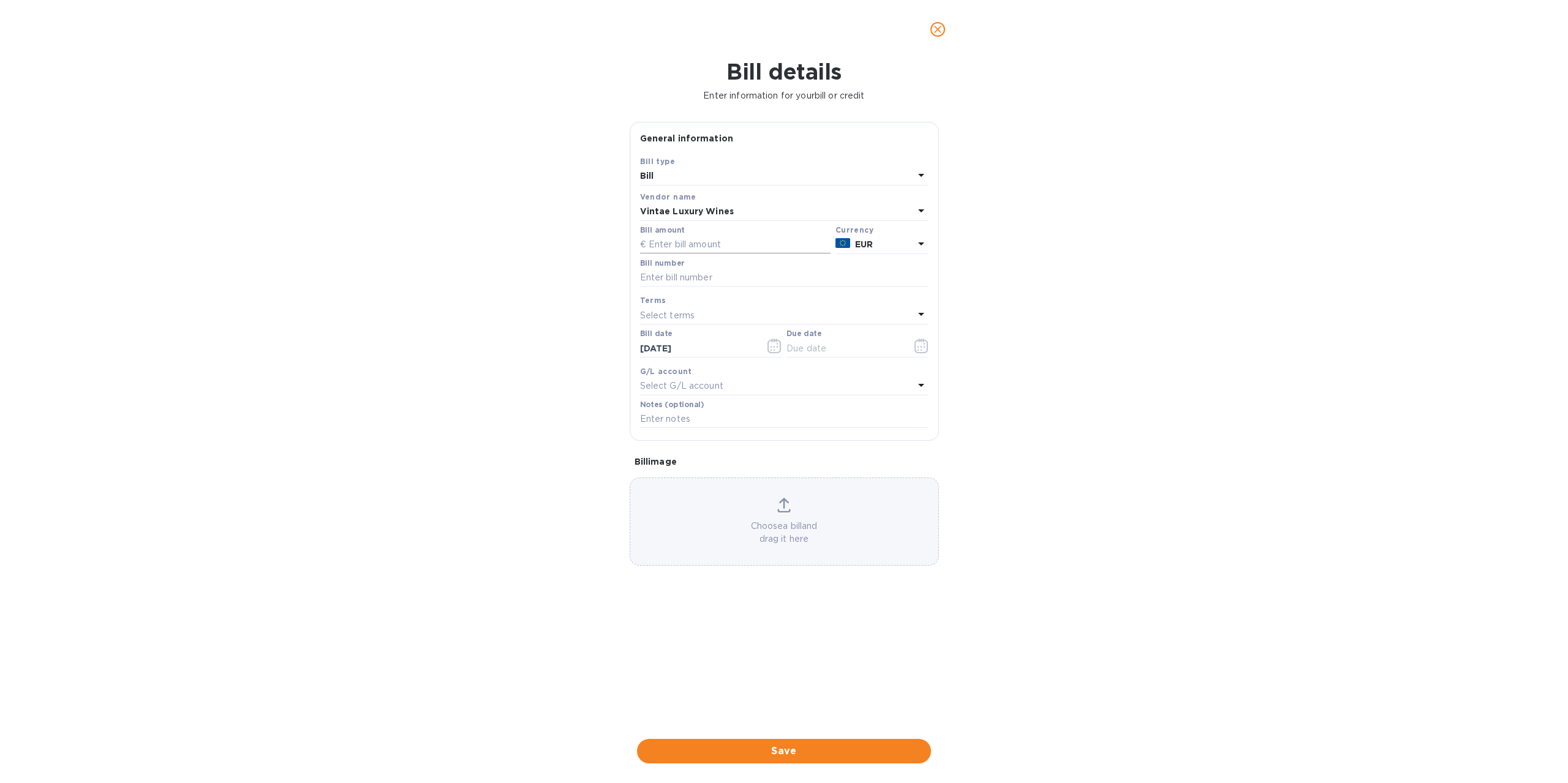
click at [756, 246] on input "text" at bounding box center [735, 245] width 191 height 18
type input "2,226.00"
click at [736, 281] on input "text" at bounding box center [784, 278] width 288 height 18
type input "EVPG"
click at [832, 345] on input "text" at bounding box center [844, 348] width 115 height 18
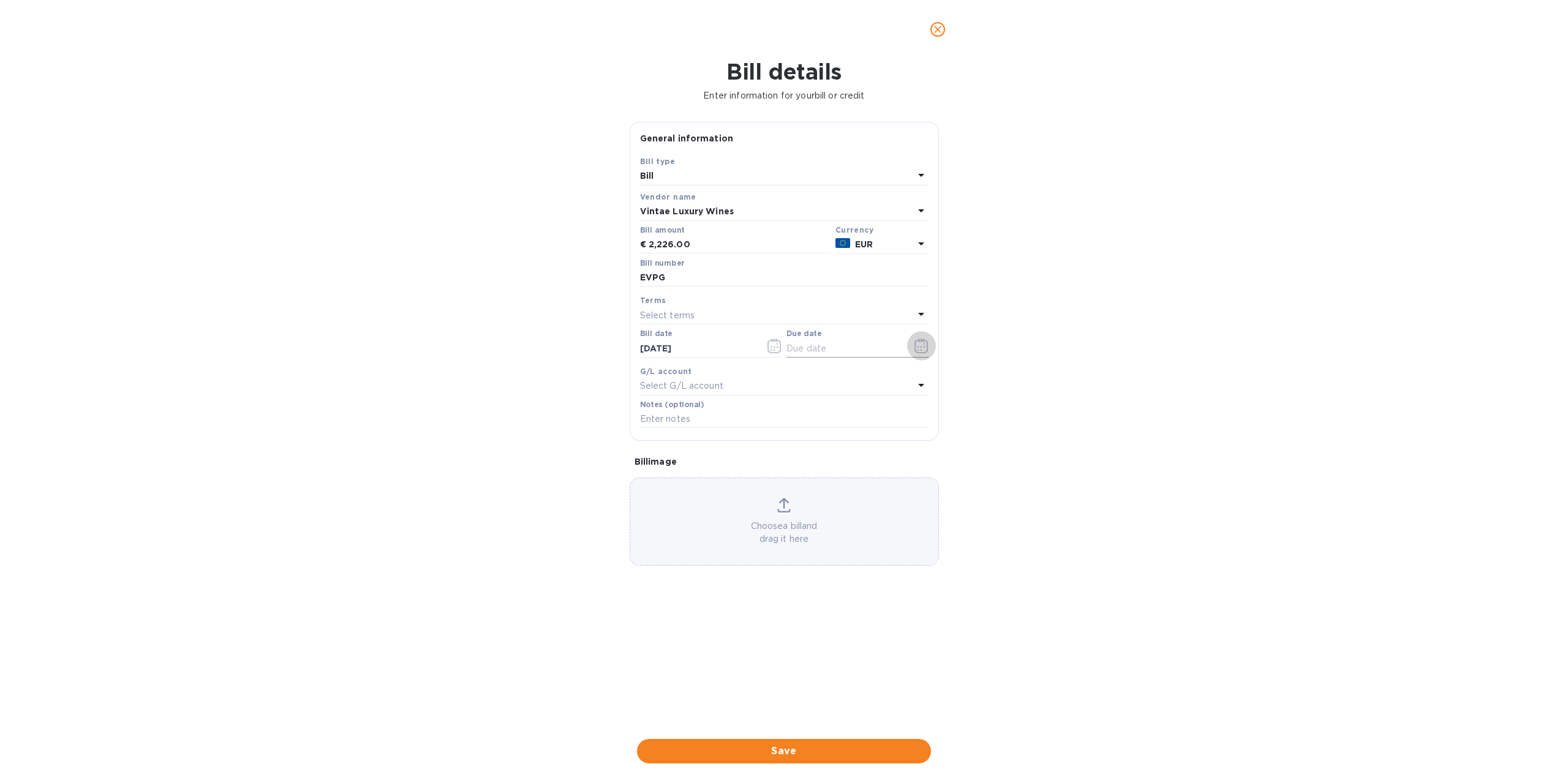
click at [920, 343] on icon "button" at bounding box center [921, 345] width 14 height 15
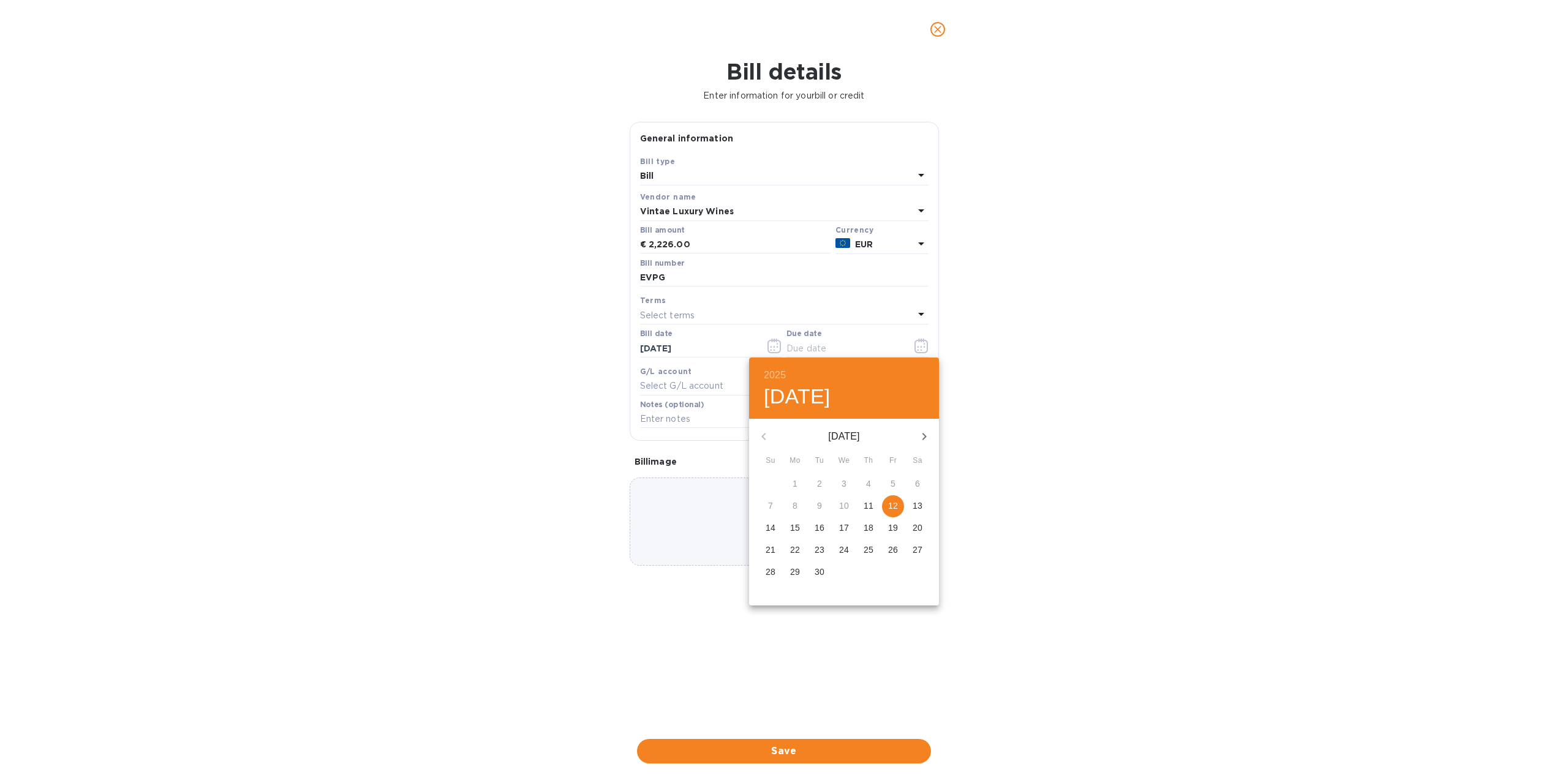
click at [924, 431] on icon "button" at bounding box center [924, 436] width 15 height 15
click at [863, 571] on span "30" at bounding box center [868, 572] width 22 height 12
type input "10/30/2025"
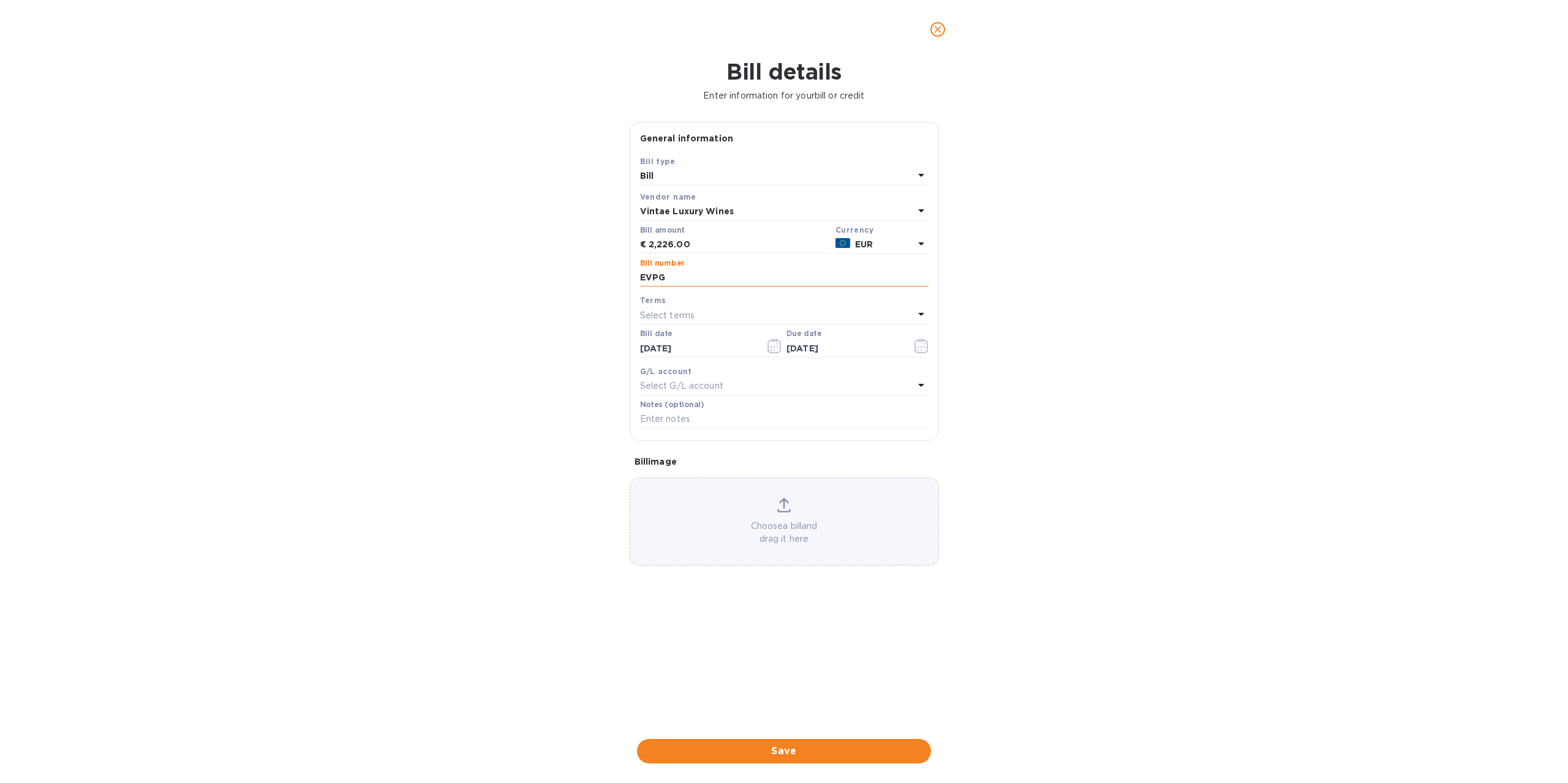
click at [672, 274] on input "EVPG" at bounding box center [784, 278] width 288 height 18
type input "EVPG25VI0758"
click at [753, 409] on div "Notes (optional)" at bounding box center [784, 414] width 288 height 28
click at [763, 411] on input "text" at bounding box center [784, 419] width 288 height 18
click at [764, 411] on input "text" at bounding box center [784, 419] width 288 height 18
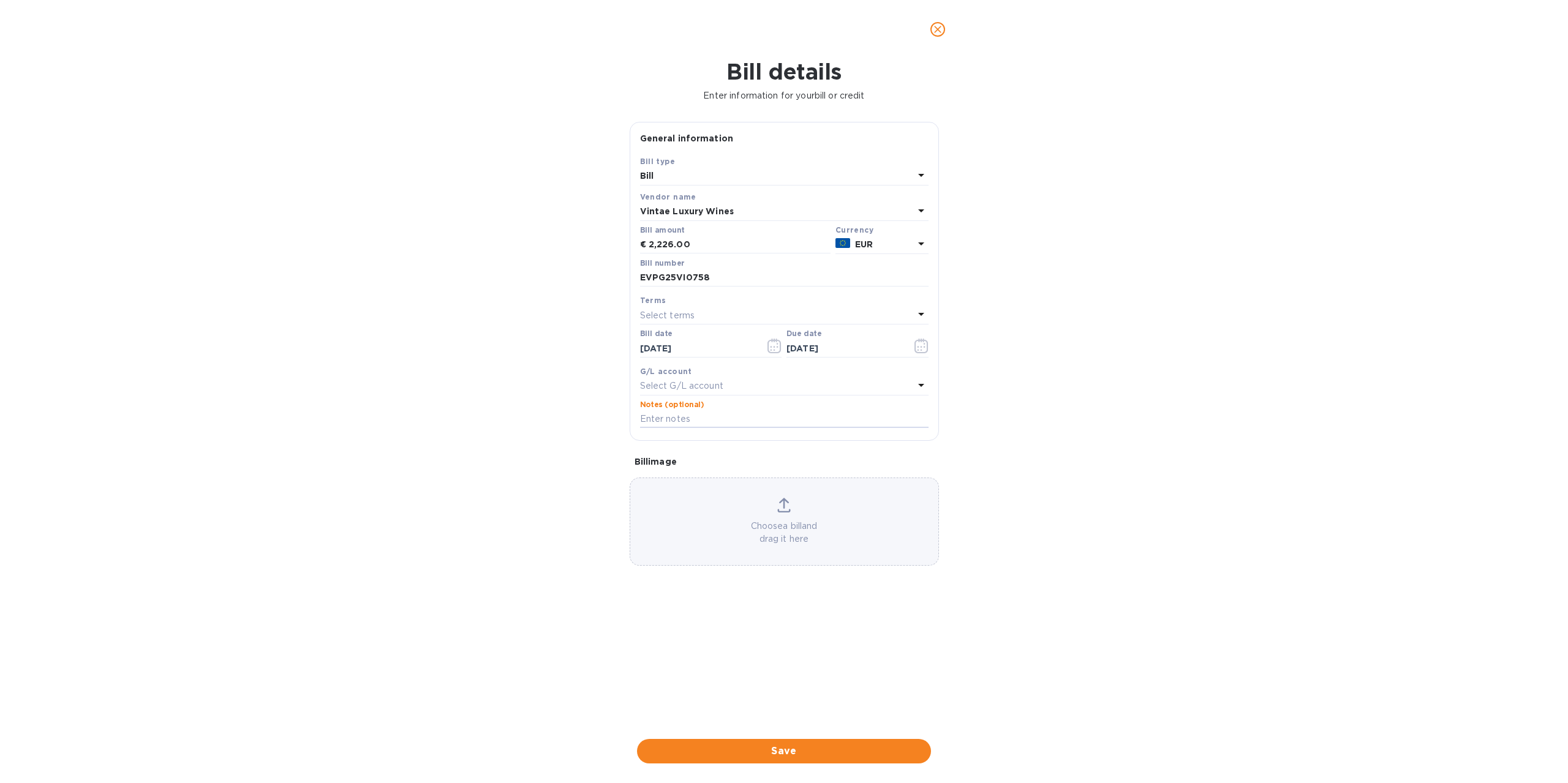
type input "Cont 128"
click at [800, 528] on p "Choose a bill and drag it here" at bounding box center [784, 532] width 308 height 25
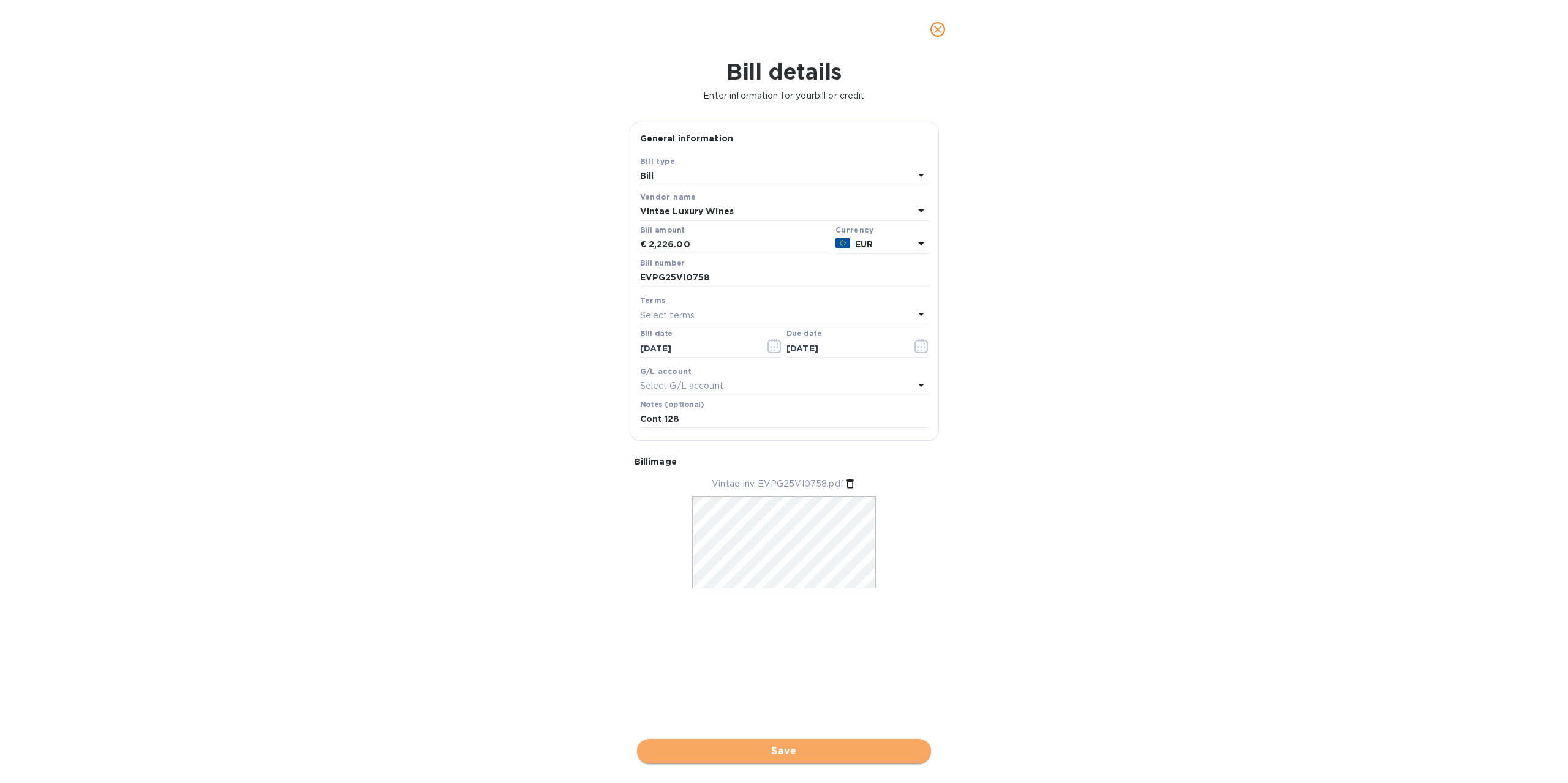
click at [777, 750] on span "Save" at bounding box center [784, 751] width 274 height 15
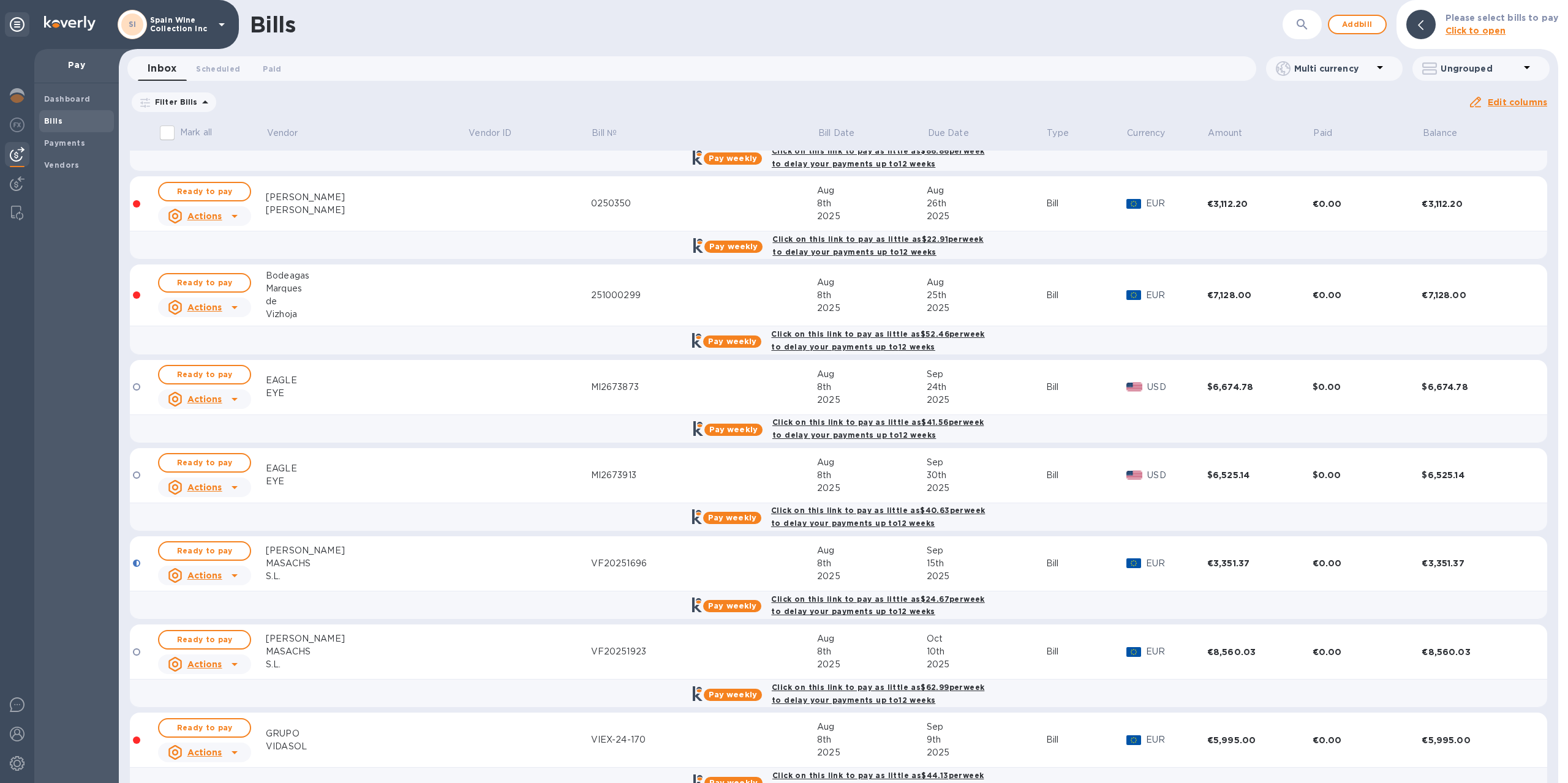
scroll to position [761, 0]
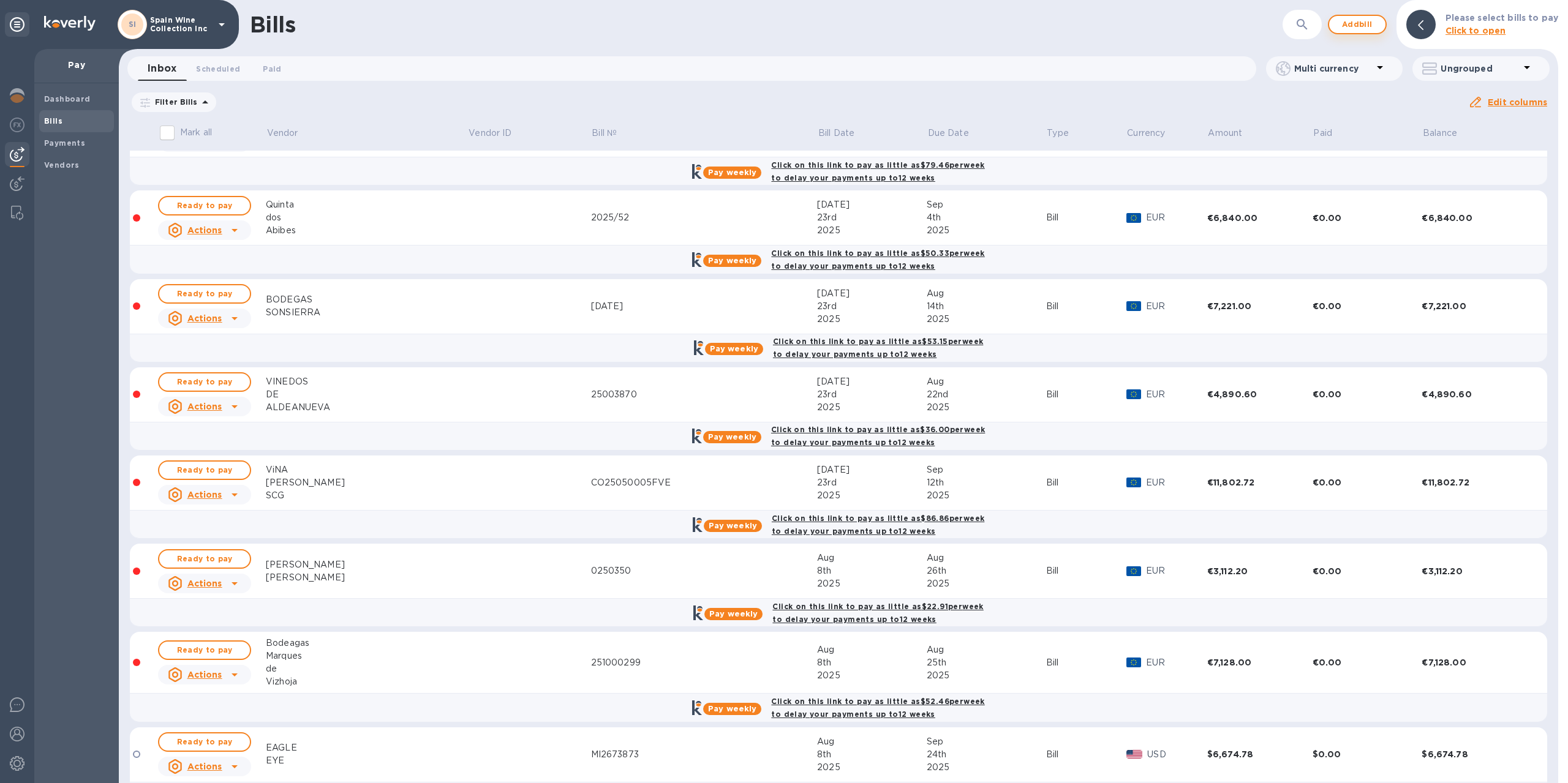
click at [1349, 30] on span "Add bill" at bounding box center [1357, 24] width 37 height 15
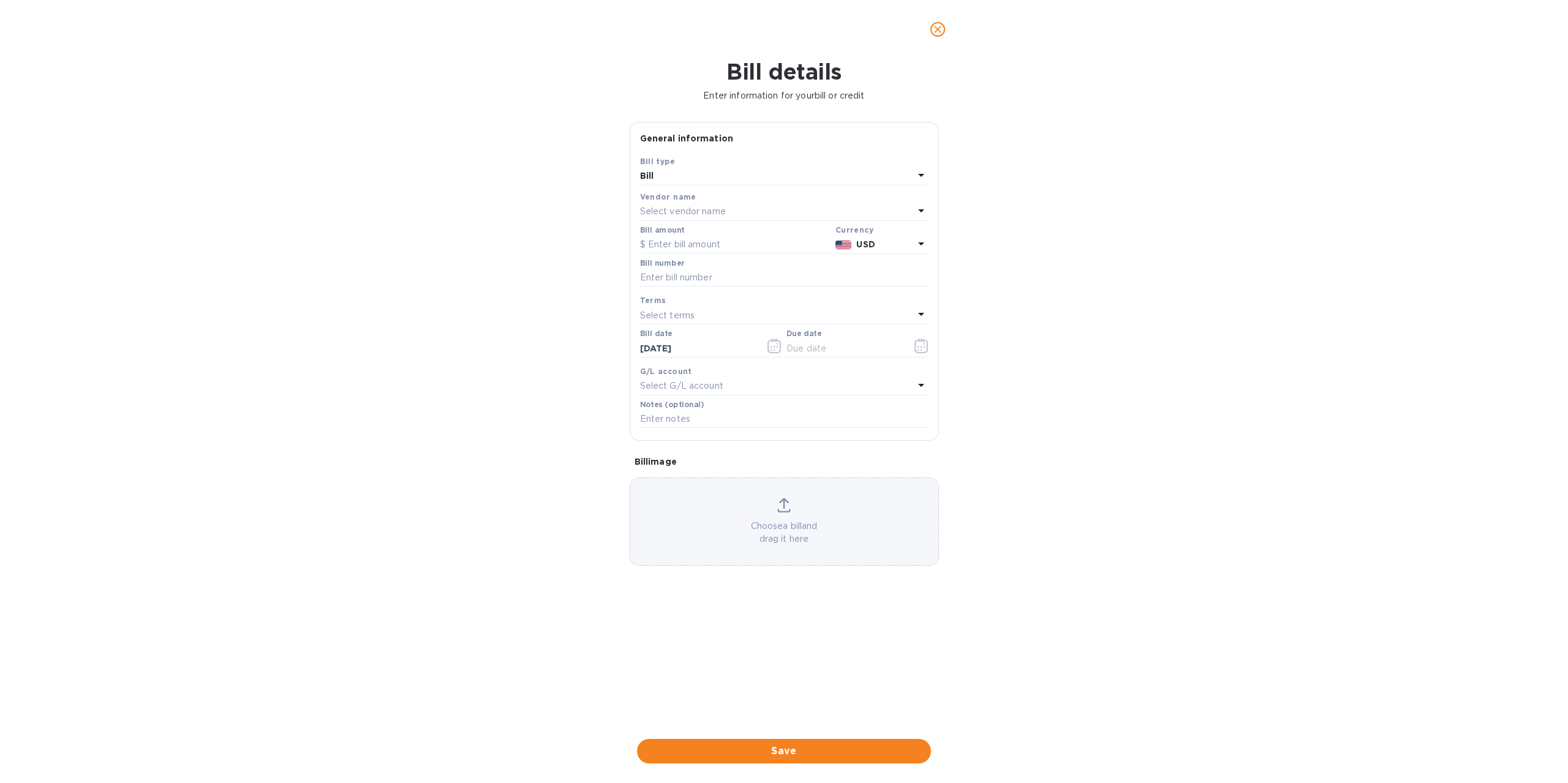
click at [704, 209] on p "Select vendor name" at bounding box center [683, 211] width 86 height 13
click at [699, 245] on input "text" at bounding box center [785, 246] width 216 height 18
type input "zua"
click at [695, 274] on div "ZUAZO GASTON" at bounding box center [780, 281] width 269 height 23
click at [707, 246] on input "text" at bounding box center [735, 245] width 191 height 18
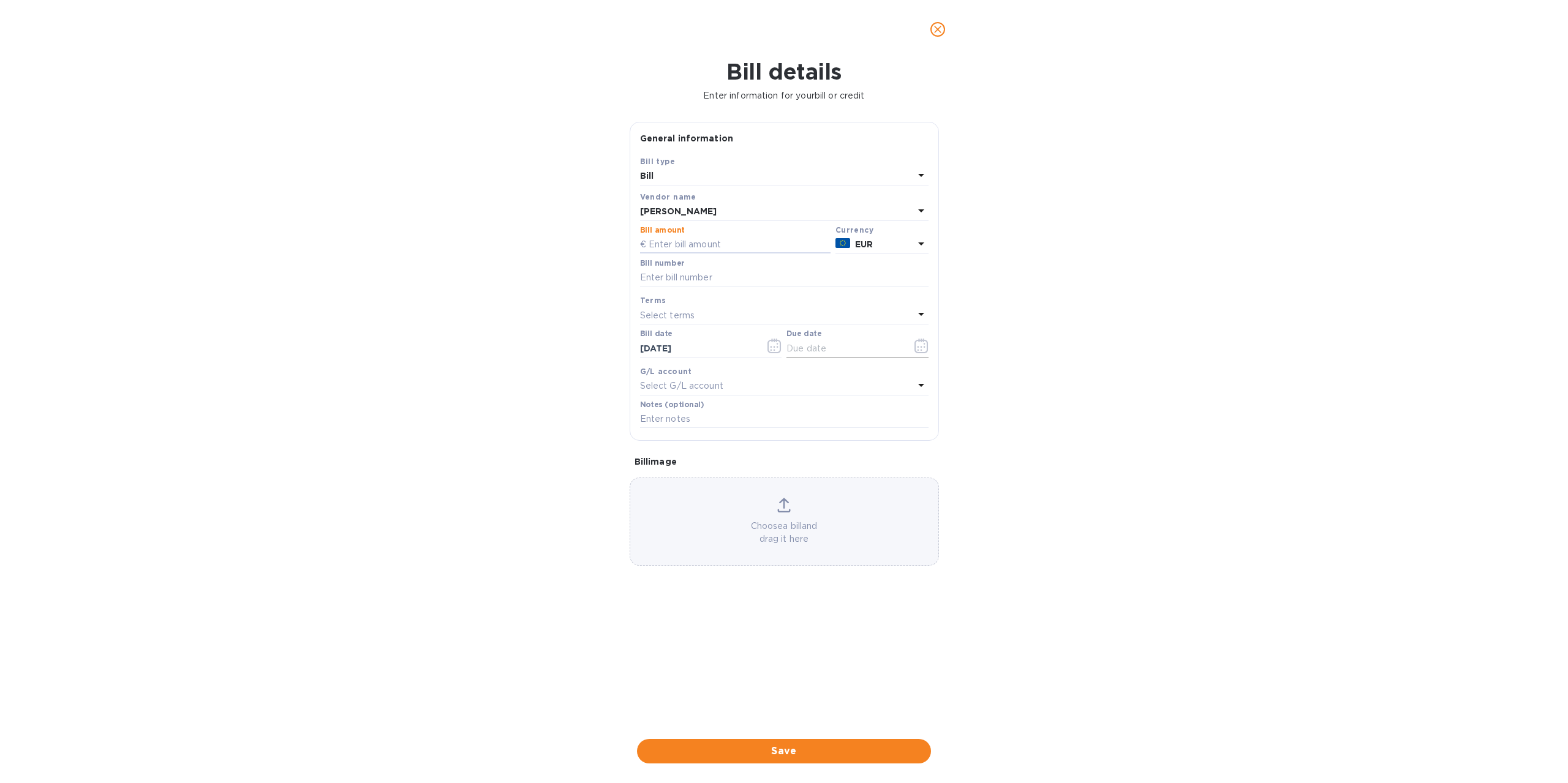
click at [918, 348] on icon "button" at bounding box center [921, 345] width 14 height 15
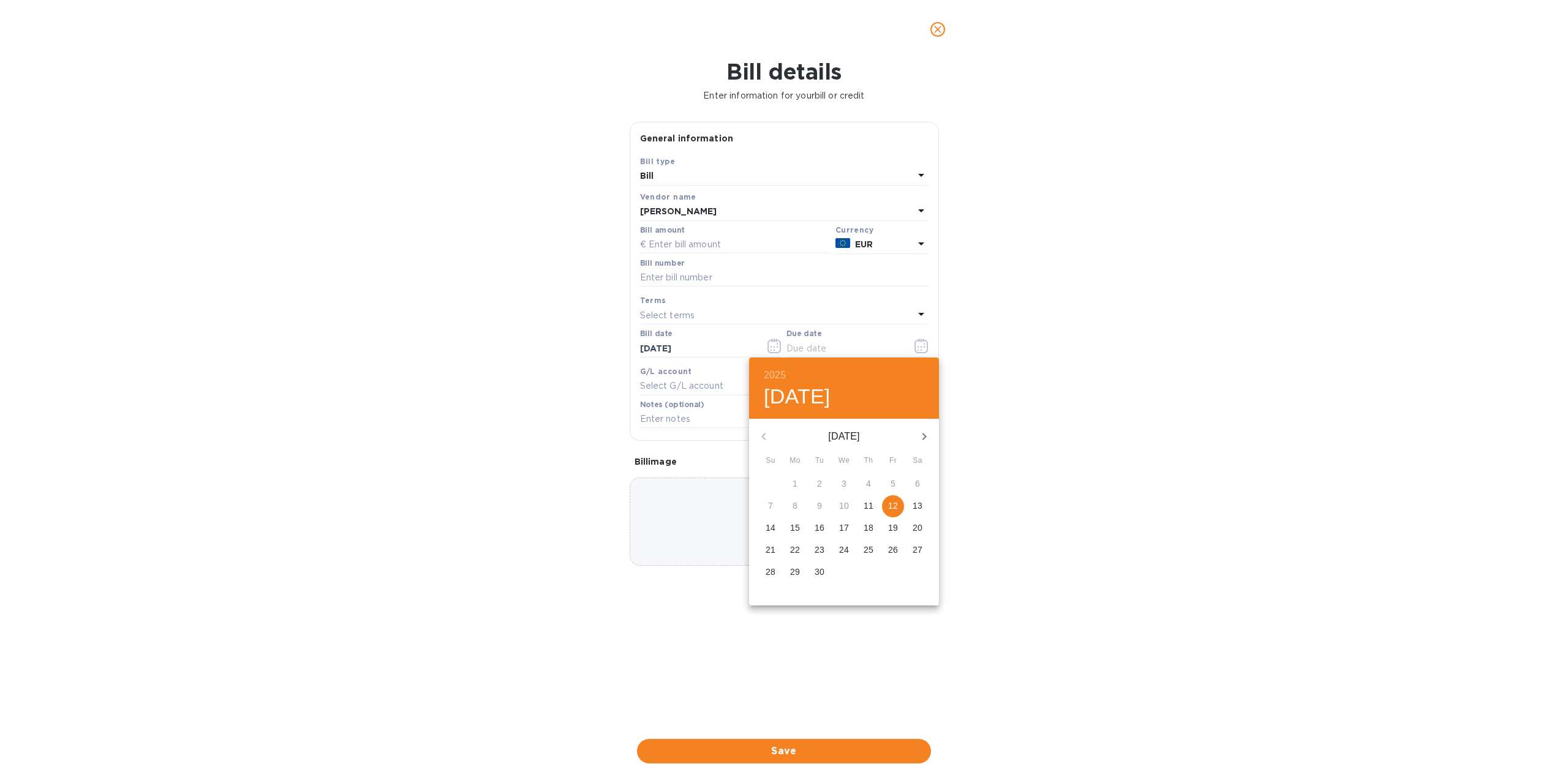
click at [920, 433] on icon "button" at bounding box center [924, 436] width 15 height 15
click at [896, 569] on p "31" at bounding box center [892, 572] width 10 height 12
type input "10/31/2025"
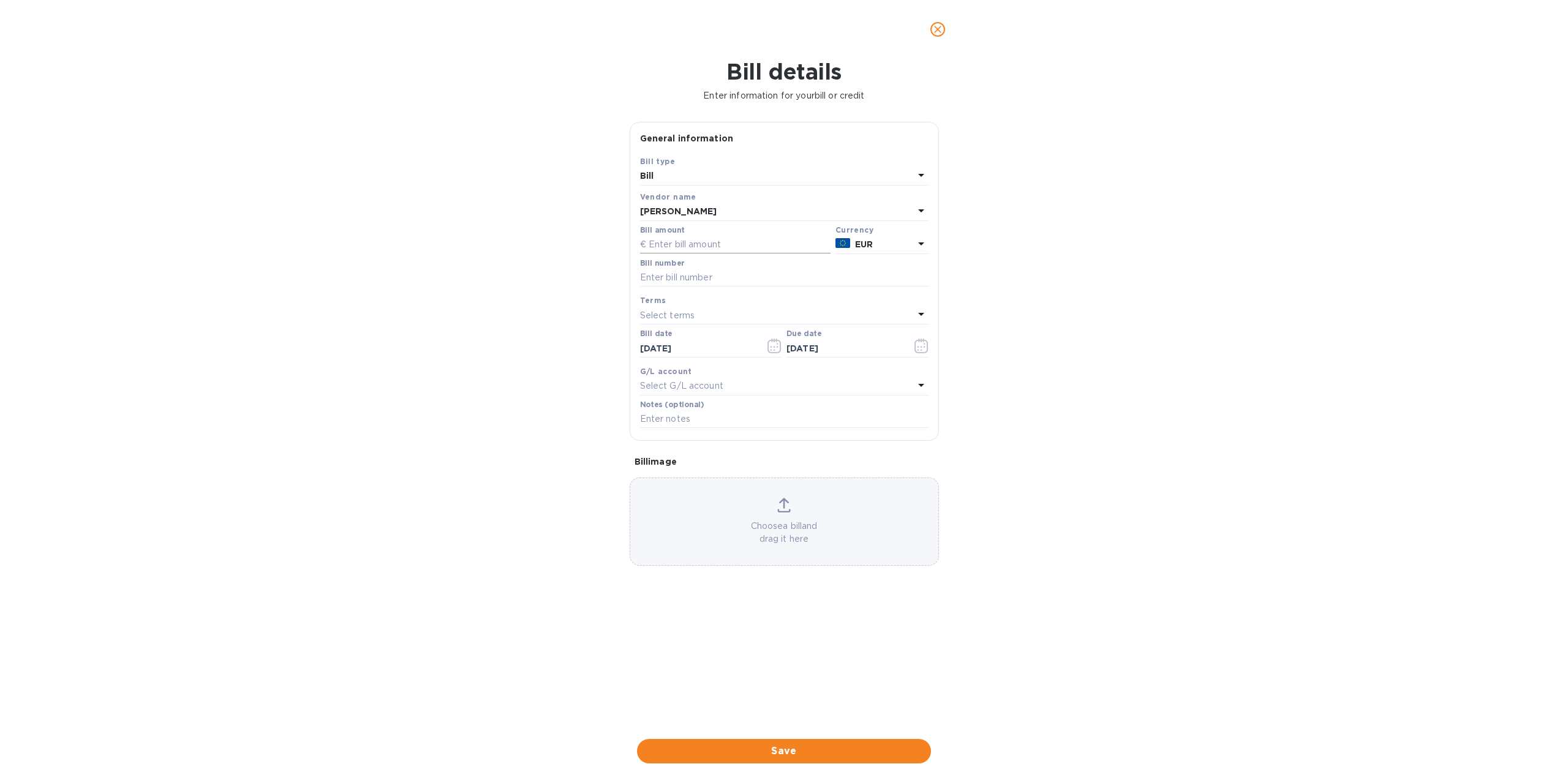
click at [694, 239] on input "text" at bounding box center [735, 245] width 191 height 18
type input "6,721.32"
click at [683, 281] on input "text" at bounding box center [784, 278] width 288 height 18
type input "0250427"
click at [689, 421] on input "text" at bounding box center [784, 419] width 288 height 18
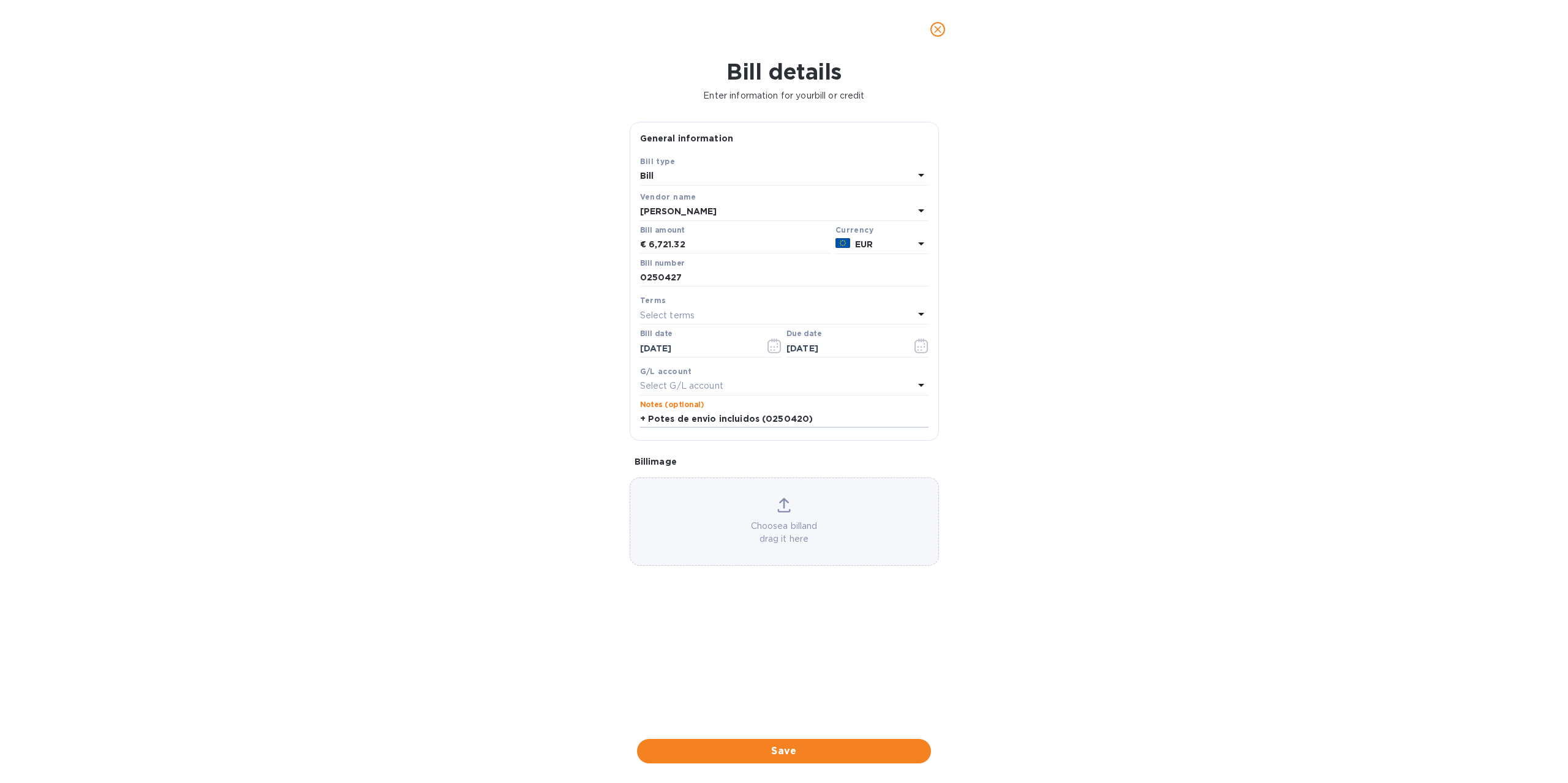
type input "+ Potes de envio incluidos (0250420)"
click at [774, 525] on p "Choose a bill and drag it here" at bounding box center [784, 532] width 308 height 25
click at [789, 744] on button "Save" at bounding box center [784, 752] width 294 height 24
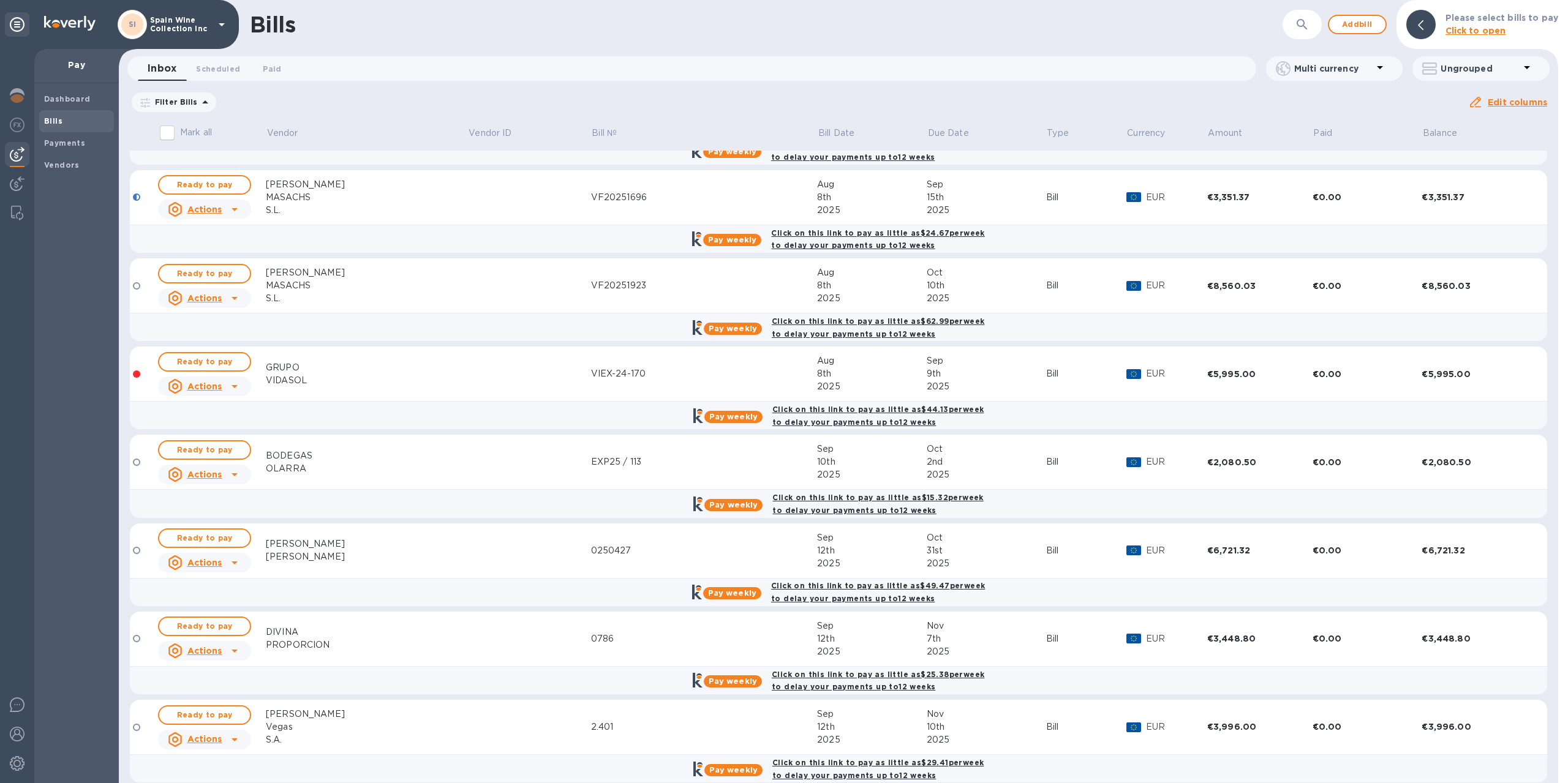
scroll to position [1531, 0]
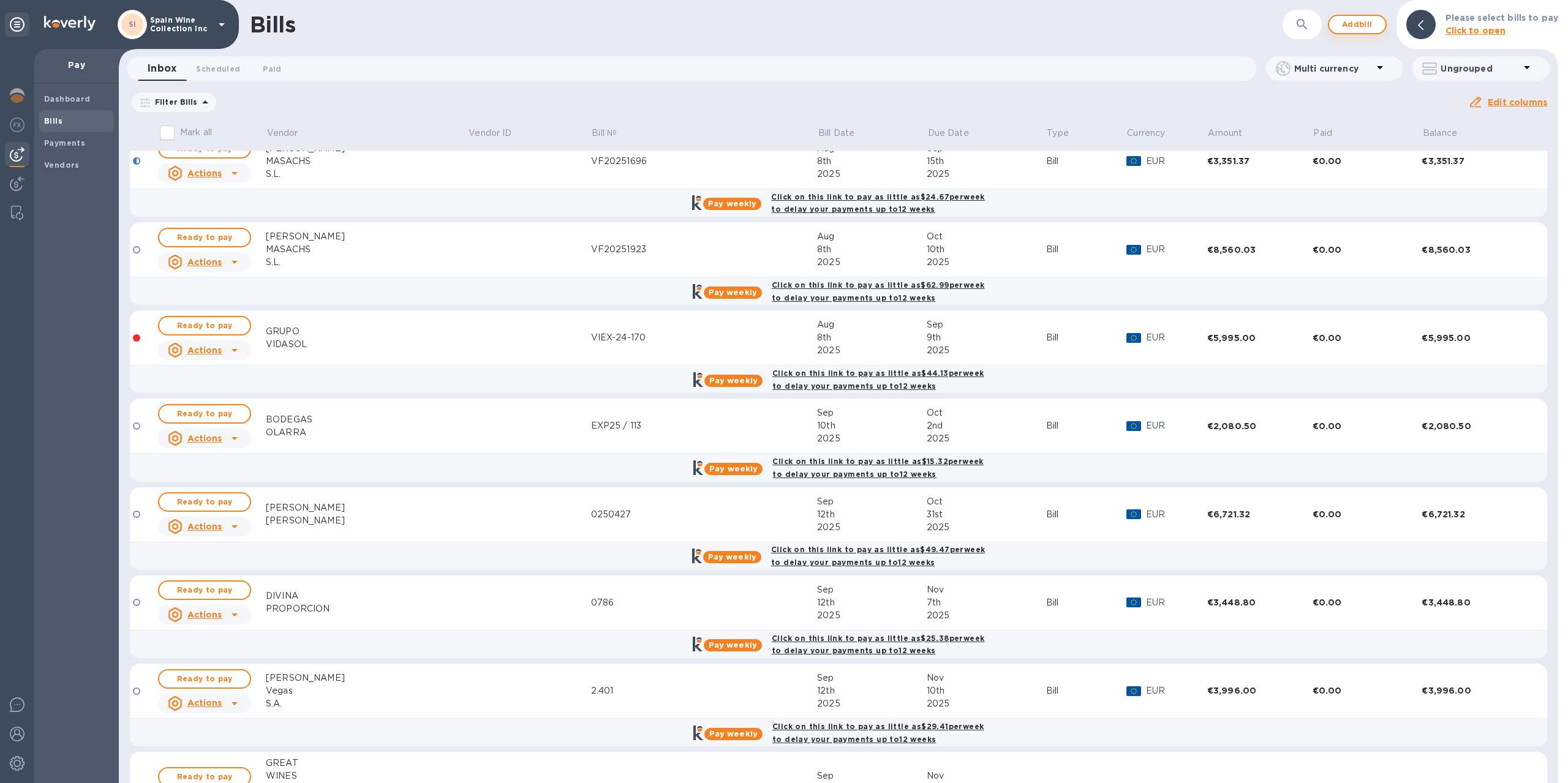
click at [1370, 24] on span "Add bill" at bounding box center [1357, 24] width 37 height 15
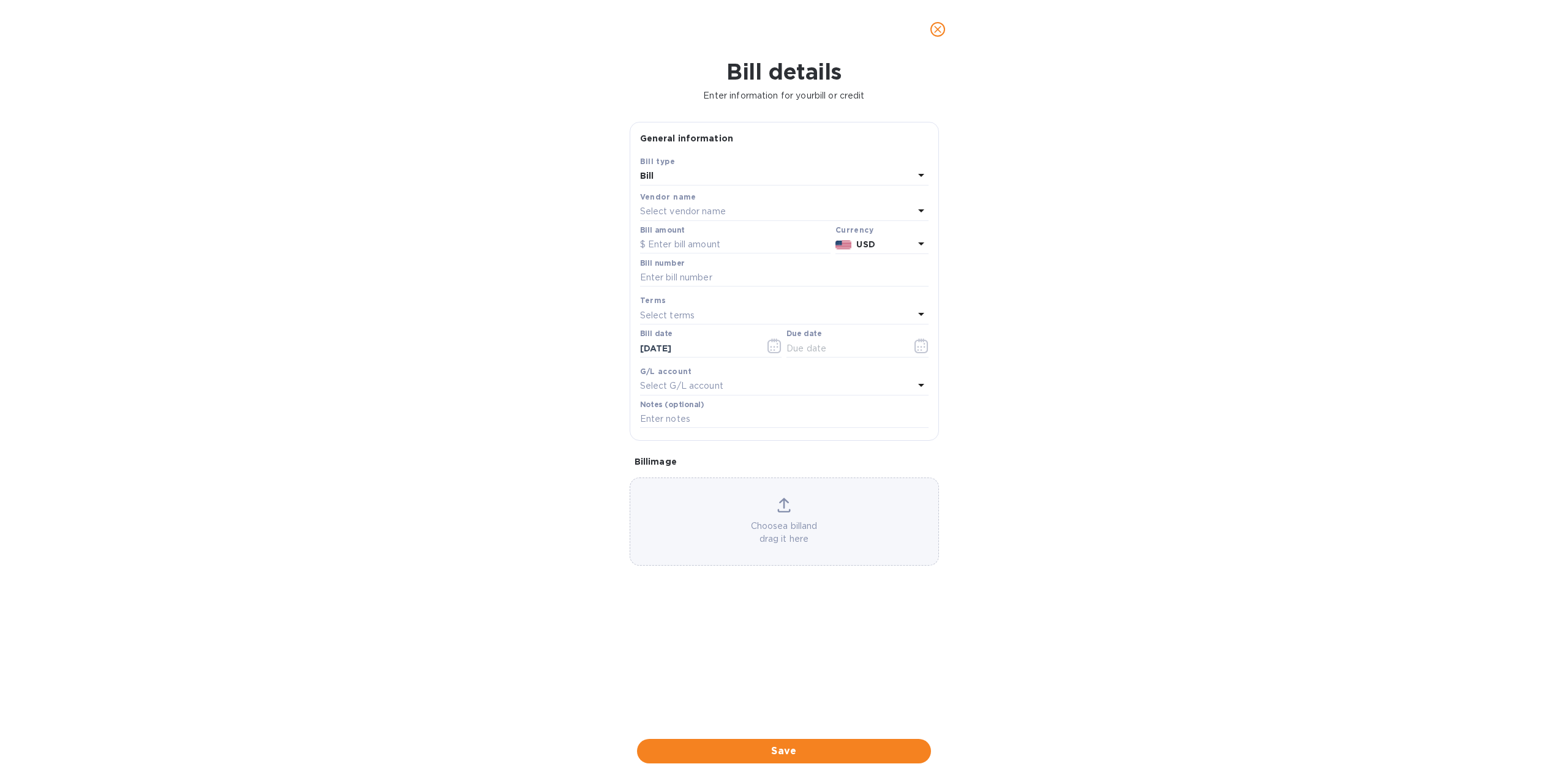
click at [757, 208] on div "Select vendor name" at bounding box center [776, 212] width 274 height 17
click at [762, 243] on input "text" at bounding box center [785, 246] width 216 height 18
type input "Grupo"
click at [710, 308] on p "GRUPO VIDASOL" at bounding box center [779, 304] width 259 height 13
click at [718, 246] on input "text" at bounding box center [735, 245] width 191 height 18
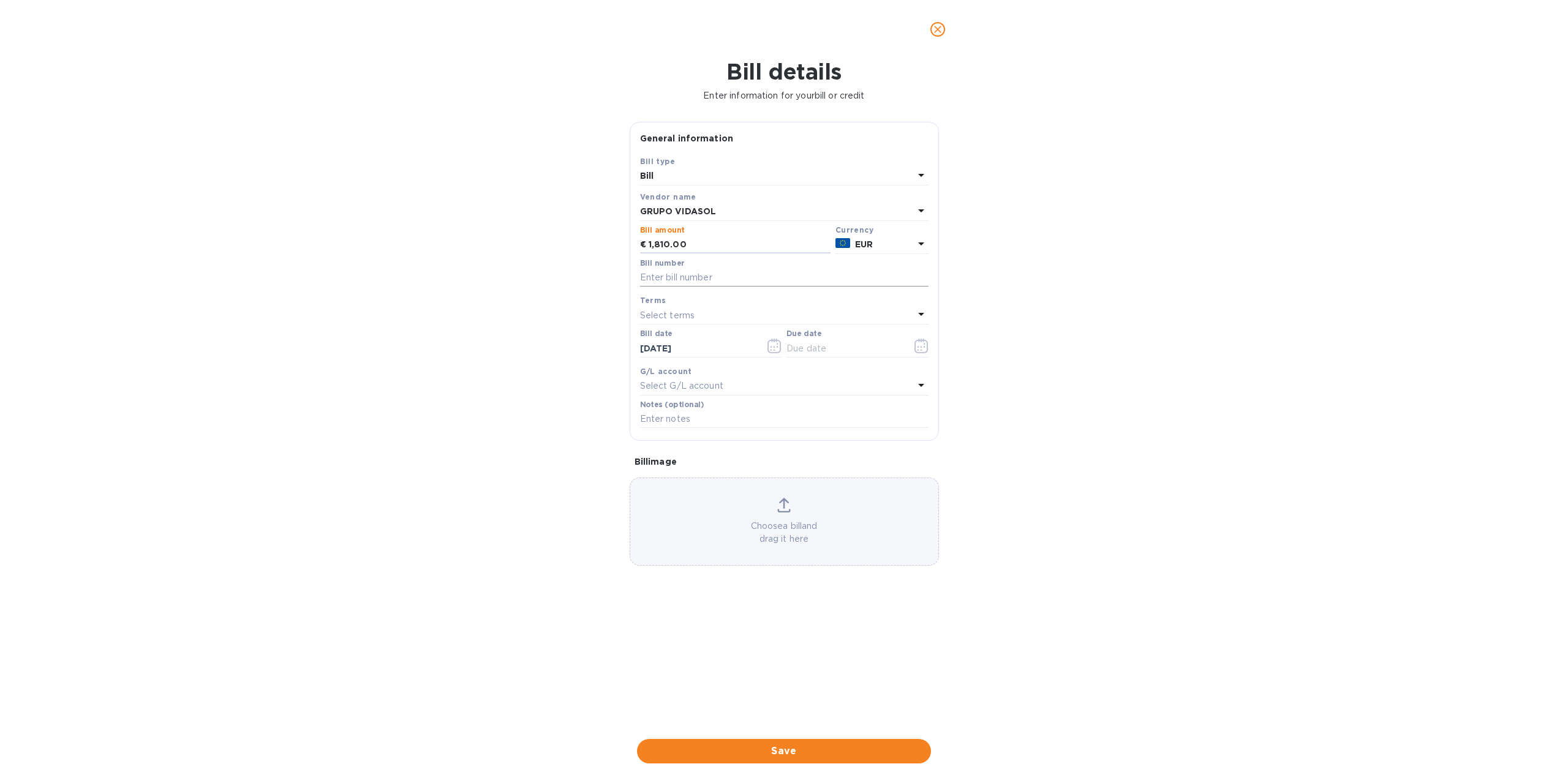
type input "1,810.00"
click at [705, 274] on input "text" at bounding box center [784, 278] width 288 height 18
type input "VIEX-25-011 & 25-010"
click at [693, 416] on input "text" at bounding box center [784, 419] width 288 height 18
type input "Cont 128"
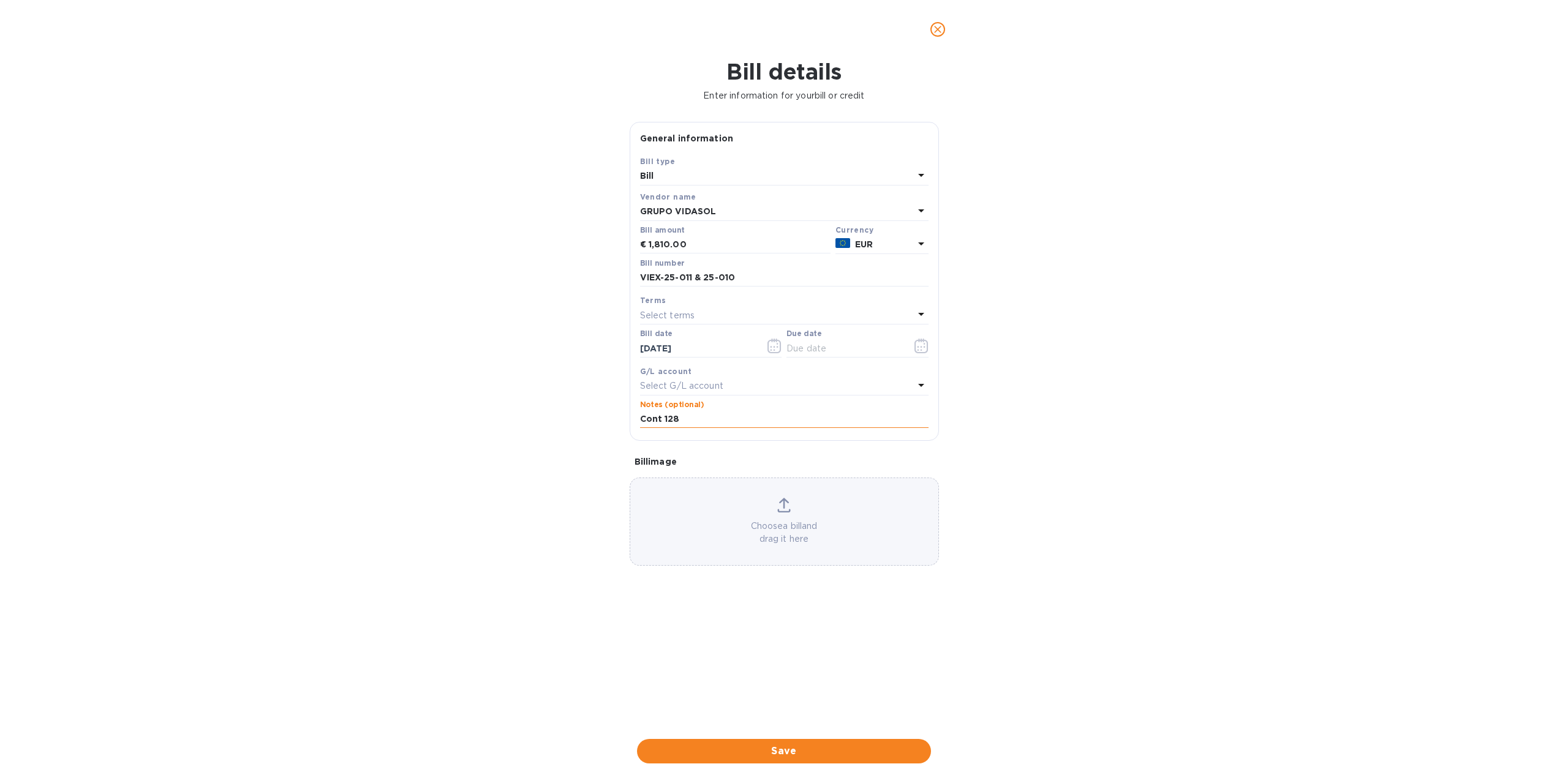
click at [695, 419] on input "Cont 128" at bounding box center [784, 419] width 288 height 18
drag, startPoint x: 695, startPoint y: 419, endPoint x: 634, endPoint y: 404, distance: 62.8
click at [634, 404] on div "Save Bill type Bill Vendor name GRUPO VIDASOL Bill amount € 1,810.00 Currency E…" at bounding box center [784, 297] width 308 height 286
click at [658, 412] on input "text" at bounding box center [784, 419] width 288 height 18
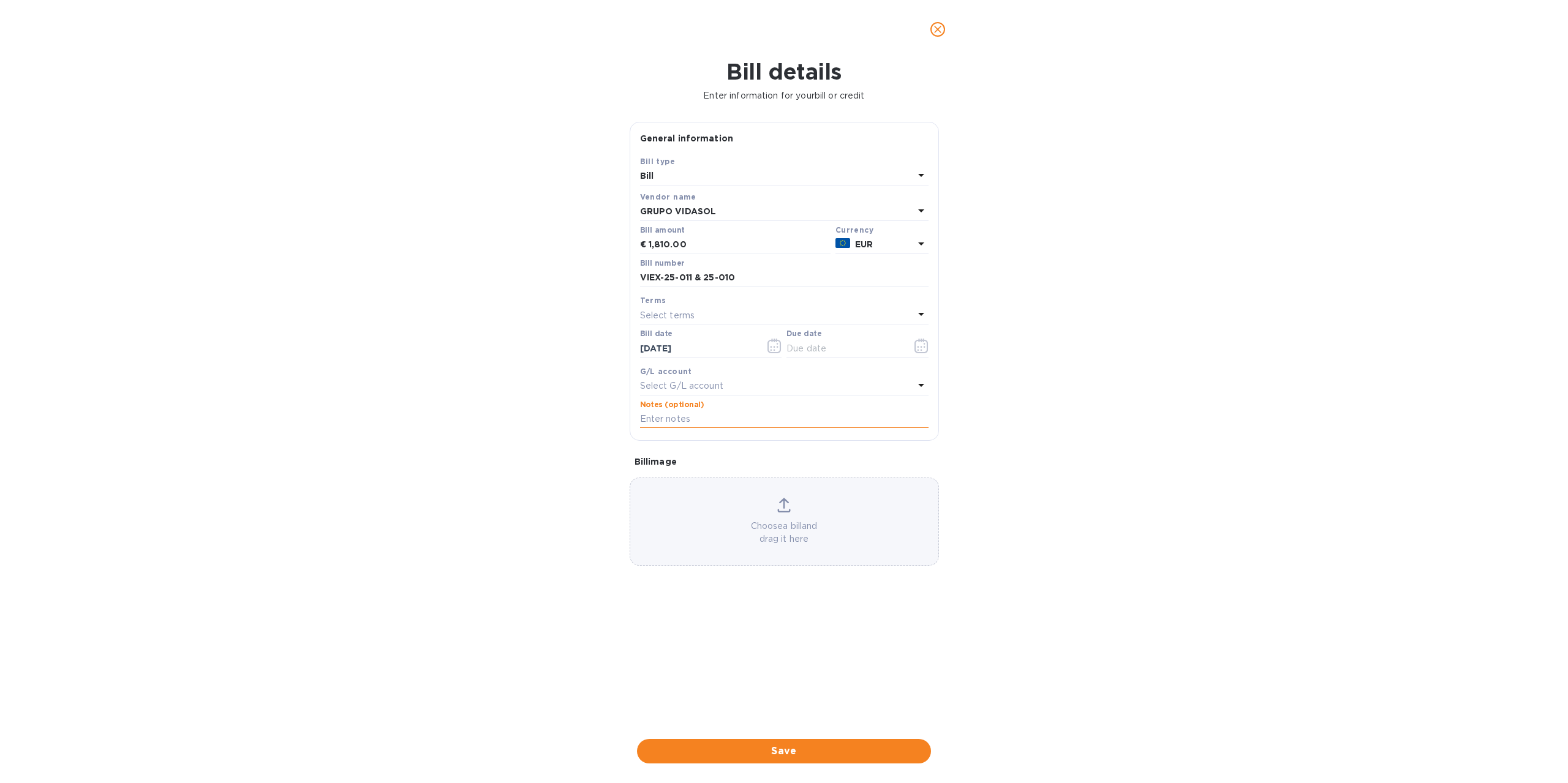
click at [658, 412] on input "text" at bounding box center [784, 419] width 288 height 18
drag, startPoint x: 810, startPoint y: 419, endPoint x: 759, endPoint y: 416, distance: 51.1
click at [759, 416] on input "+ Potes de envio incluidos (0250420)" at bounding box center [784, 419] width 288 height 18
type input "+ Potes incluidos Cont 128"
click at [772, 504] on div "Choose a bill and drag it here" at bounding box center [784, 522] width 308 height 48
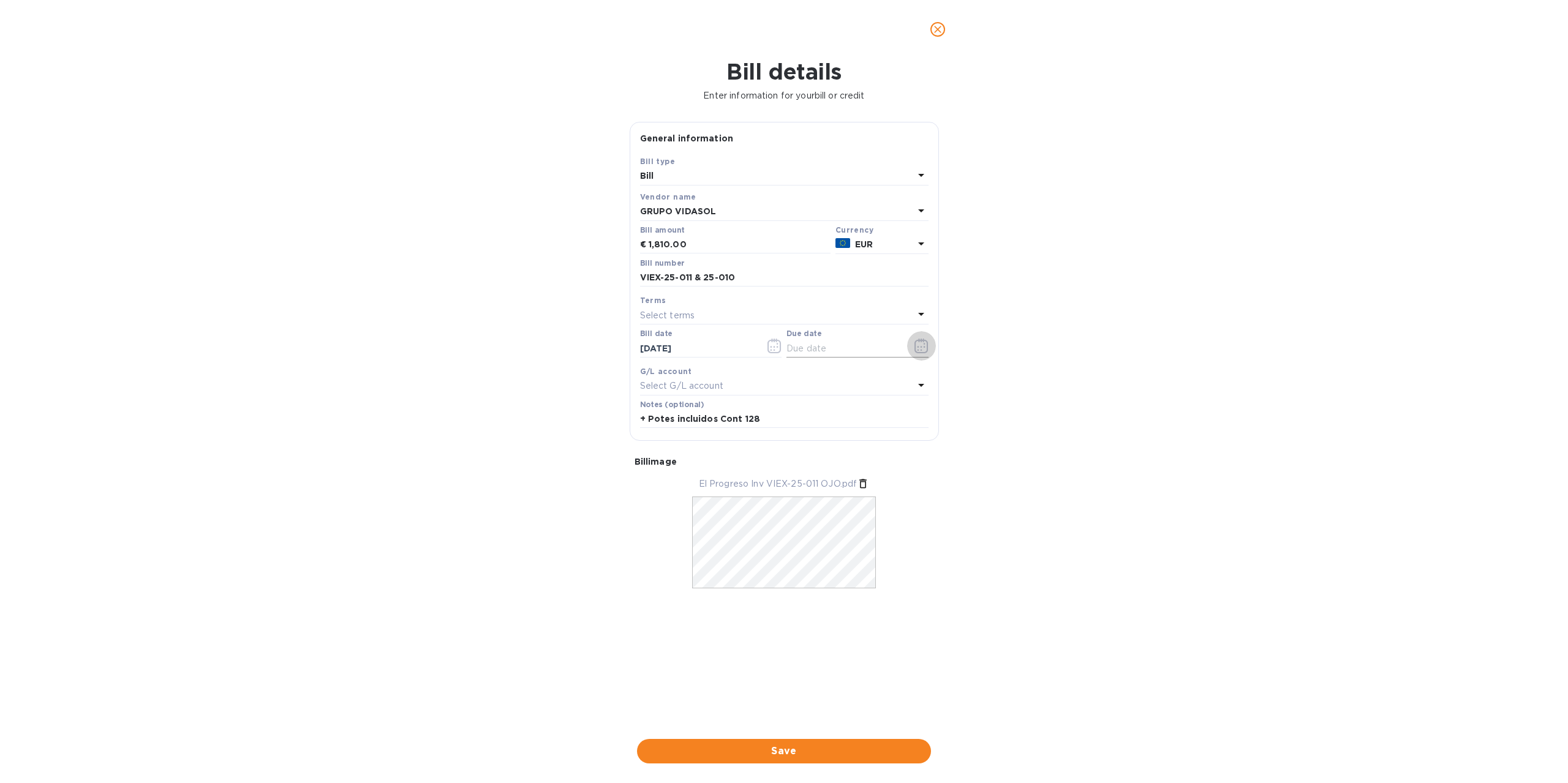
click at [914, 346] on icon "button" at bounding box center [921, 345] width 14 height 15
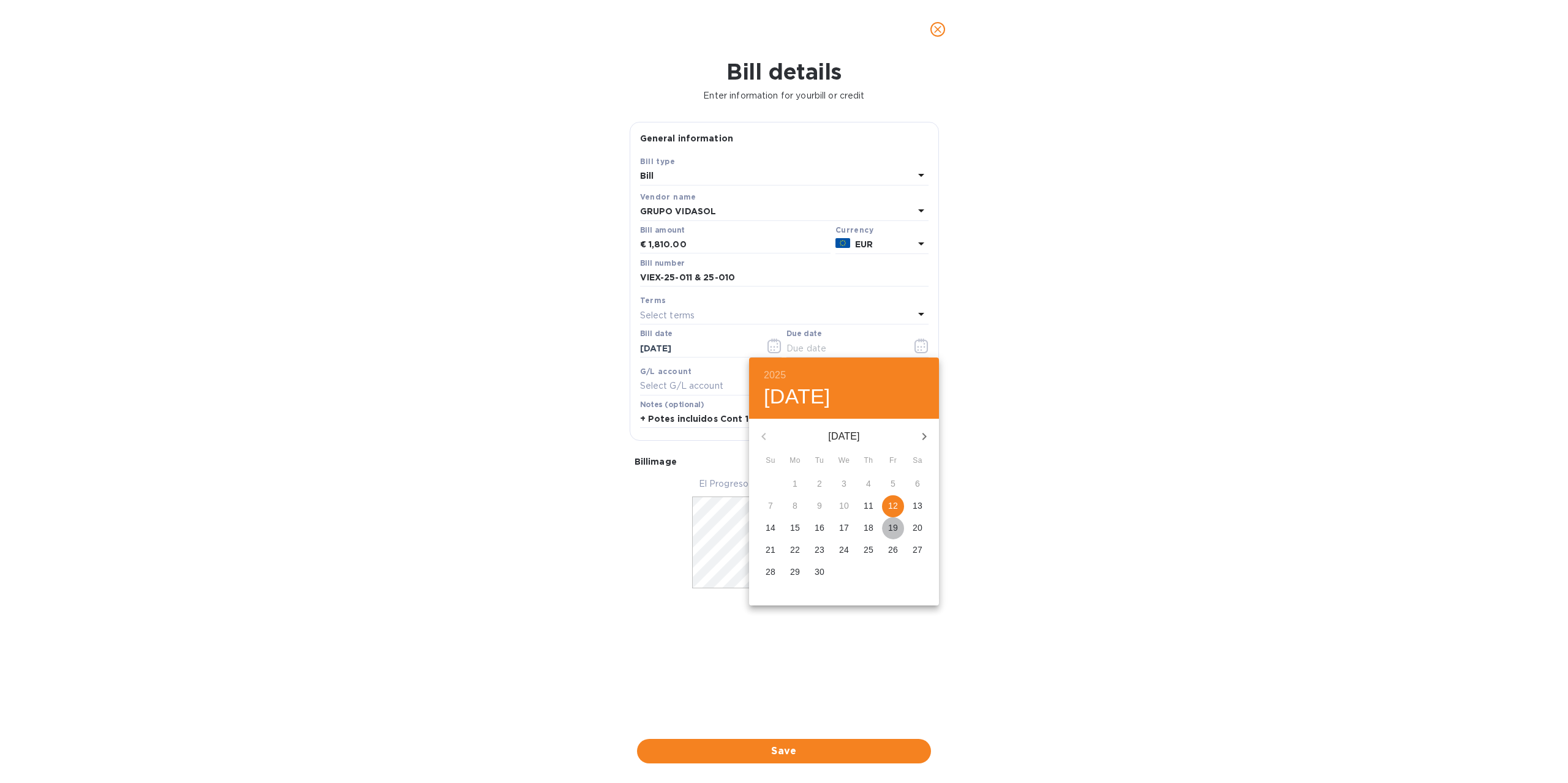
click at [896, 522] on p "19" at bounding box center [892, 528] width 10 height 12
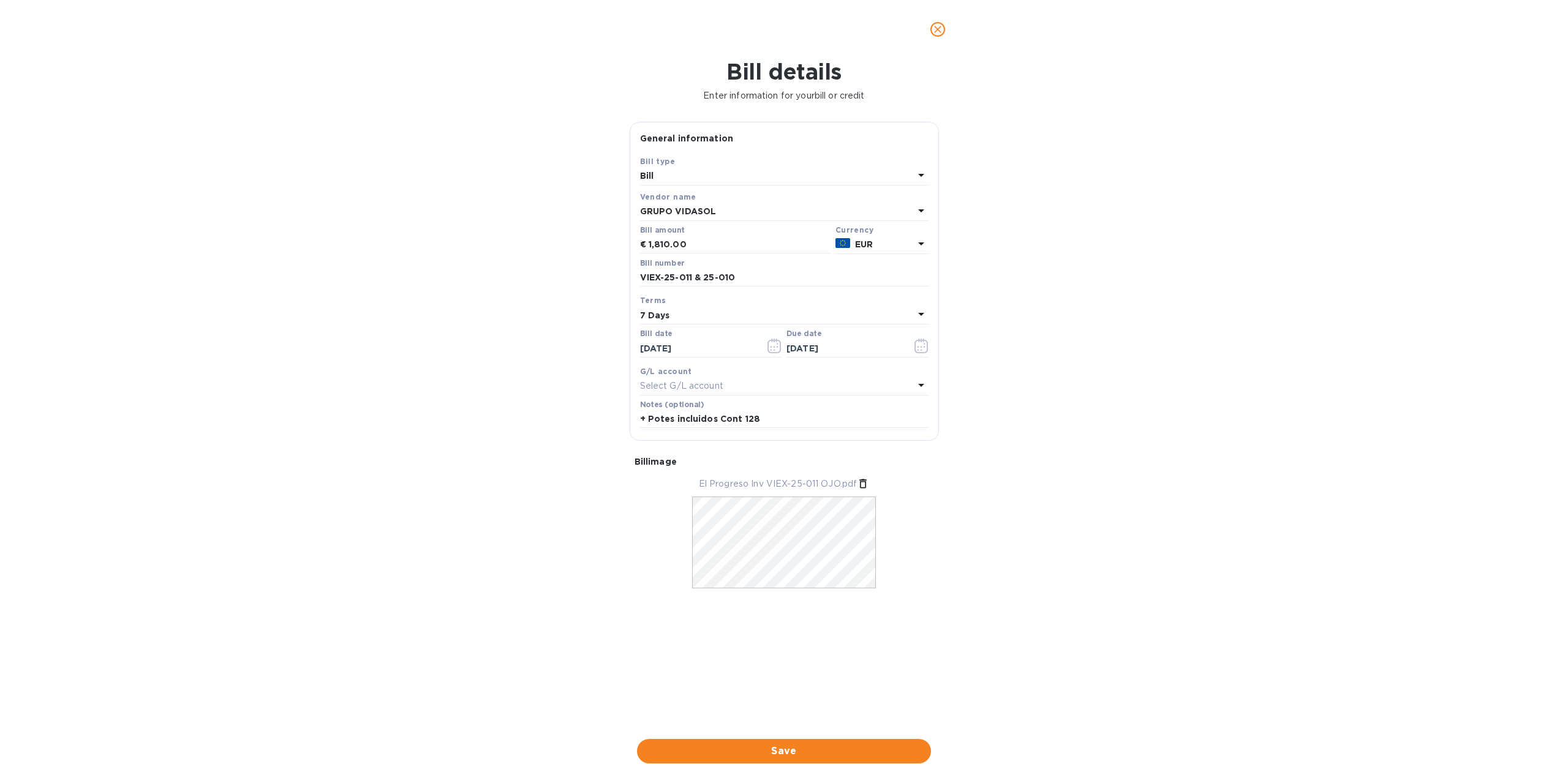
drag, startPoint x: 808, startPoint y: 756, endPoint x: 905, endPoint y: 466, distance: 305.8
click at [903, 556] on div "Bill details Enter information for your bill or credit General information Save…" at bounding box center [784, 420] width 1568 height 724
click at [919, 344] on icon "button" at bounding box center [921, 345] width 14 height 15
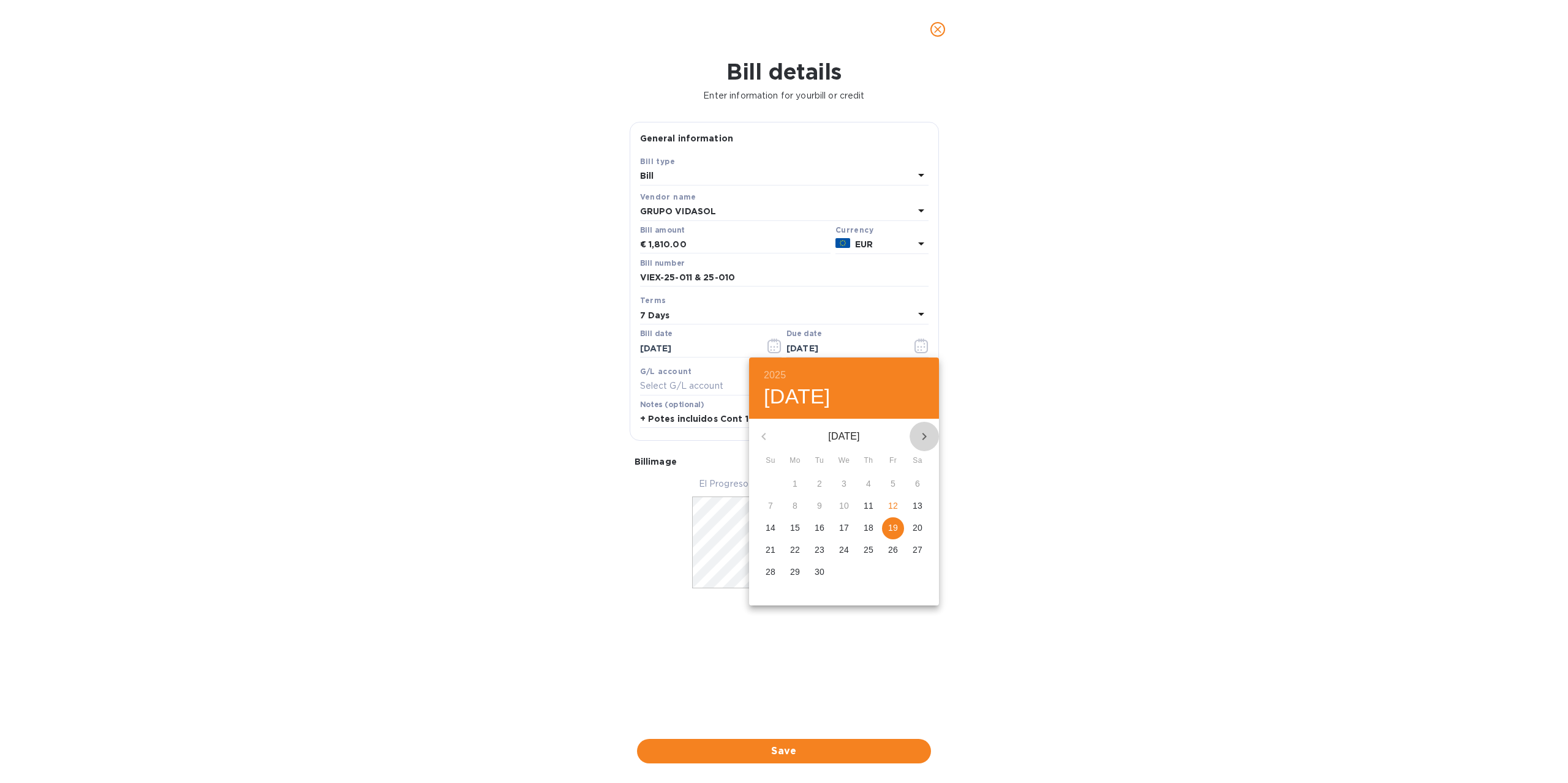
click at [924, 438] on icon "button" at bounding box center [924, 436] width 4 height 7
click at [892, 533] on p "17" at bounding box center [892, 528] width 10 height 12
type input "10/17/2025"
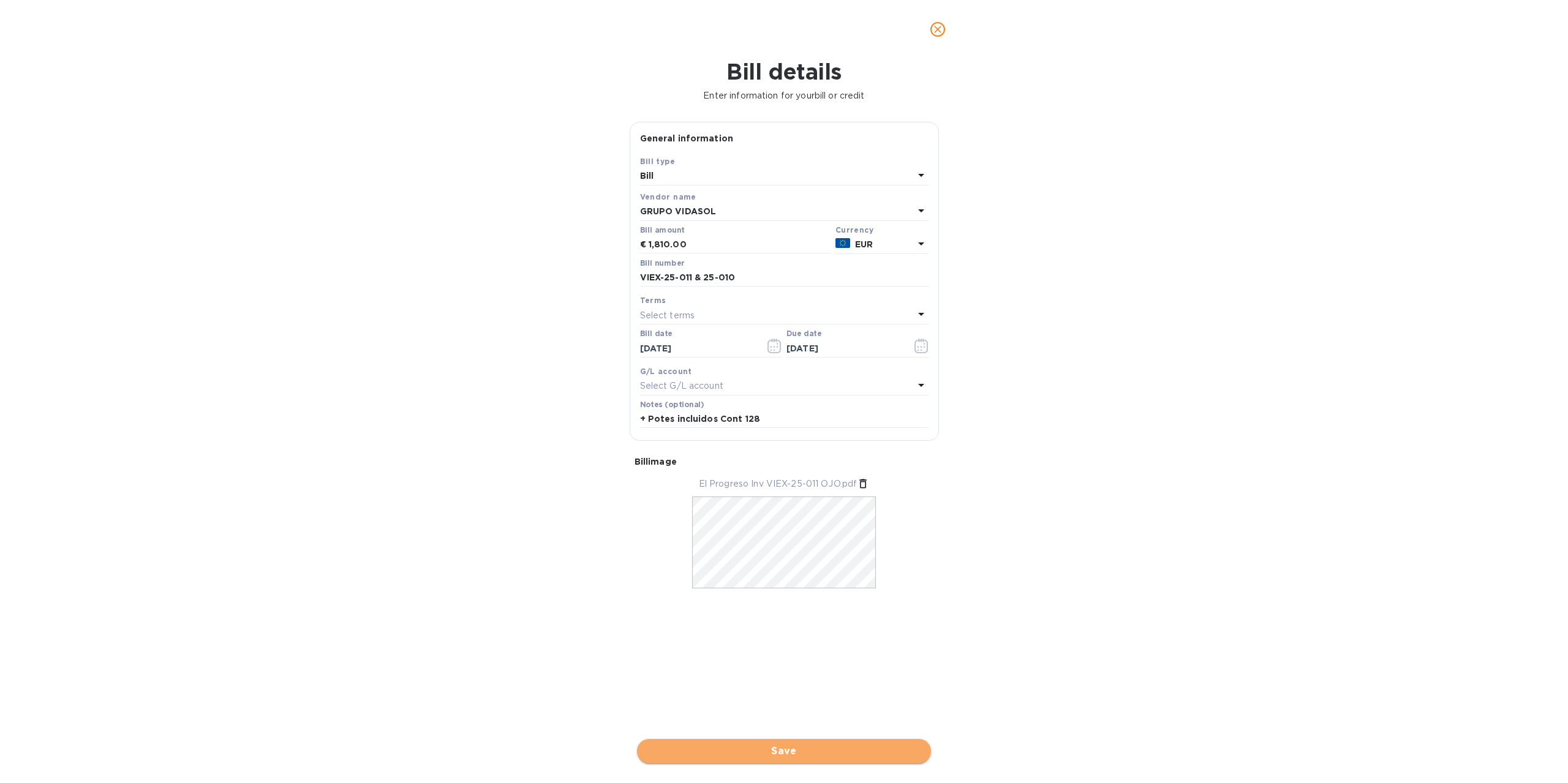
click at [773, 750] on span "Save" at bounding box center [784, 751] width 274 height 15
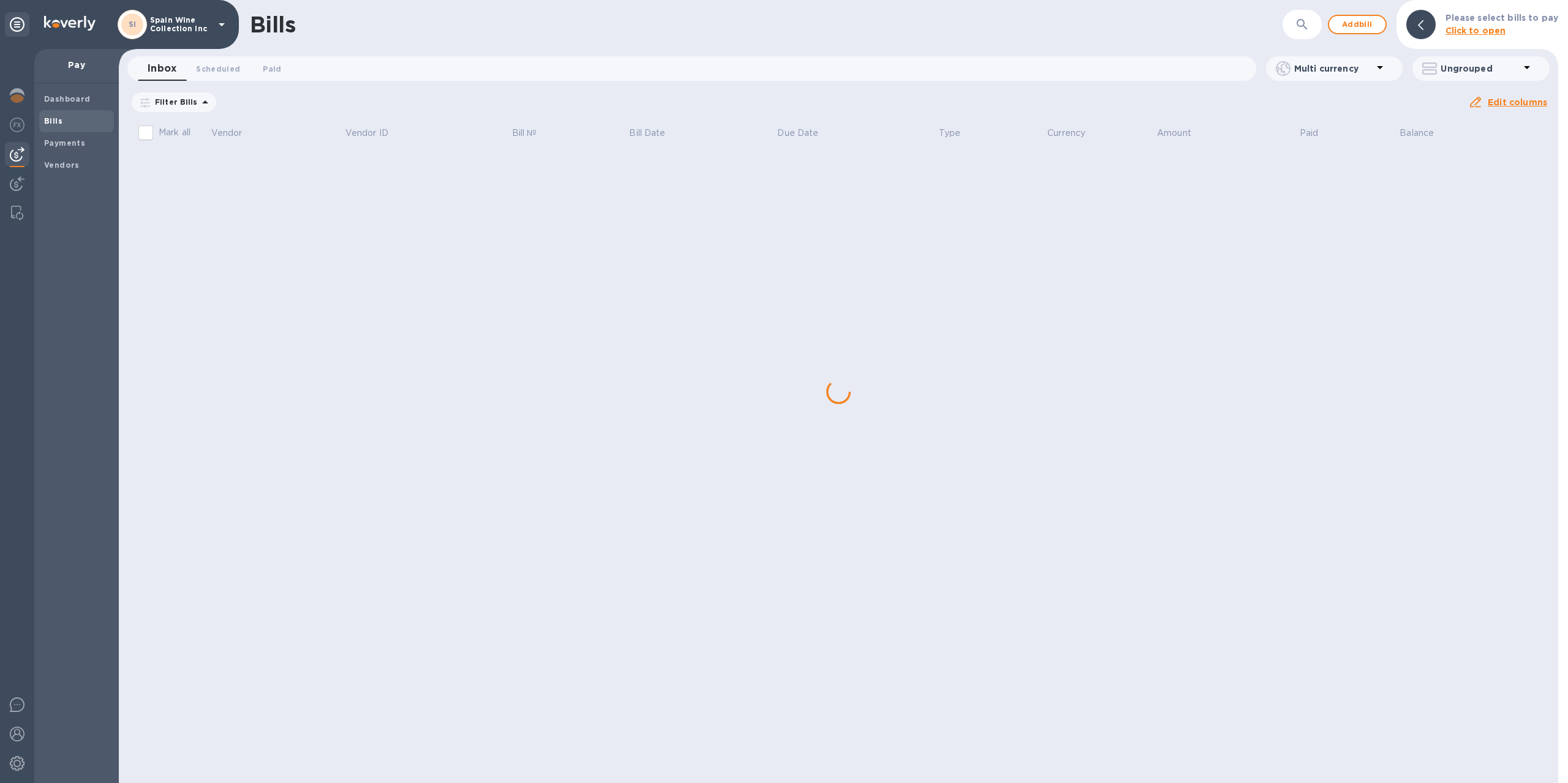
scroll to position [0, 0]
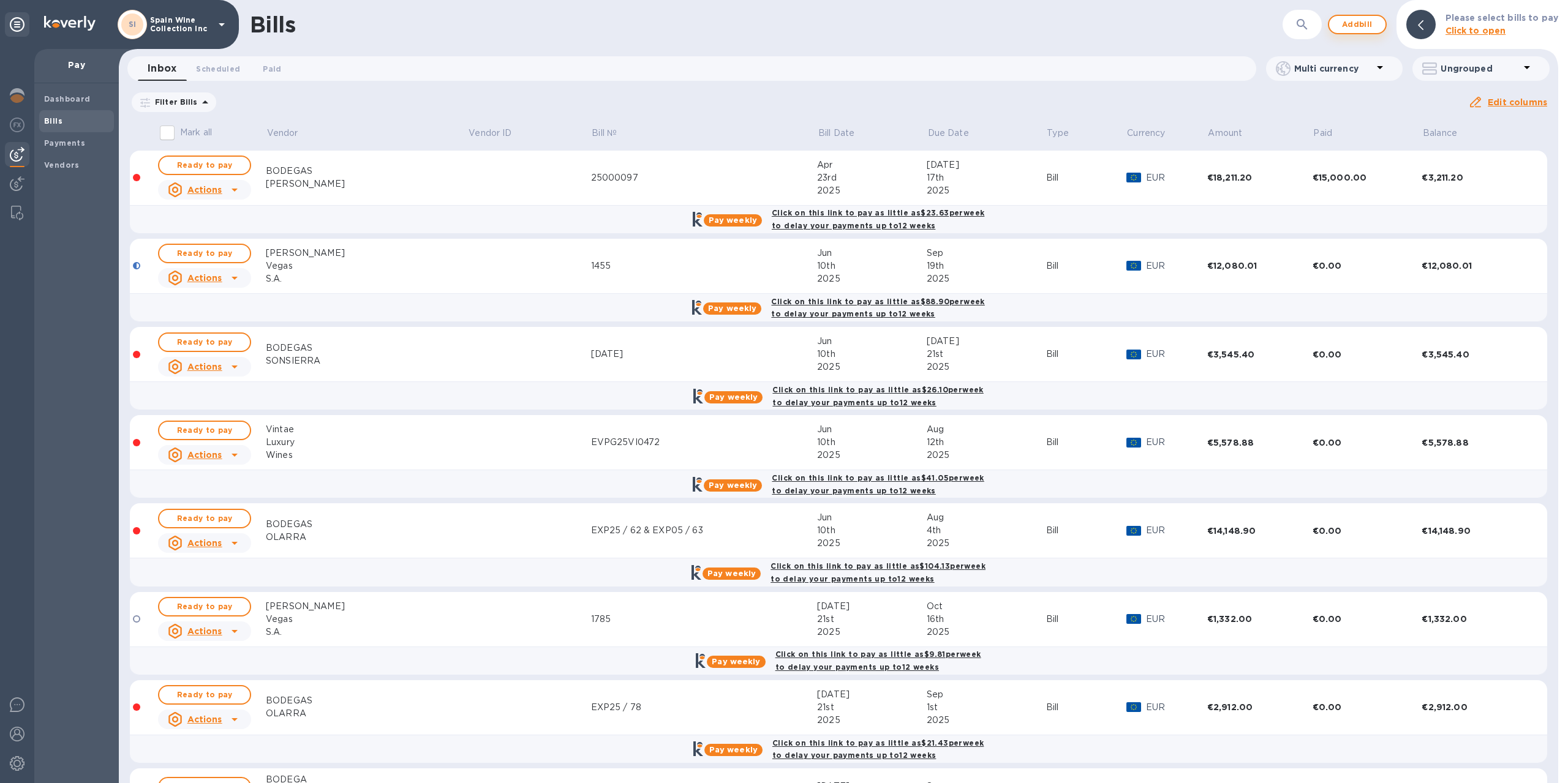
click at [1353, 25] on span "Add bill" at bounding box center [1357, 24] width 37 height 15
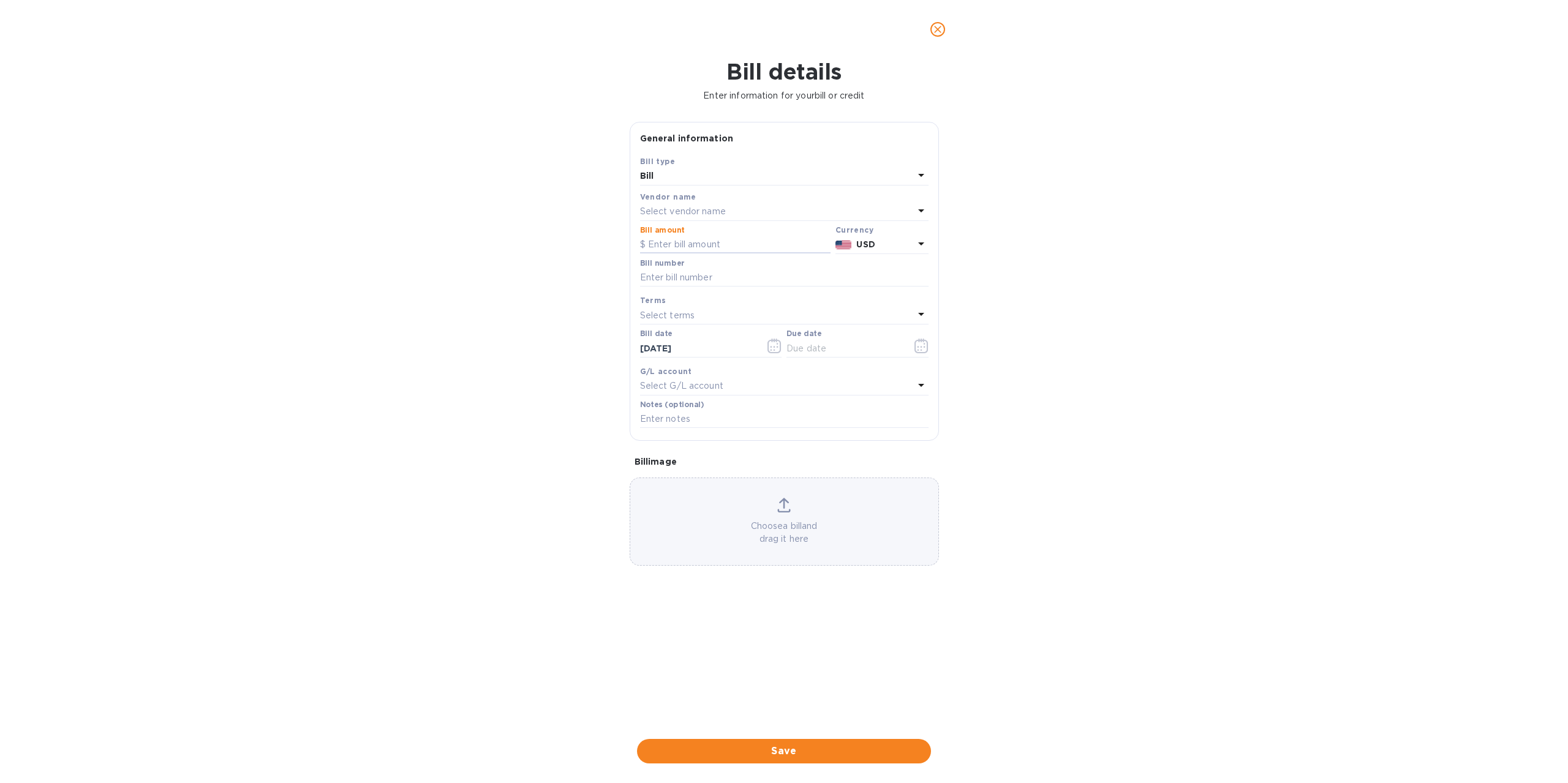
drag, startPoint x: 730, startPoint y: 240, endPoint x: 630, endPoint y: 240, distance: 100.0
click at [630, 240] on div "Save Bill type Bill Vendor name Select vendor name Bill amount Currency USD Bil…" at bounding box center [784, 297] width 308 height 286
type input "7,074"
click at [732, 213] on div "Select vendor name" at bounding box center [776, 212] width 274 height 17
click at [721, 251] on input "text" at bounding box center [785, 246] width 216 height 18
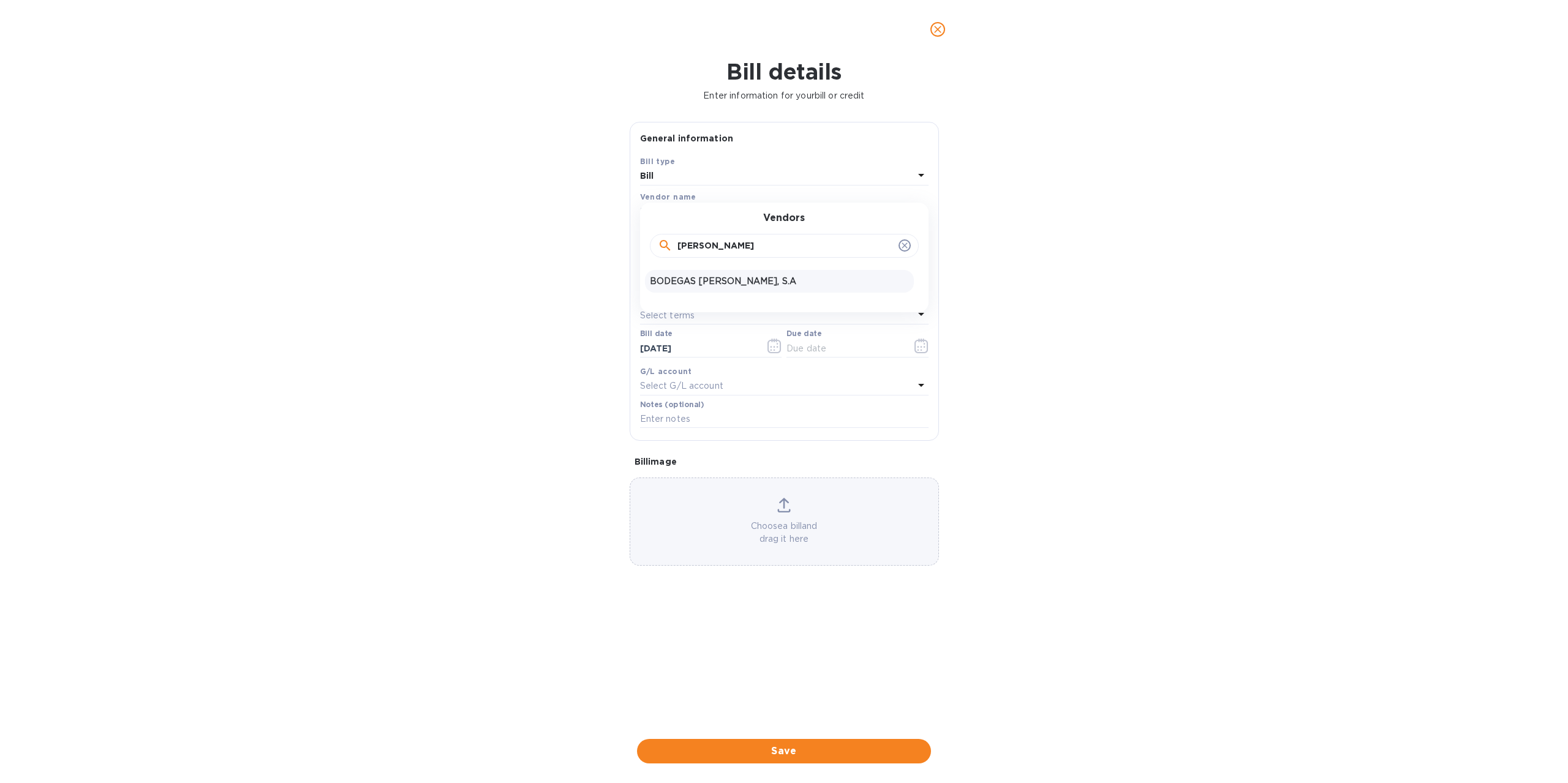
type input "martin"
click at [722, 275] on p "BODEGAS MARTINEZ LACUESTA, S.A" at bounding box center [779, 281] width 259 height 13
click at [710, 247] on input "7,074" at bounding box center [739, 245] width 182 height 18
click at [913, 345] on button "button" at bounding box center [921, 346] width 29 height 30
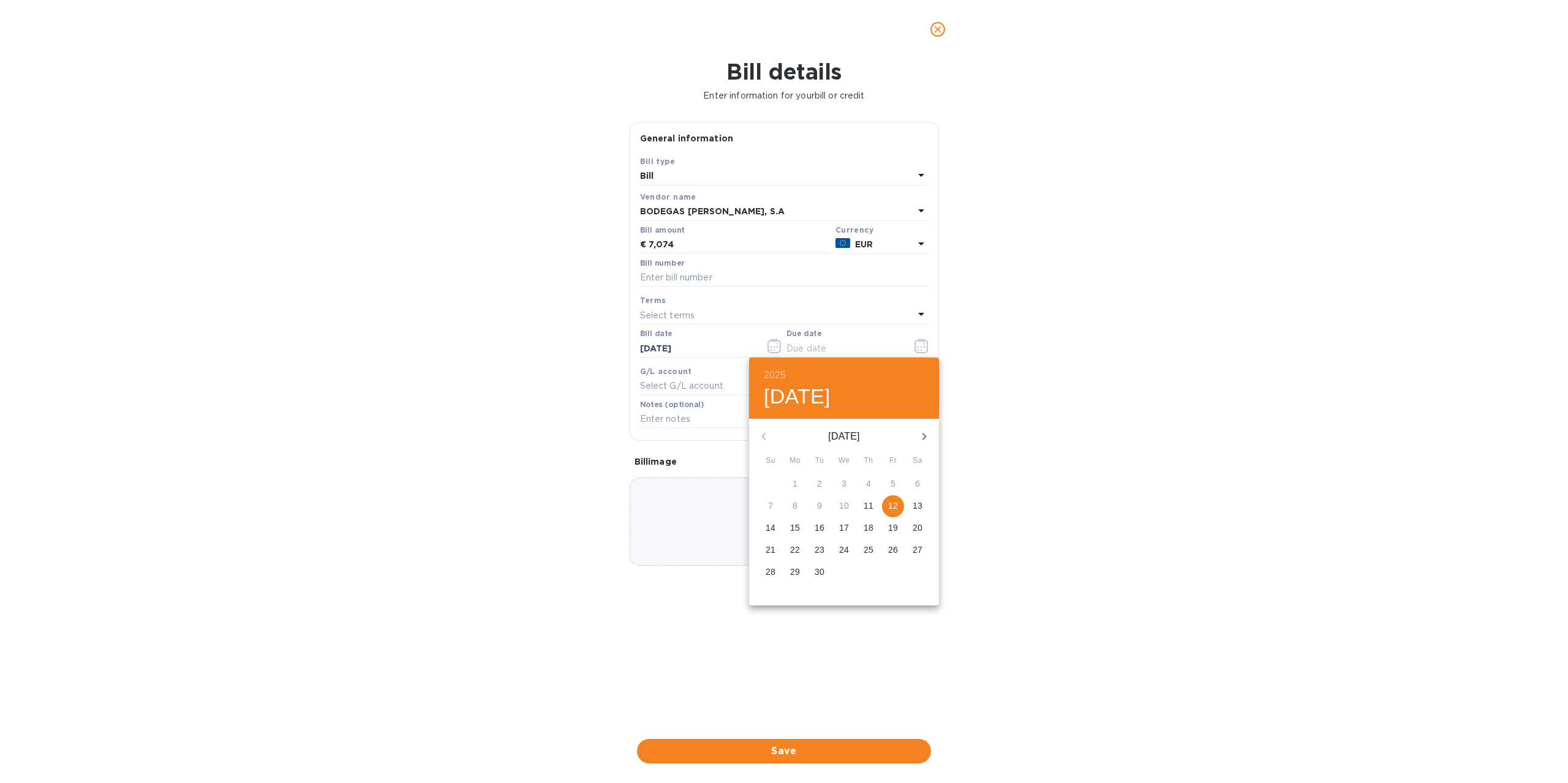
click at [926, 434] on icon "button" at bounding box center [924, 436] width 15 height 15
click at [864, 569] on p "30" at bounding box center [868, 572] width 10 height 12
type input "10/30/2025"
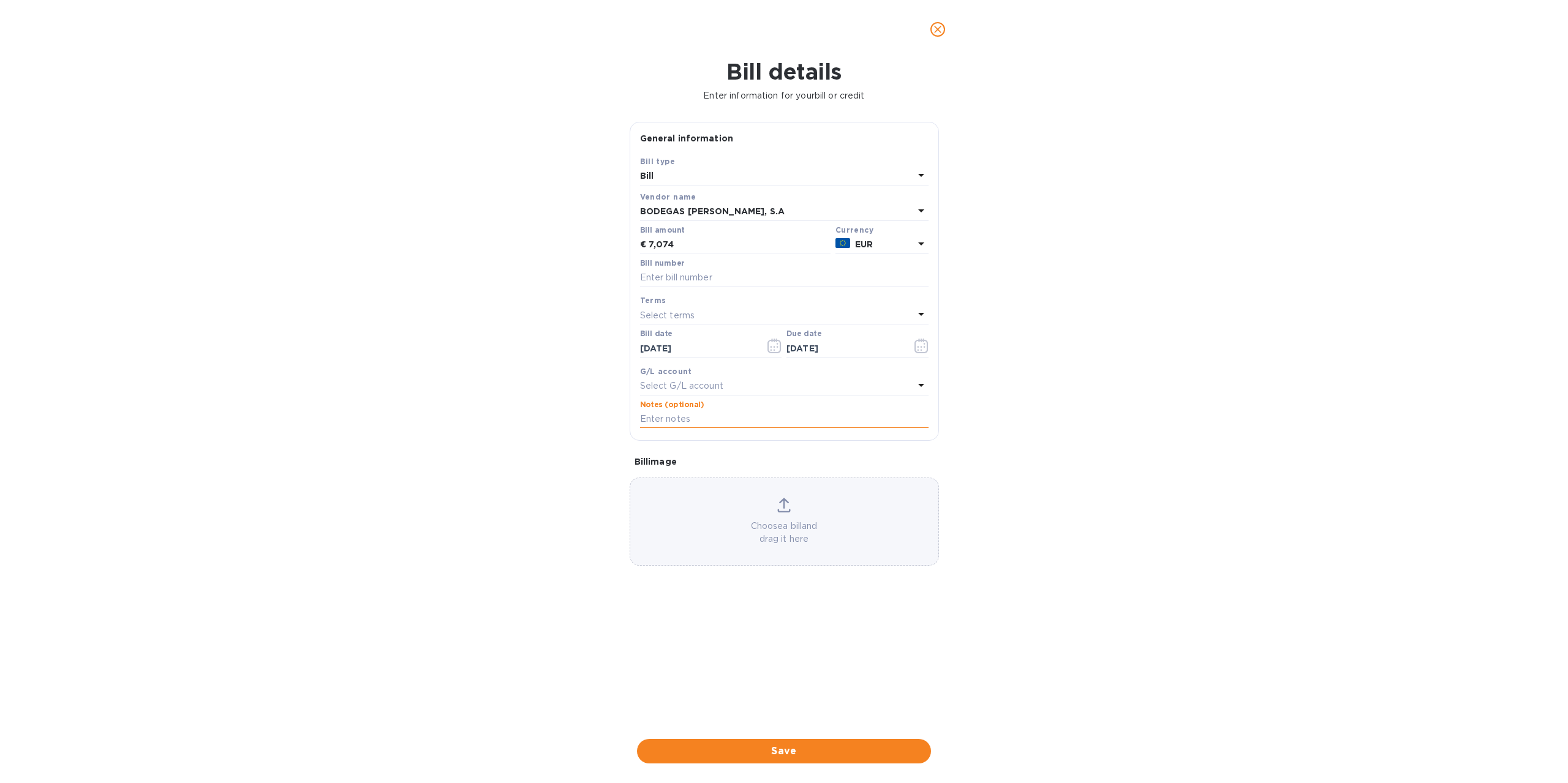
click at [732, 419] on input "text" at bounding box center [784, 419] width 288 height 18
type input "+ Potes incluidos Cont 128"
click at [663, 271] on input "text" at bounding box center [784, 278] width 288 height 18
type input "EF25-00082"
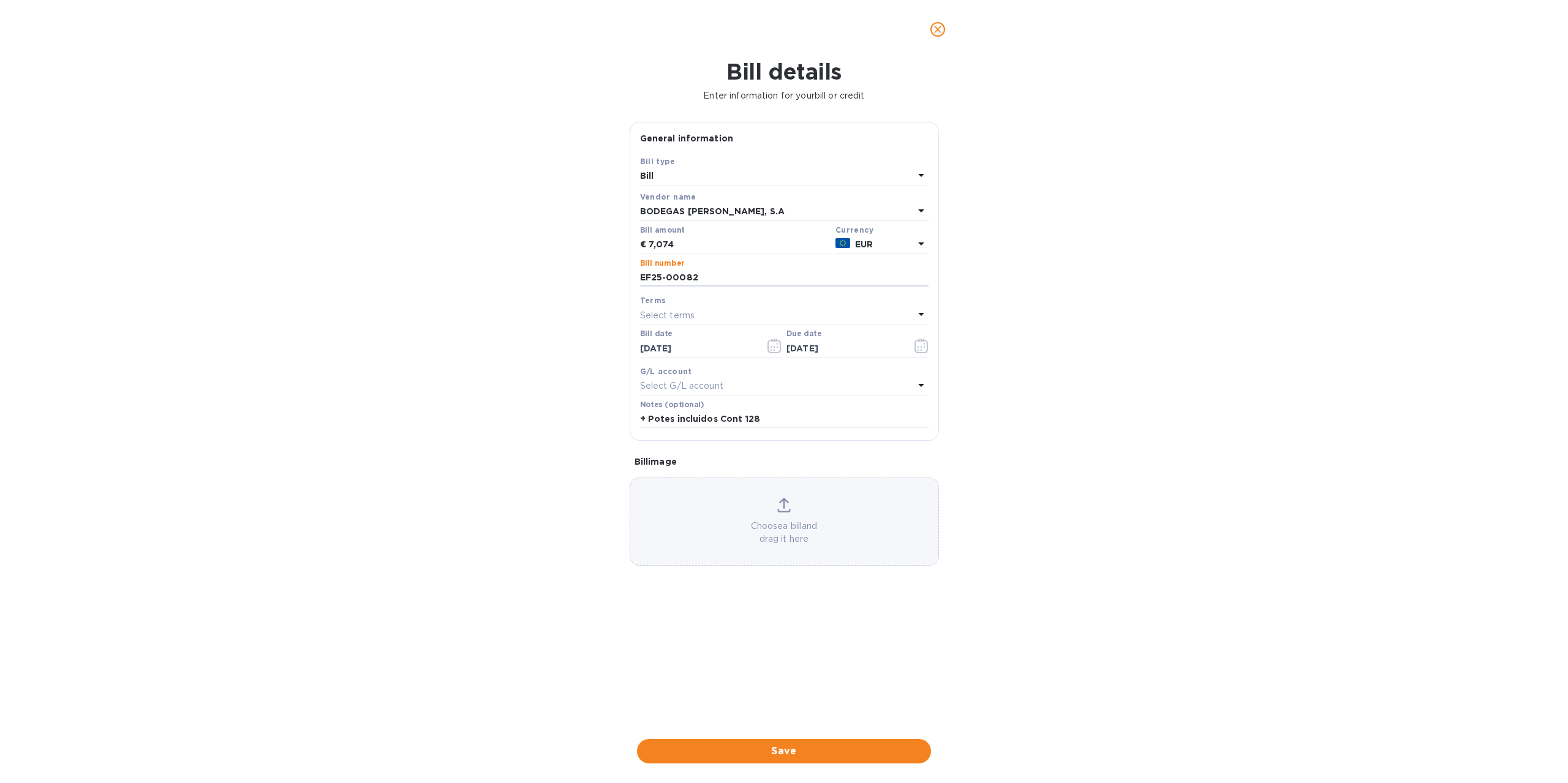
click at [776, 509] on div "Choose a bill and drag it here" at bounding box center [784, 522] width 308 height 48
click at [795, 750] on span "Save" at bounding box center [784, 751] width 274 height 15
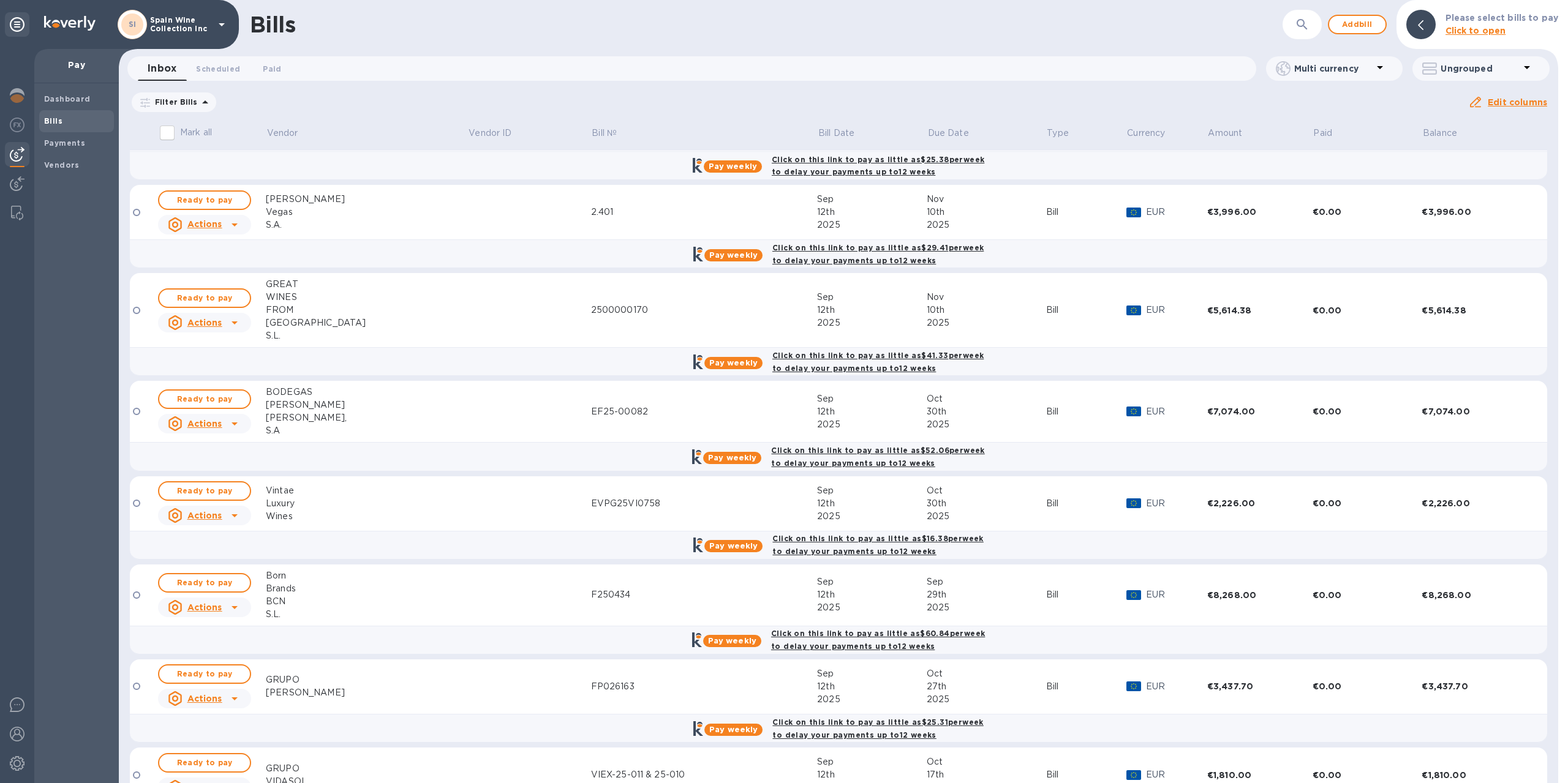
scroll to position [2020, 0]
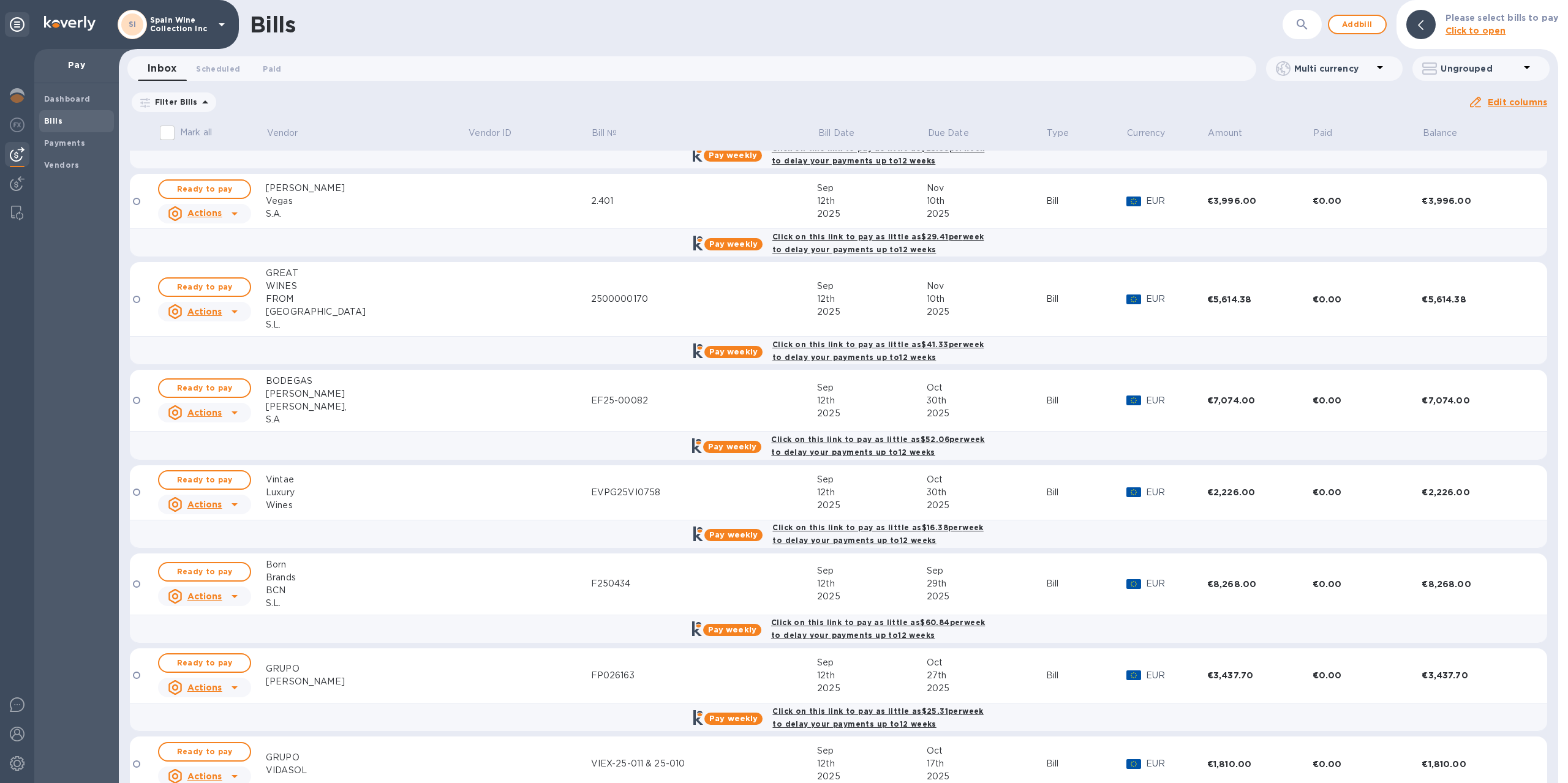
click at [62, 24] on img at bounding box center [69, 23] width 52 height 15
